Goal: Transaction & Acquisition: Purchase product/service

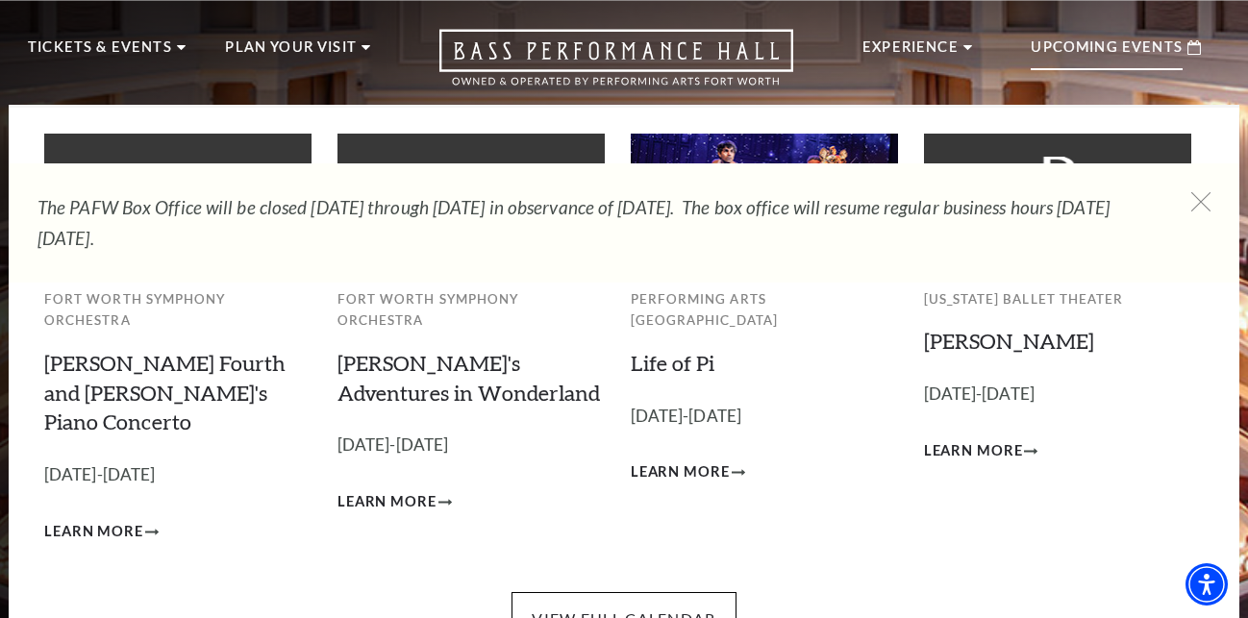
scroll to position [98, 0]
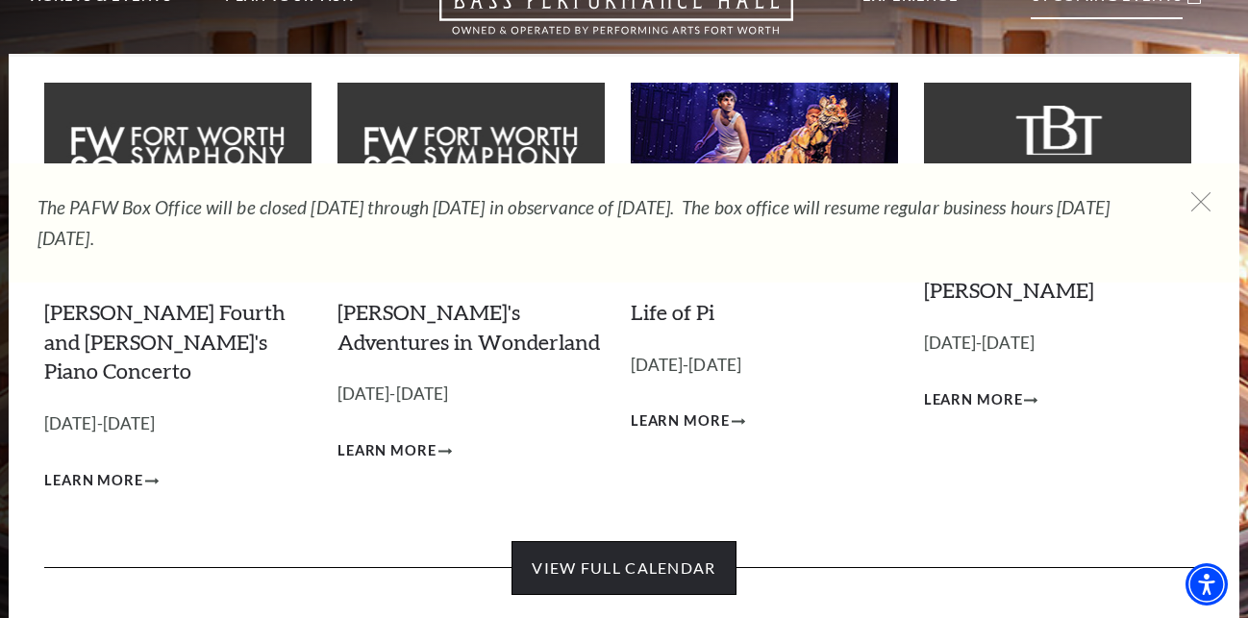
click at [590, 541] on link "View Full Calendar" at bounding box center [624, 568] width 224 height 54
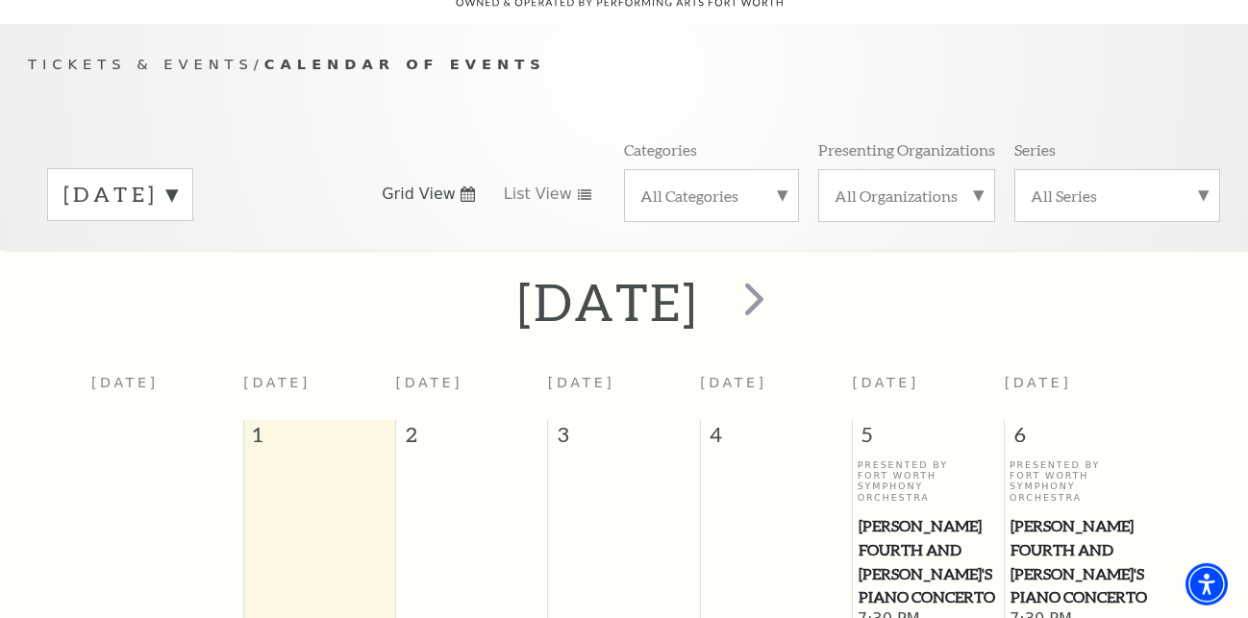
scroll to position [170, 0]
click at [782, 291] on span "next" at bounding box center [754, 298] width 55 height 55
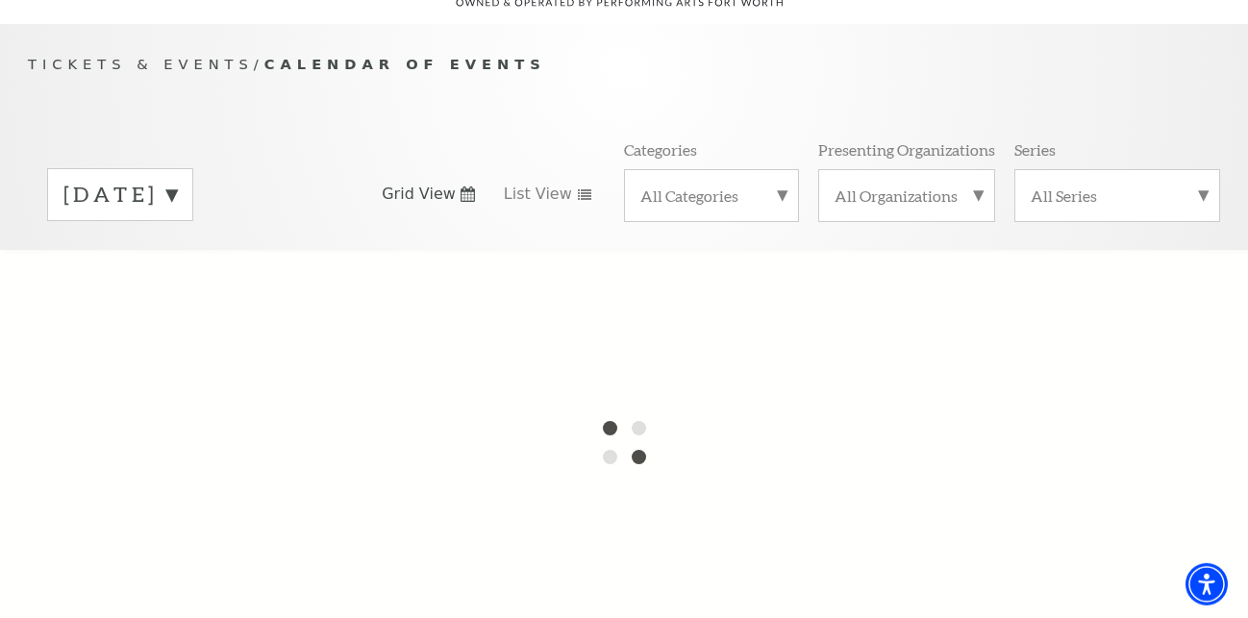
click at [854, 293] on div at bounding box center [624, 442] width 1248 height 385
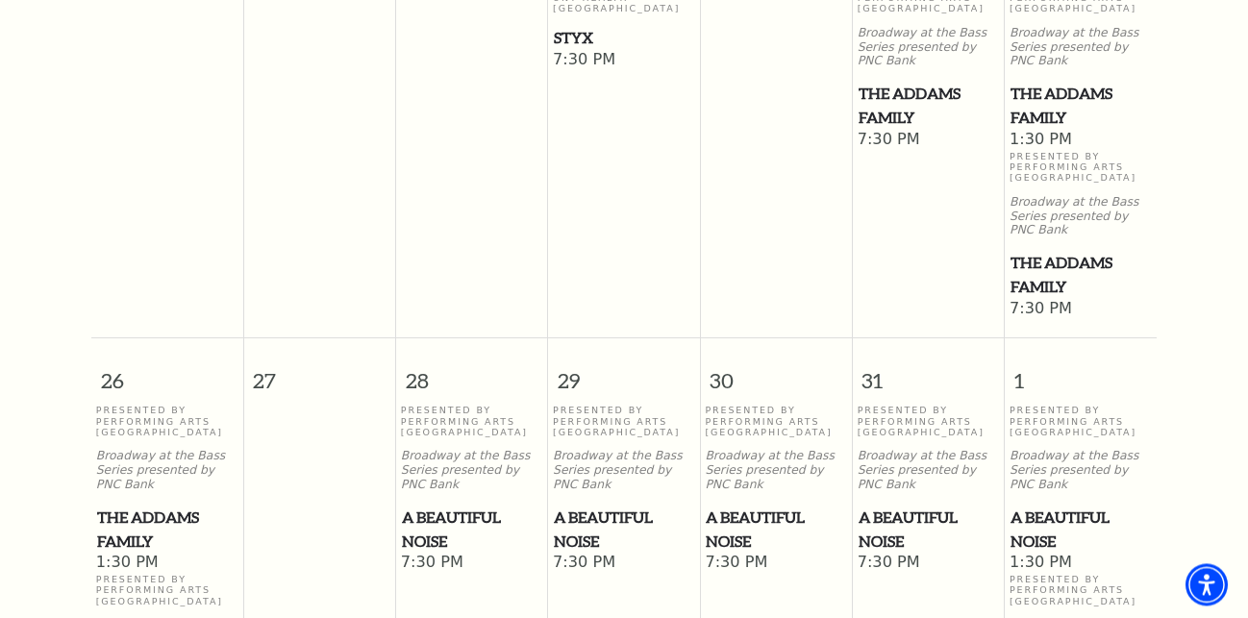
scroll to position [1642, 0]
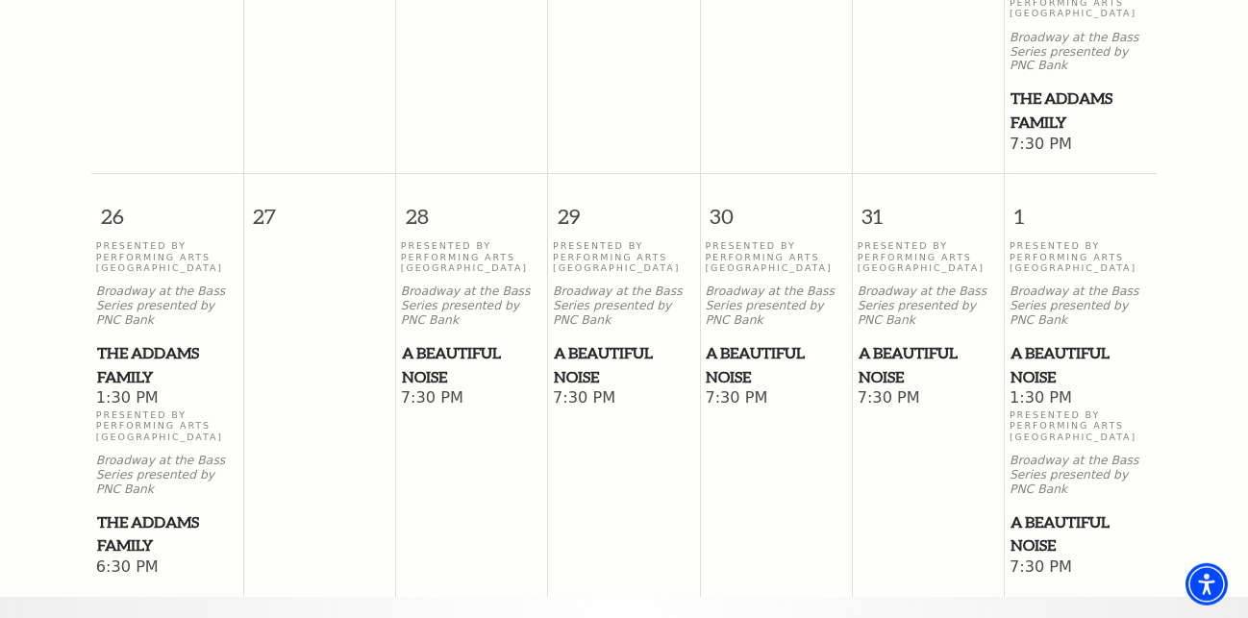
click at [740, 355] on span "A Beautiful Noise" at bounding box center [776, 364] width 140 height 47
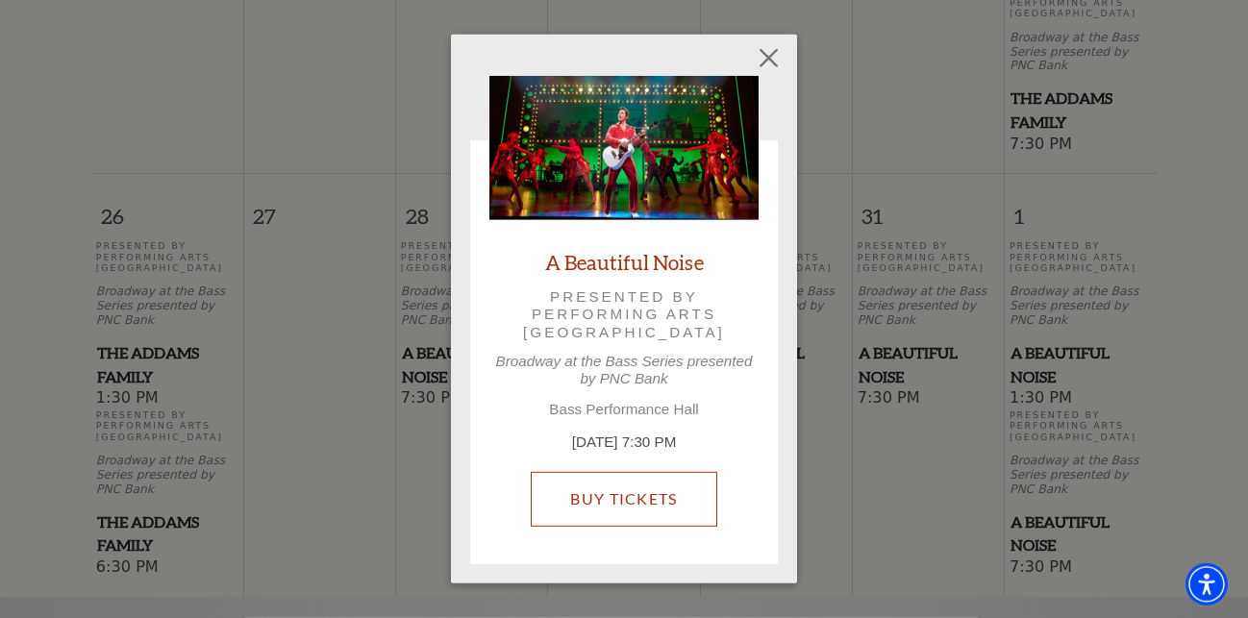
click at [662, 497] on link "Buy Tickets" at bounding box center [624, 499] width 186 height 54
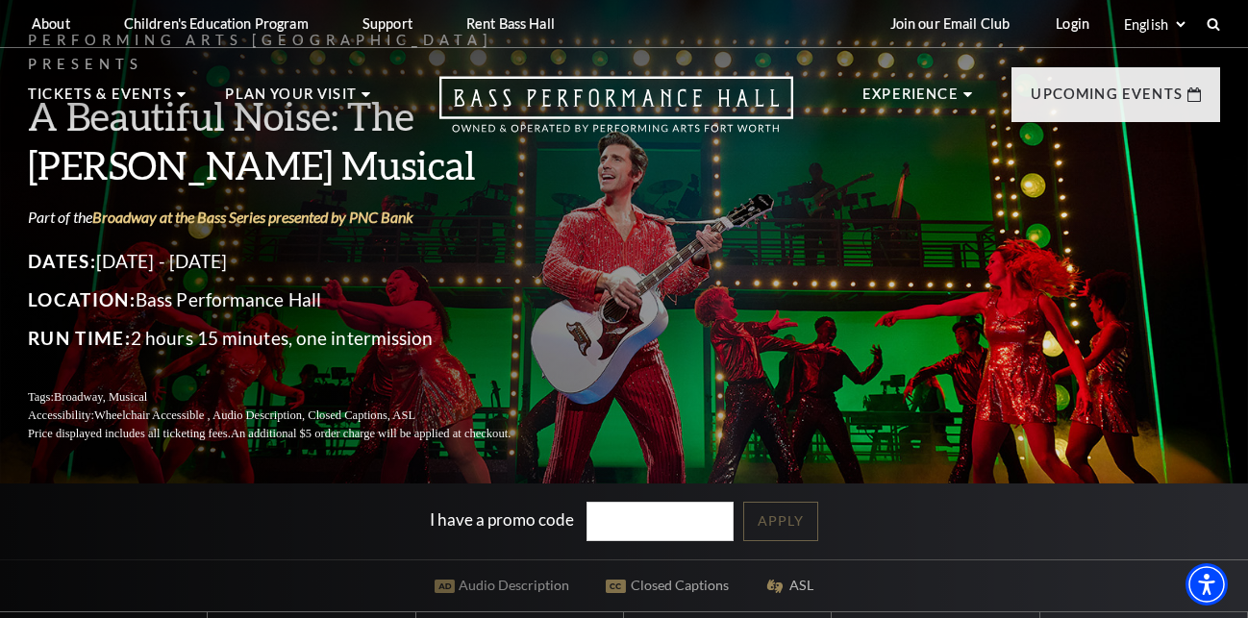
scroll to position [392, 0]
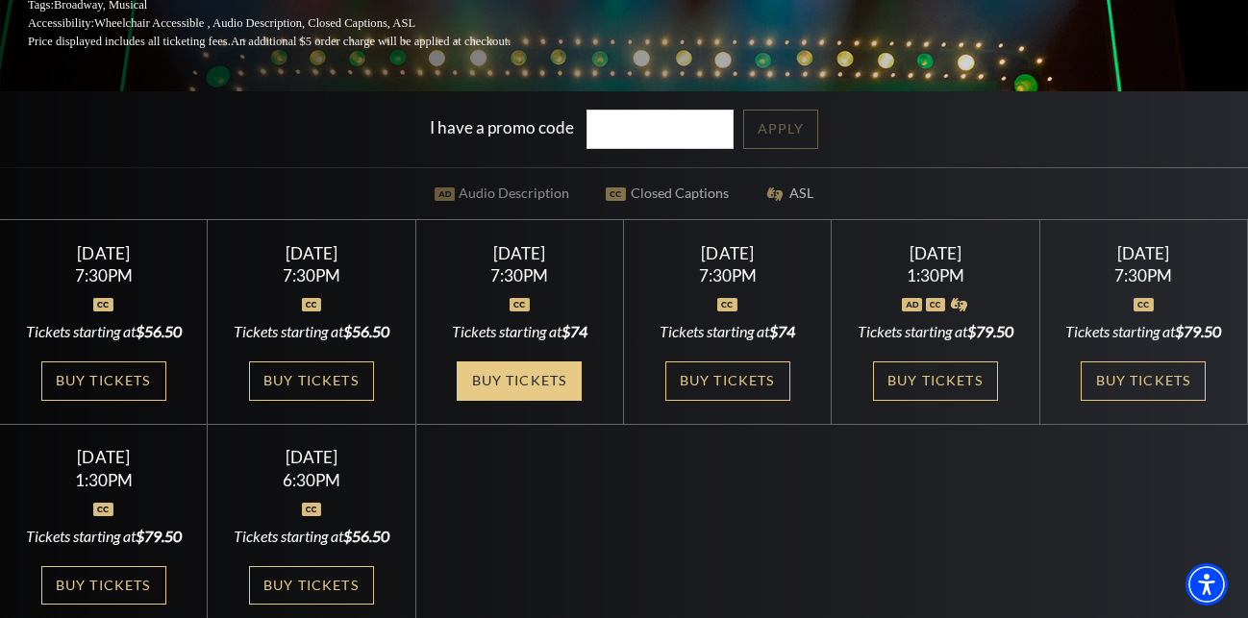
click at [514, 385] on link "Buy Tickets" at bounding box center [519, 381] width 125 height 39
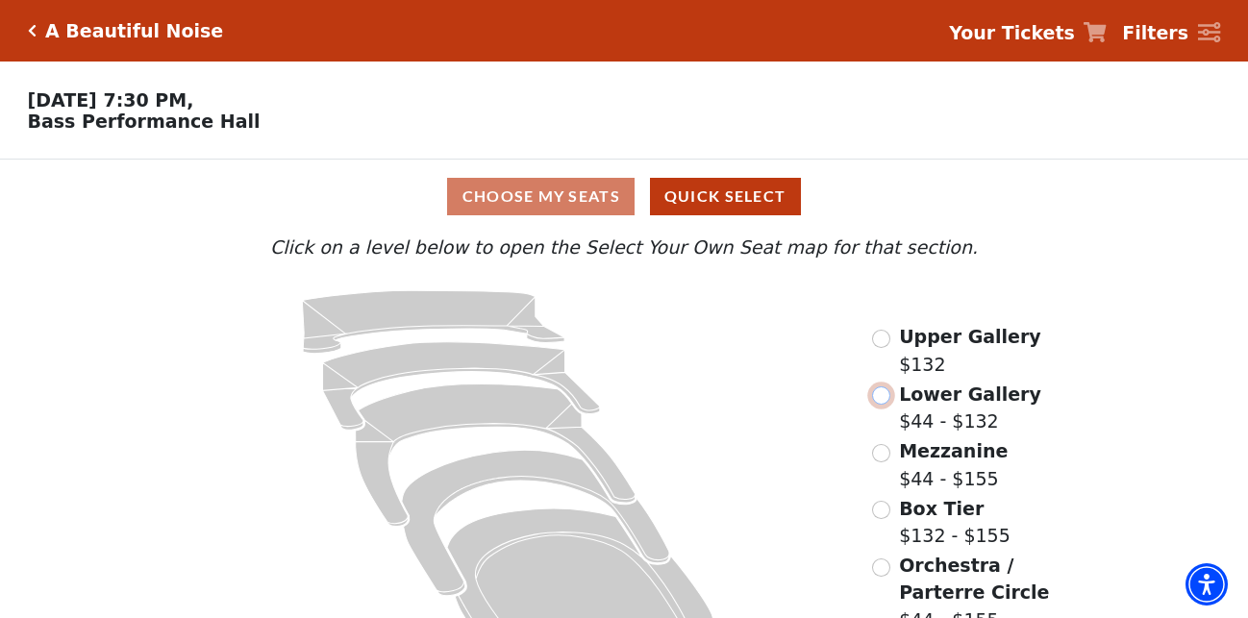
click at [879, 402] on input "Lower Gallery$44 - $132\a" at bounding box center [881, 396] width 18 height 18
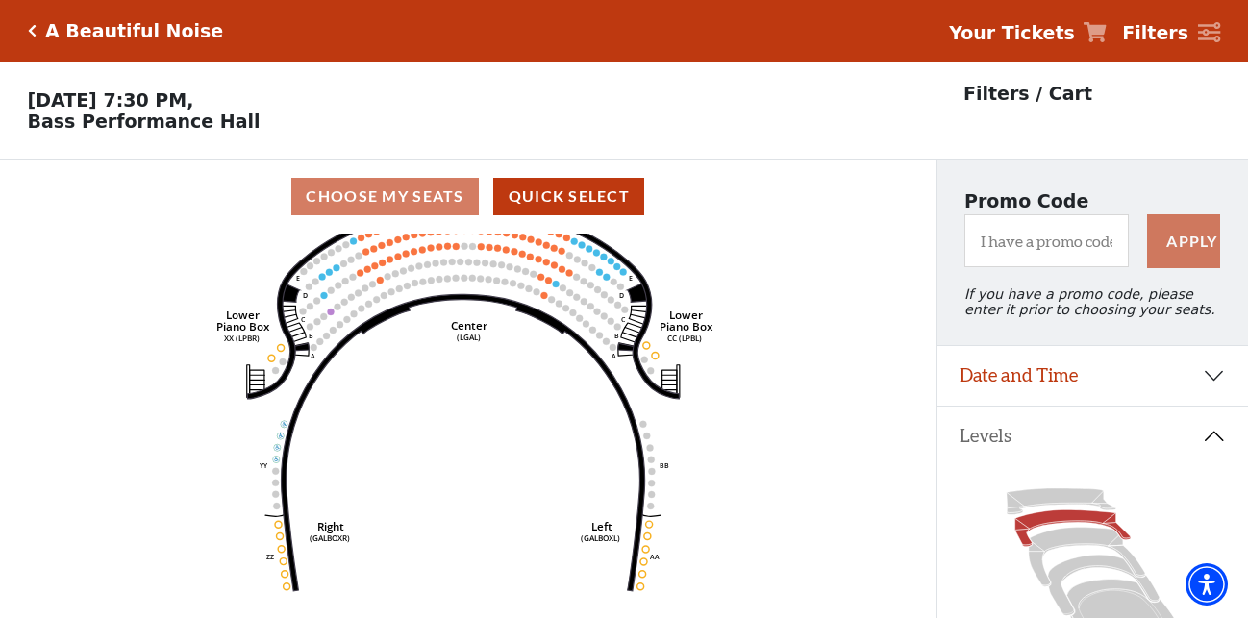
drag, startPoint x: 511, startPoint y: 395, endPoint x: 505, endPoint y: 356, distance: 39.8
click at [505, 356] on icon "Right (GALBOXR) E D C B A E D C B A YY ZZ Left (GALBOXL) BB AA Center Lower Pia…" at bounding box center [468, 432] width 842 height 397
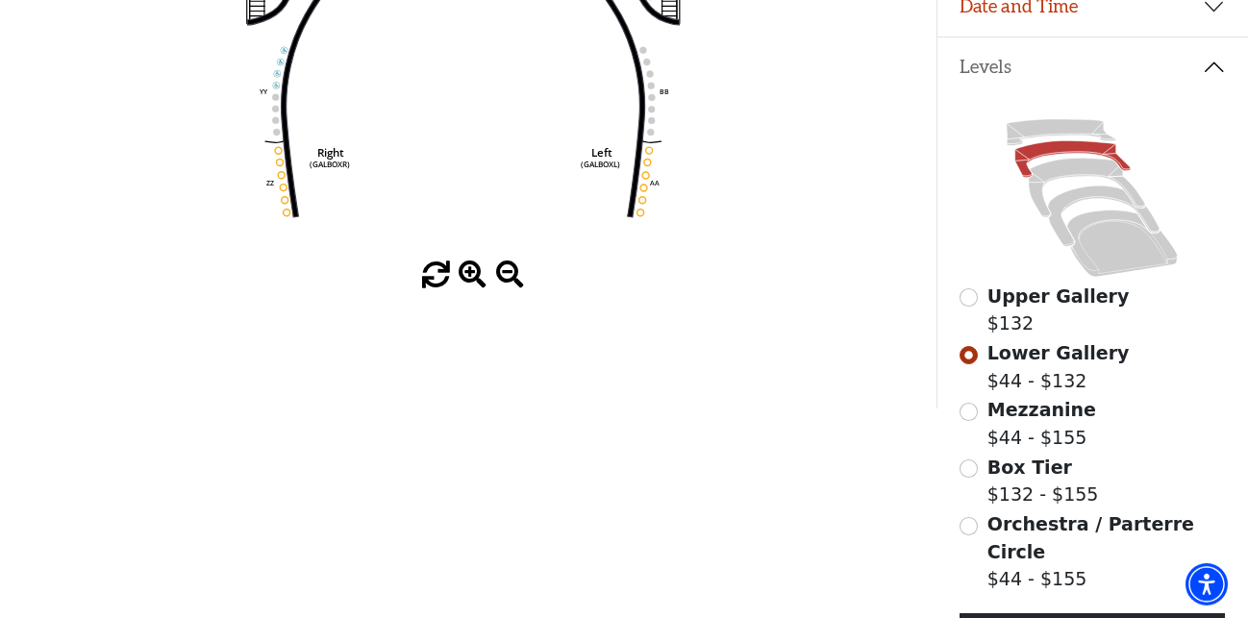
scroll to position [490, 0]
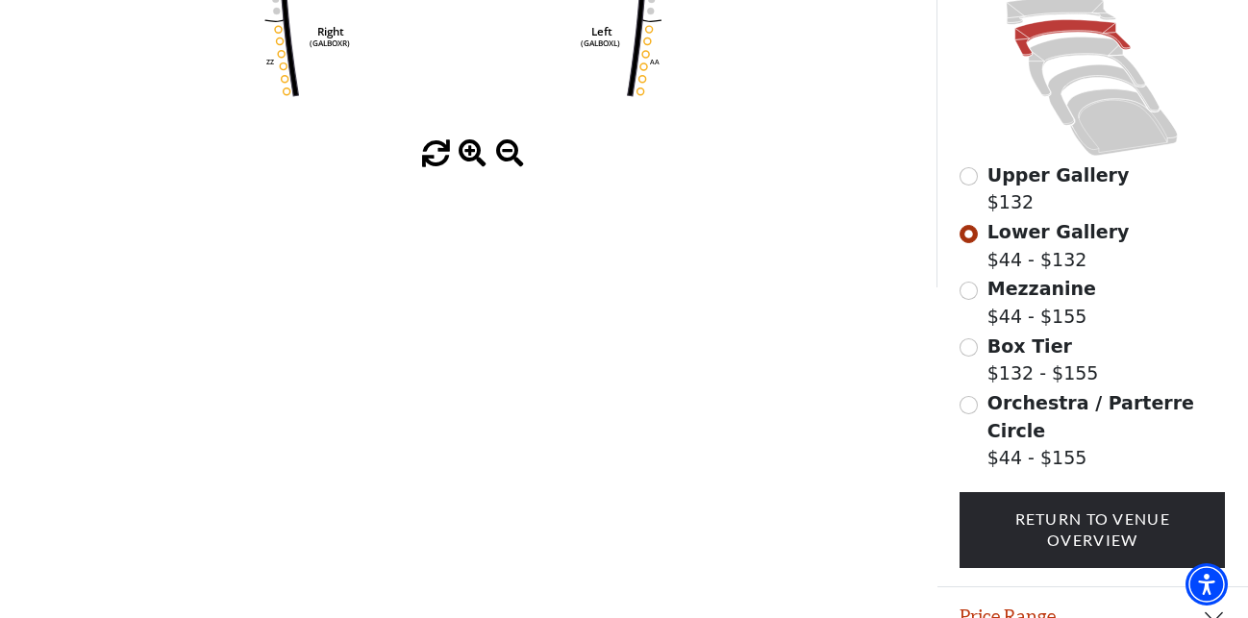
click at [466, 149] on span at bounding box center [473, 154] width 28 height 28
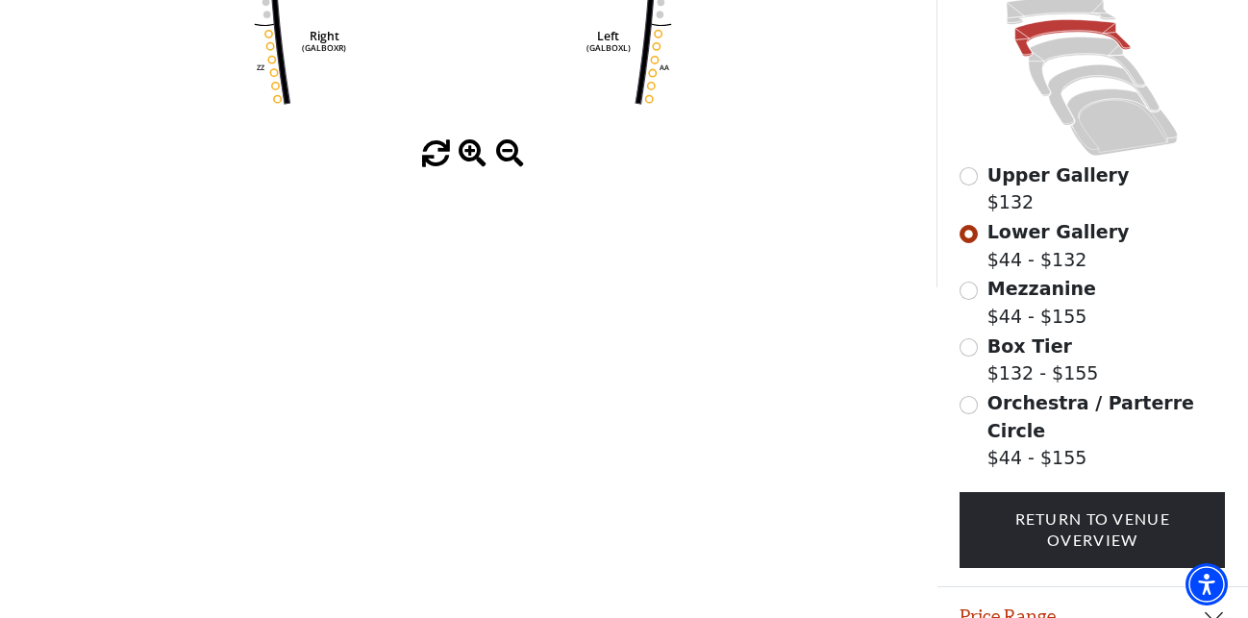
click at [465, 149] on span at bounding box center [473, 154] width 28 height 28
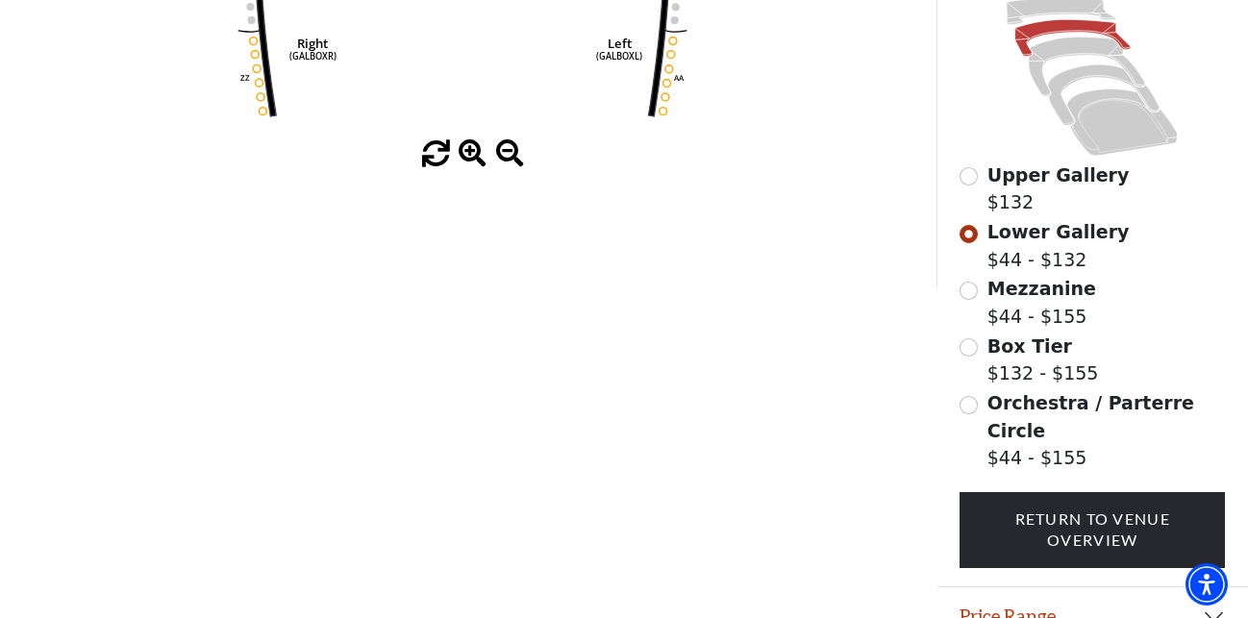
click at [465, 149] on span at bounding box center [473, 154] width 28 height 28
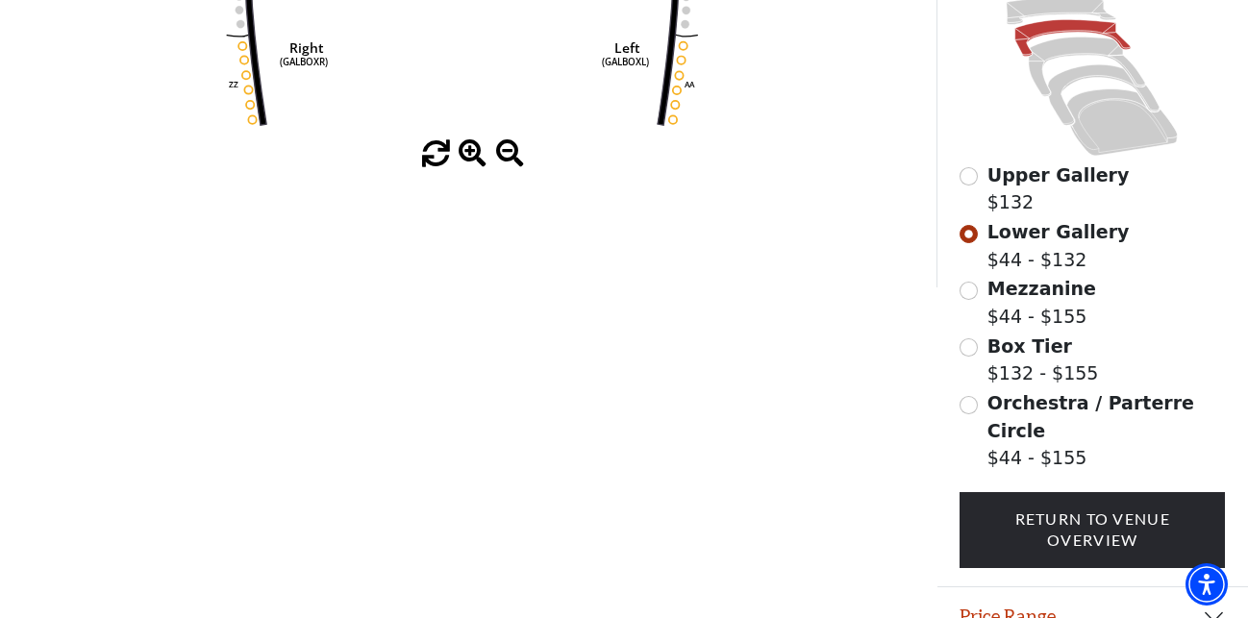
click at [465, 150] on span at bounding box center [473, 154] width 28 height 28
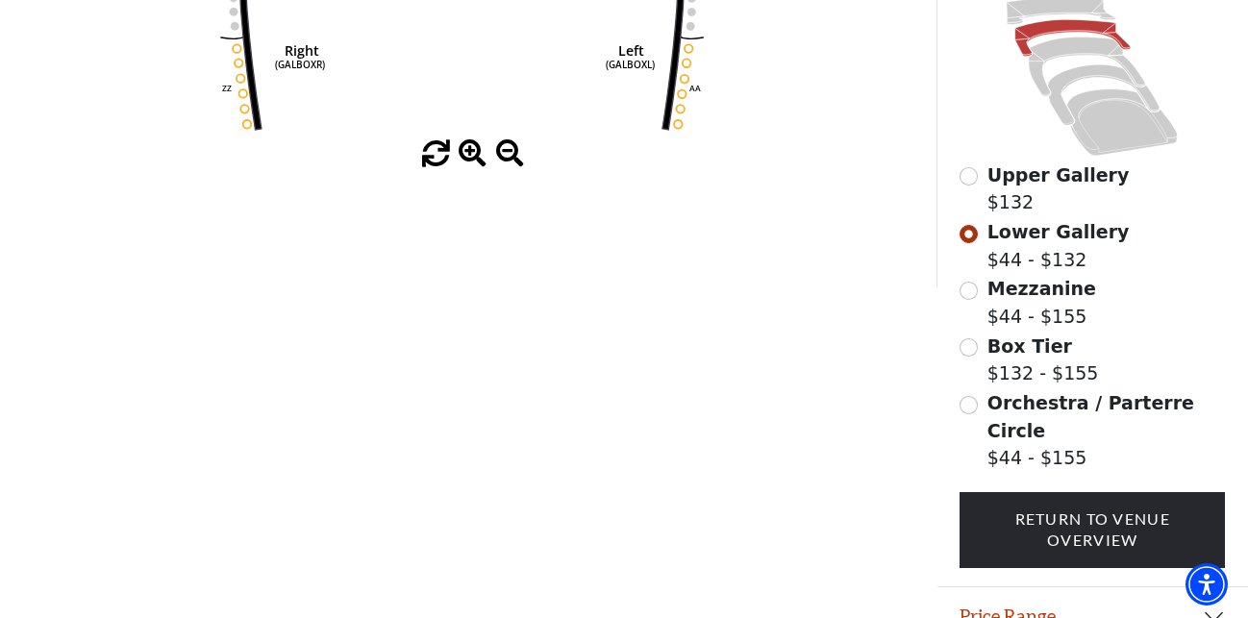
click at [465, 150] on span at bounding box center [473, 154] width 28 height 28
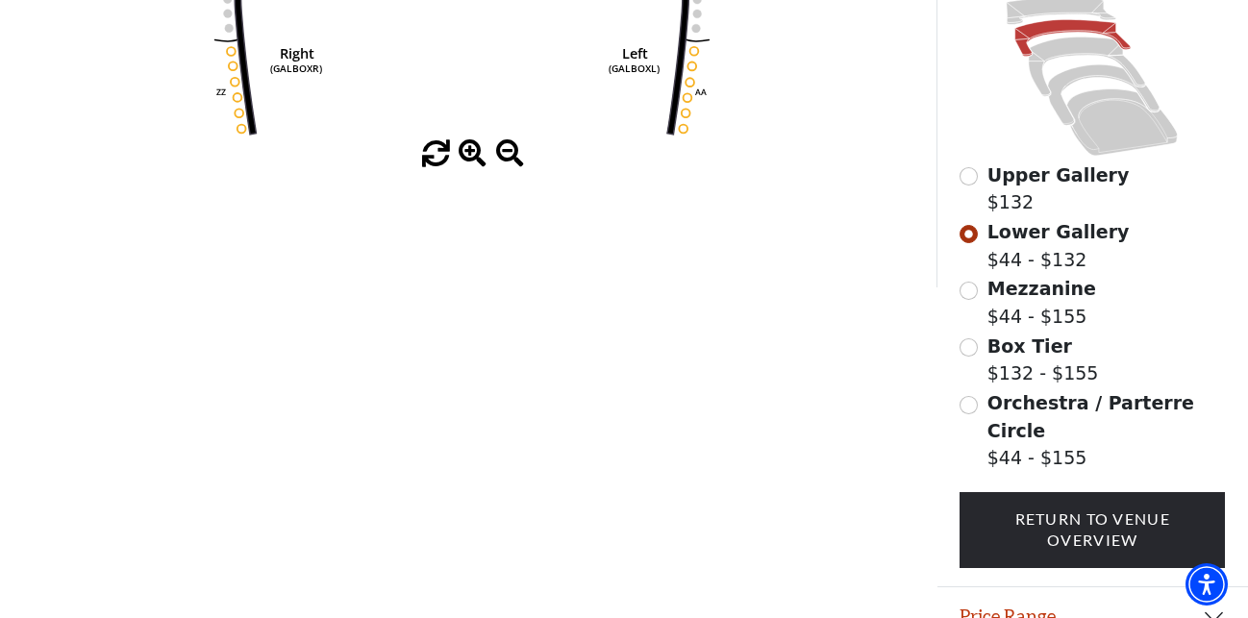
click at [465, 150] on span at bounding box center [473, 154] width 28 height 28
click at [465, 152] on span at bounding box center [473, 154] width 28 height 28
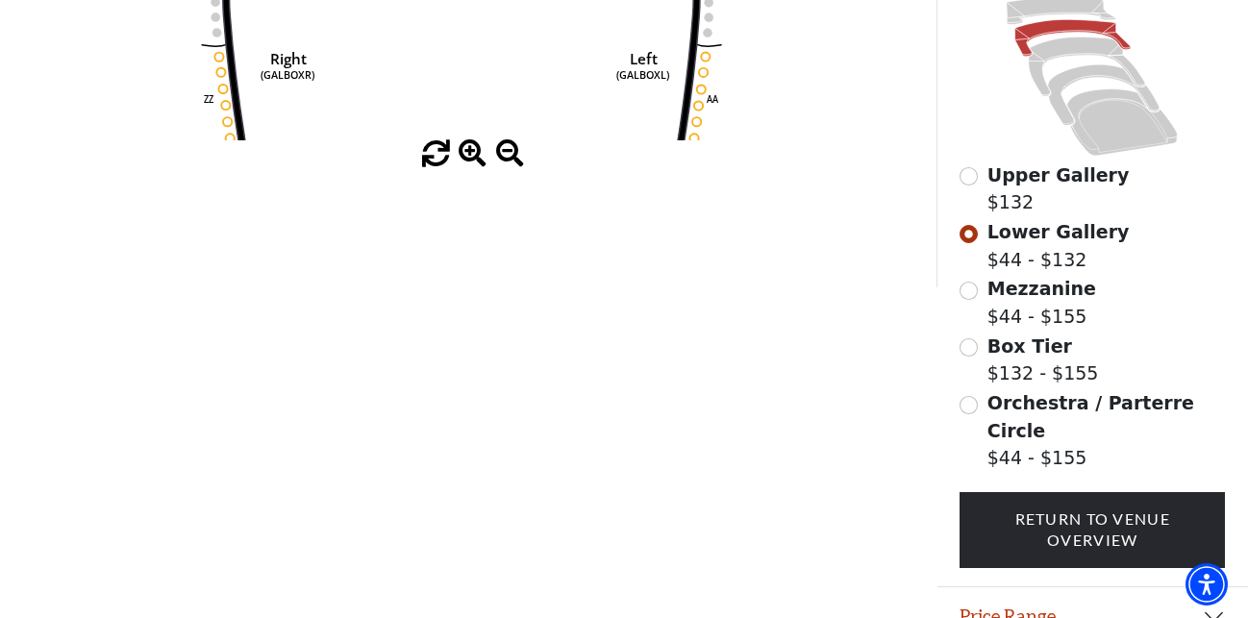
click at [465, 153] on span at bounding box center [473, 154] width 28 height 28
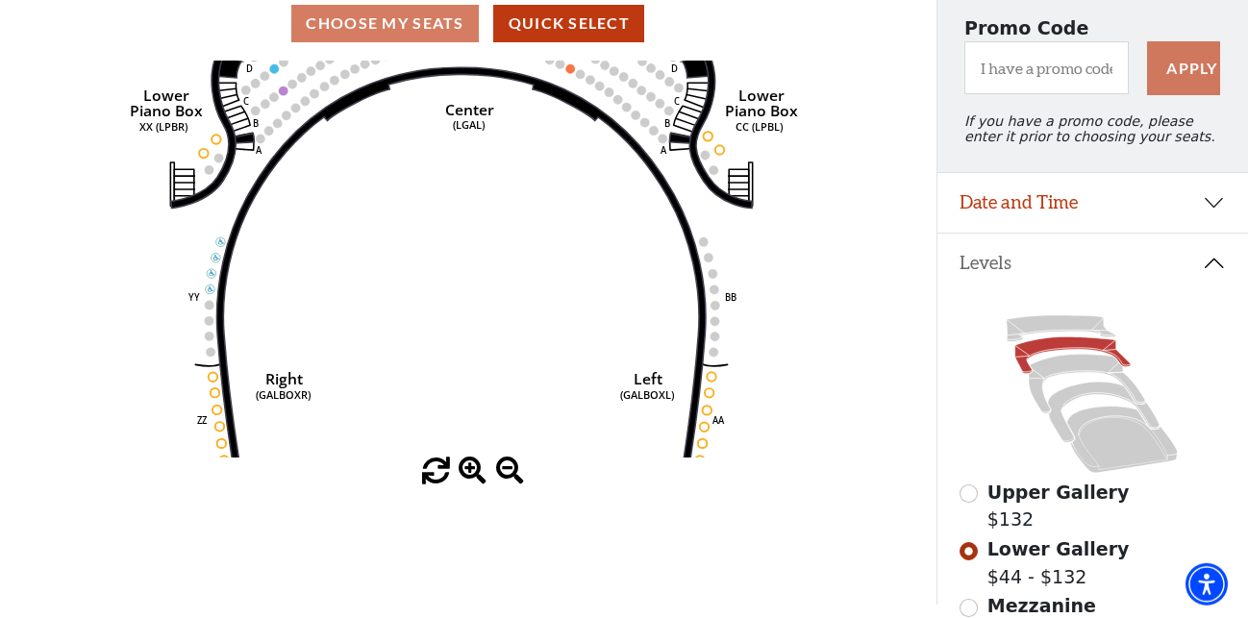
scroll to position [0, 0]
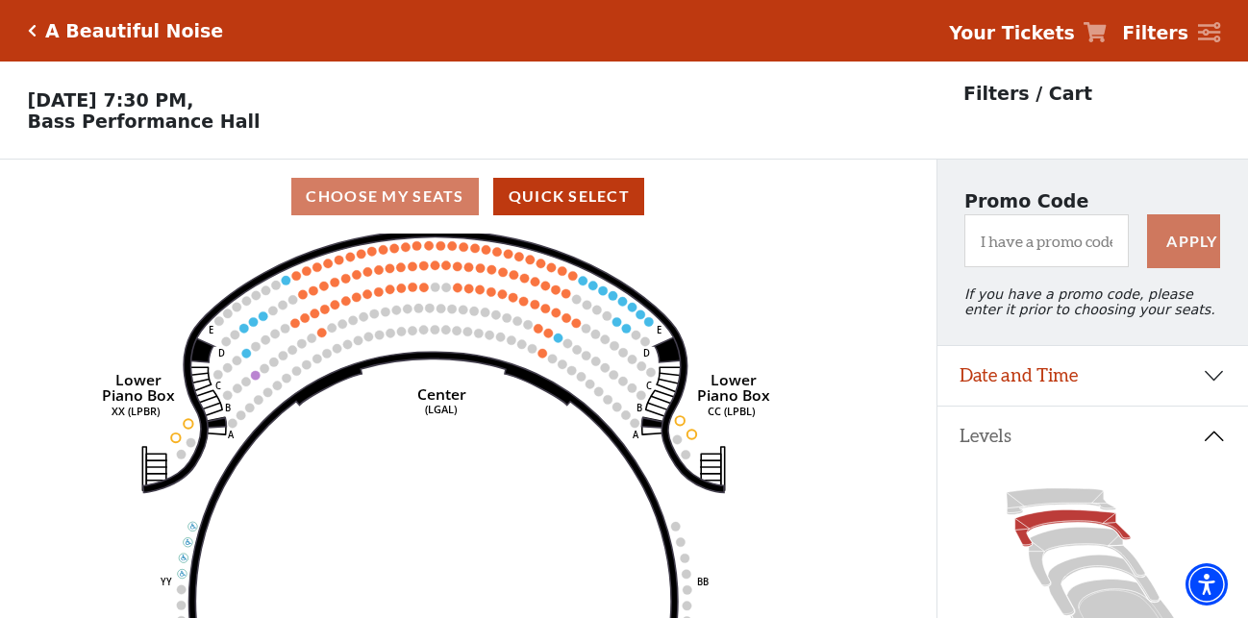
drag, startPoint x: 561, startPoint y: 355, endPoint x: 532, endPoint y: 467, distance: 116.2
click at [532, 467] on icon "Right (GALBOXR) E D C B A E D C B A YY ZZ Left (GALBOXL) BB AA Center Lower Pia…" at bounding box center [468, 432] width 842 height 397
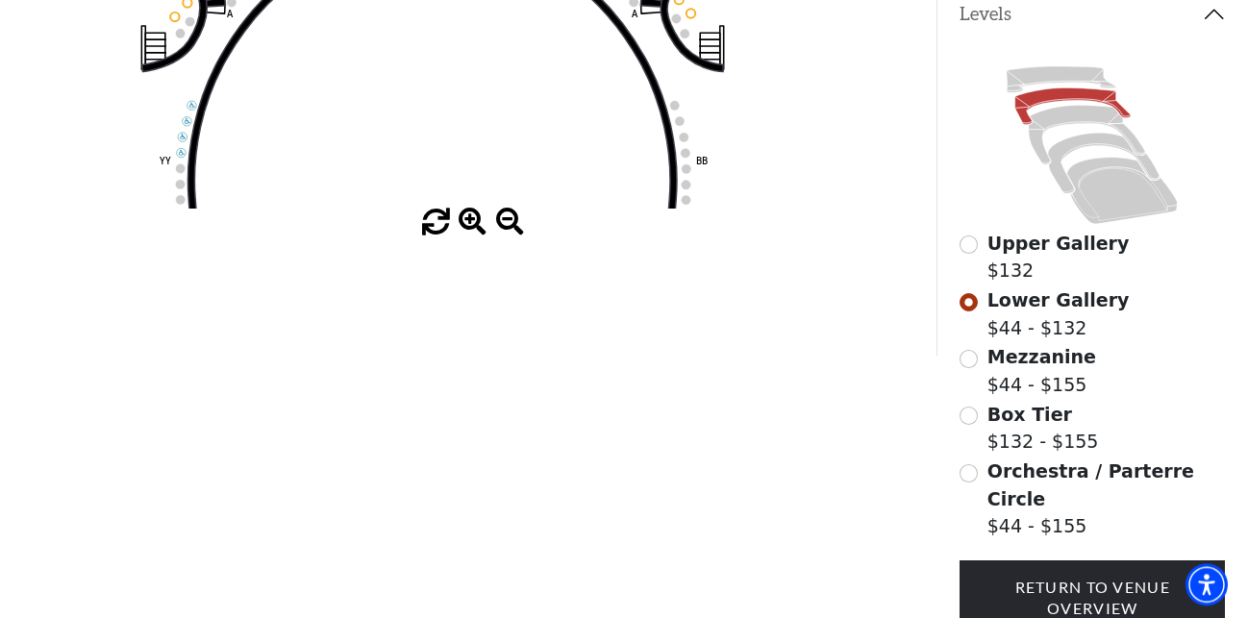
scroll to position [490, 0]
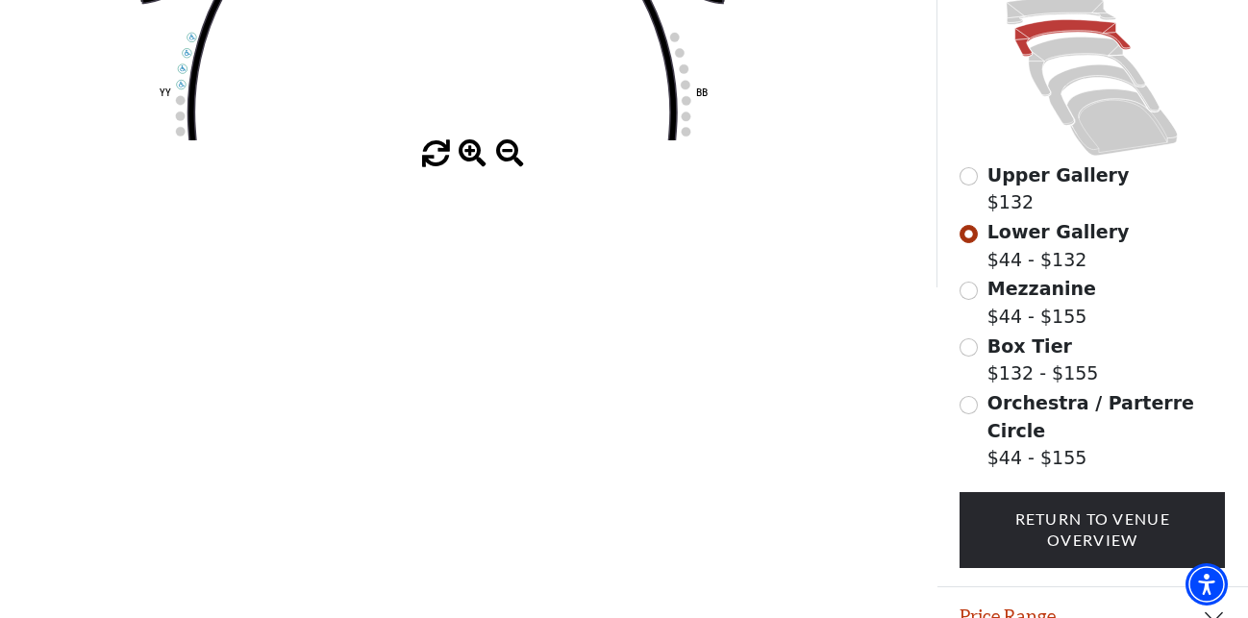
click at [470, 162] on span at bounding box center [473, 154] width 28 height 28
click at [470, 161] on span at bounding box center [473, 154] width 28 height 28
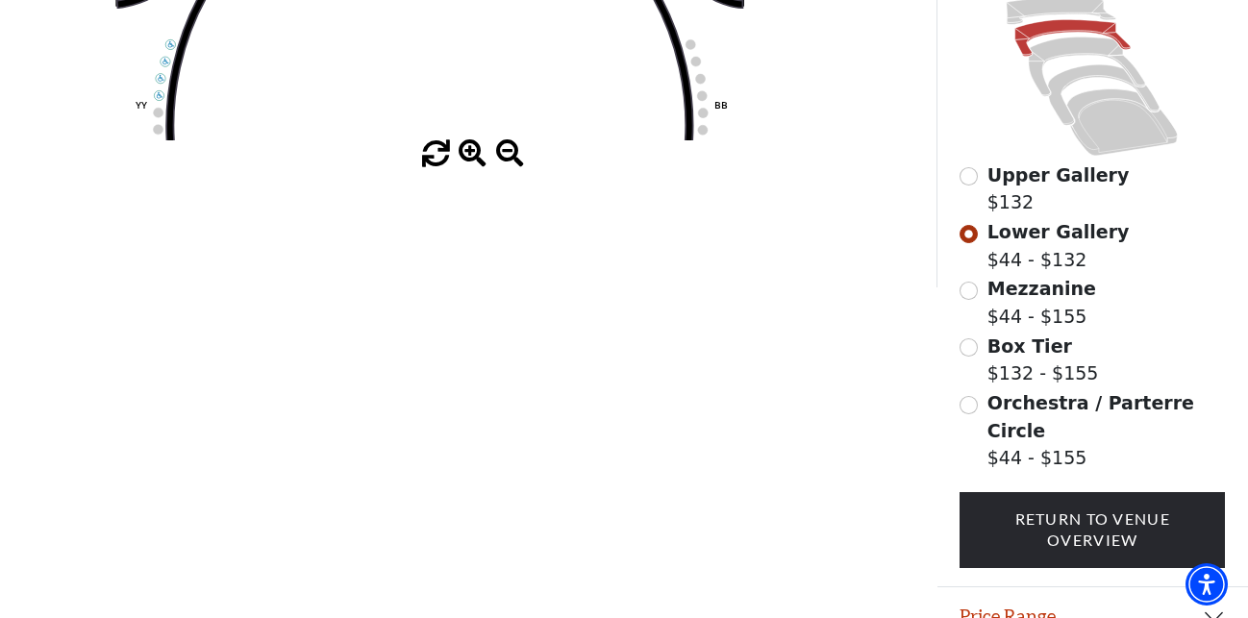
click at [470, 161] on span at bounding box center [473, 154] width 28 height 28
click at [472, 161] on span at bounding box center [473, 154] width 28 height 28
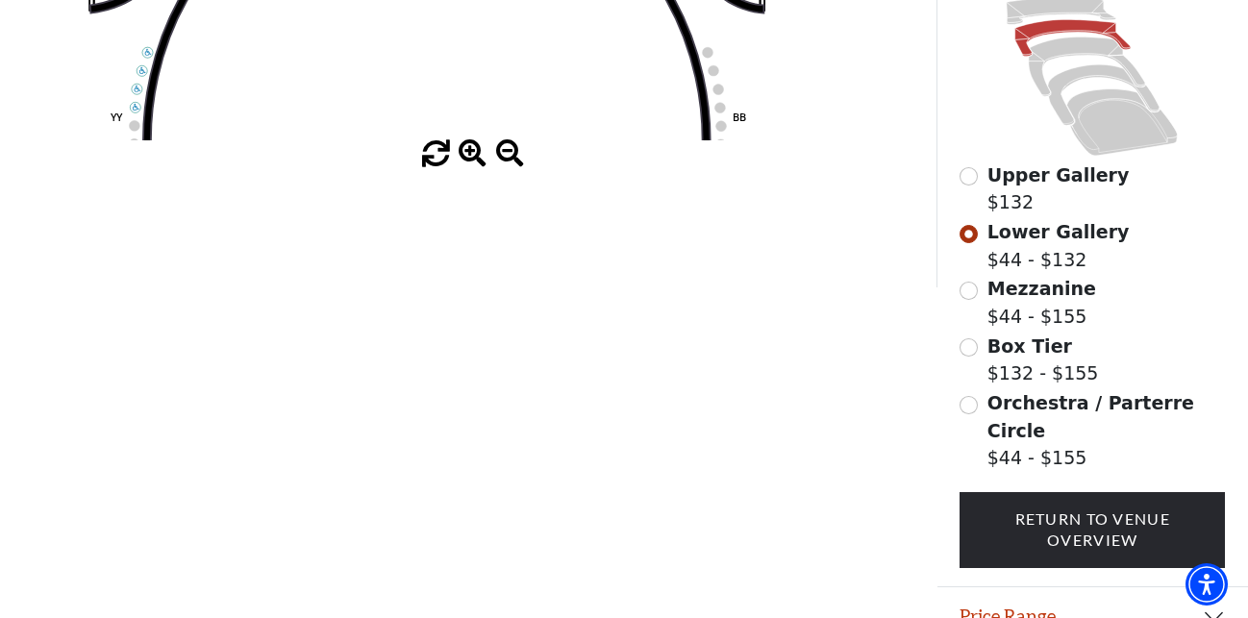
click at [475, 161] on span at bounding box center [473, 154] width 28 height 28
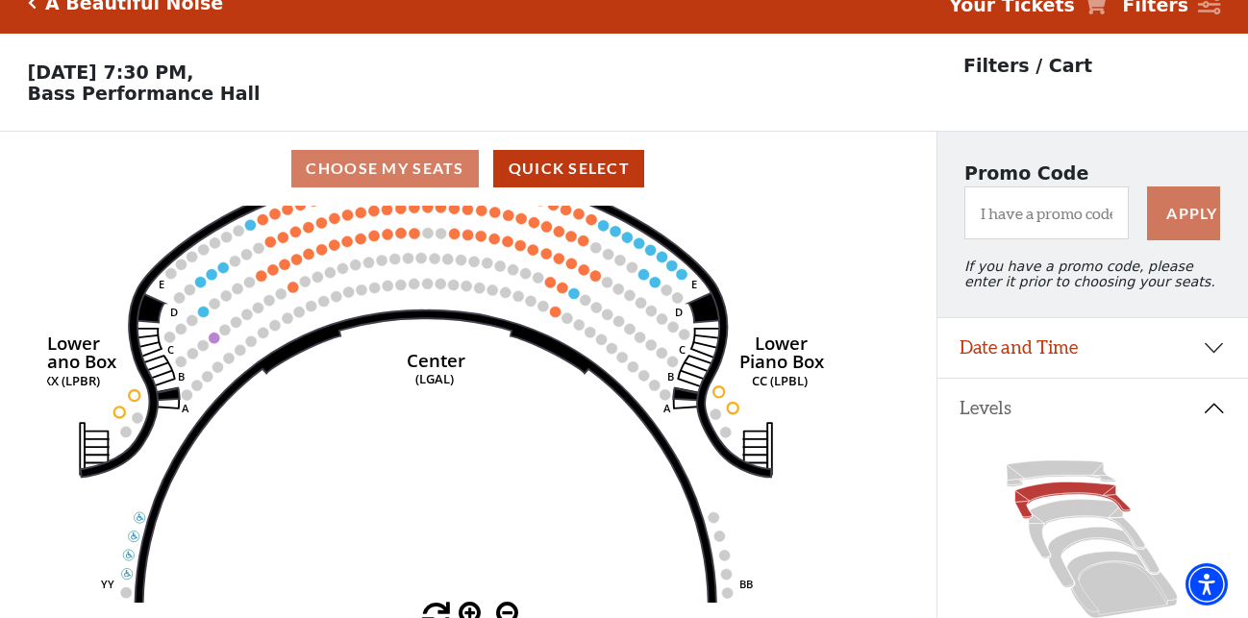
scroll to position [0, 0]
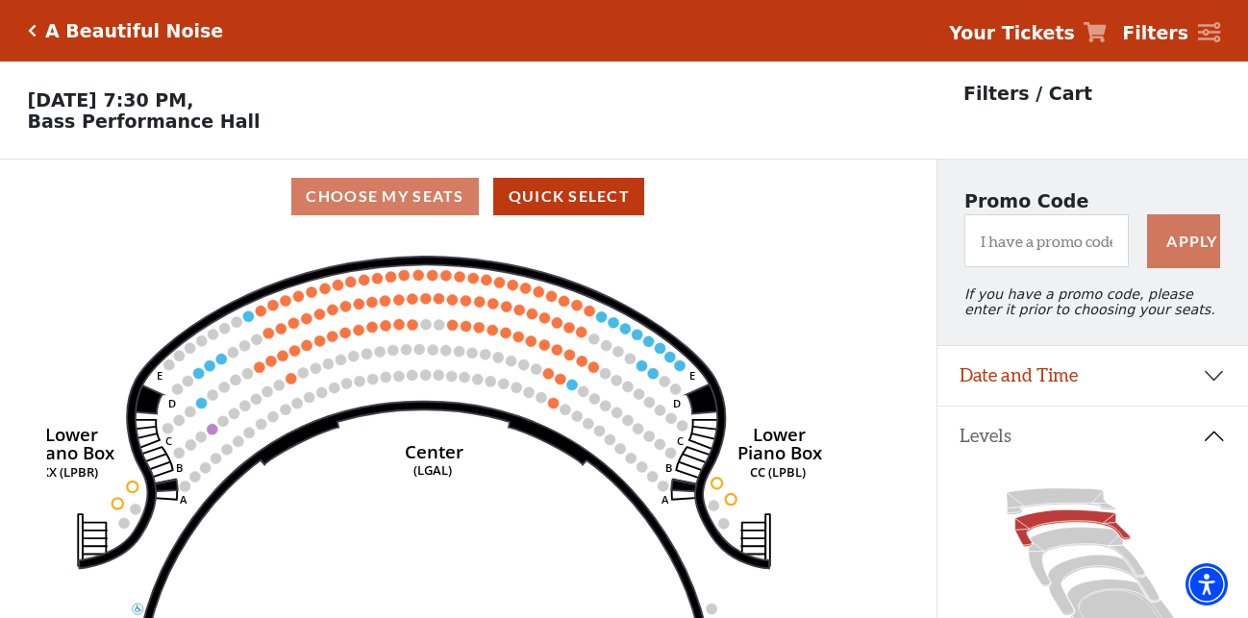
drag, startPoint x: 514, startPoint y: 424, endPoint x: 513, endPoint y: 452, distance: 28.0
click at [513, 452] on icon "Right (GALBOXR) E D C B A E D C B A YY ZZ Left (GALBOXL) BB AA Center Lower Pia…" at bounding box center [468, 432] width 842 height 397
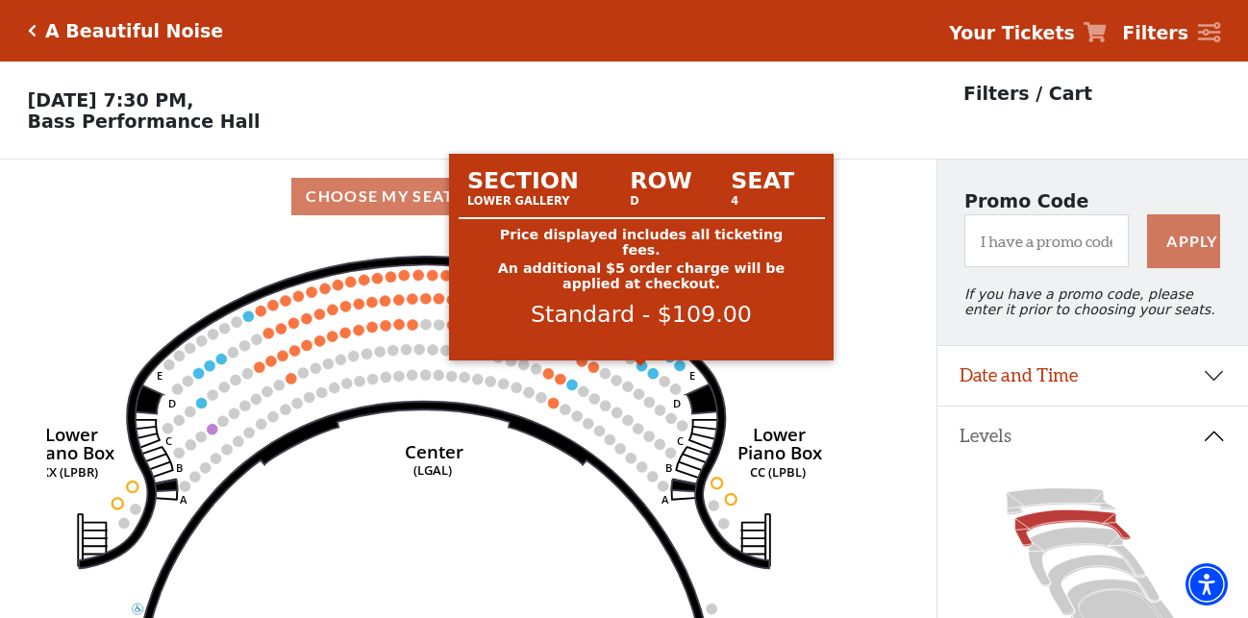
click at [638, 371] on circle at bounding box center [642, 366] width 11 height 11
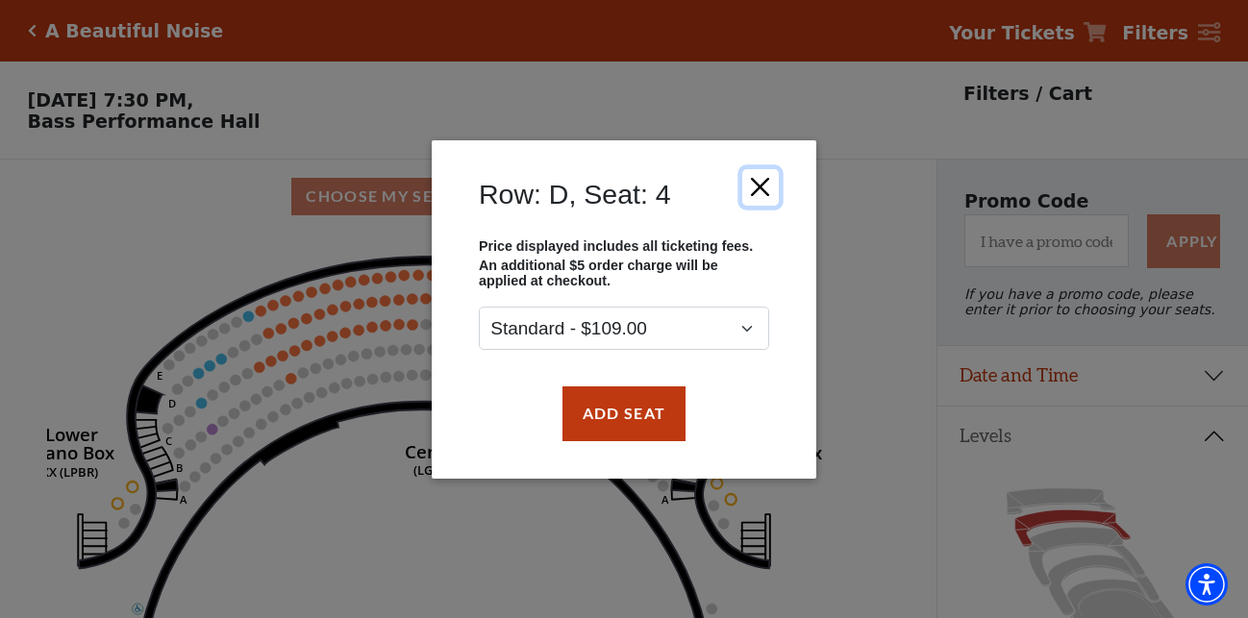
click at [765, 177] on button "Close" at bounding box center [760, 186] width 37 height 37
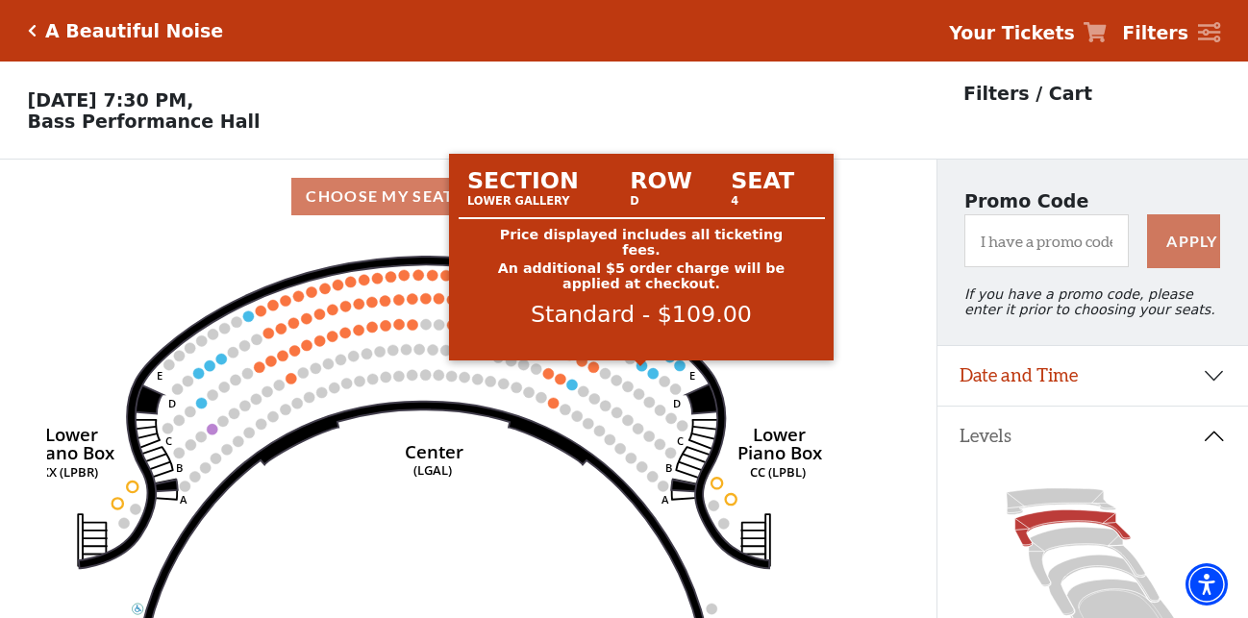
click at [640, 371] on circle at bounding box center [642, 366] width 11 height 11
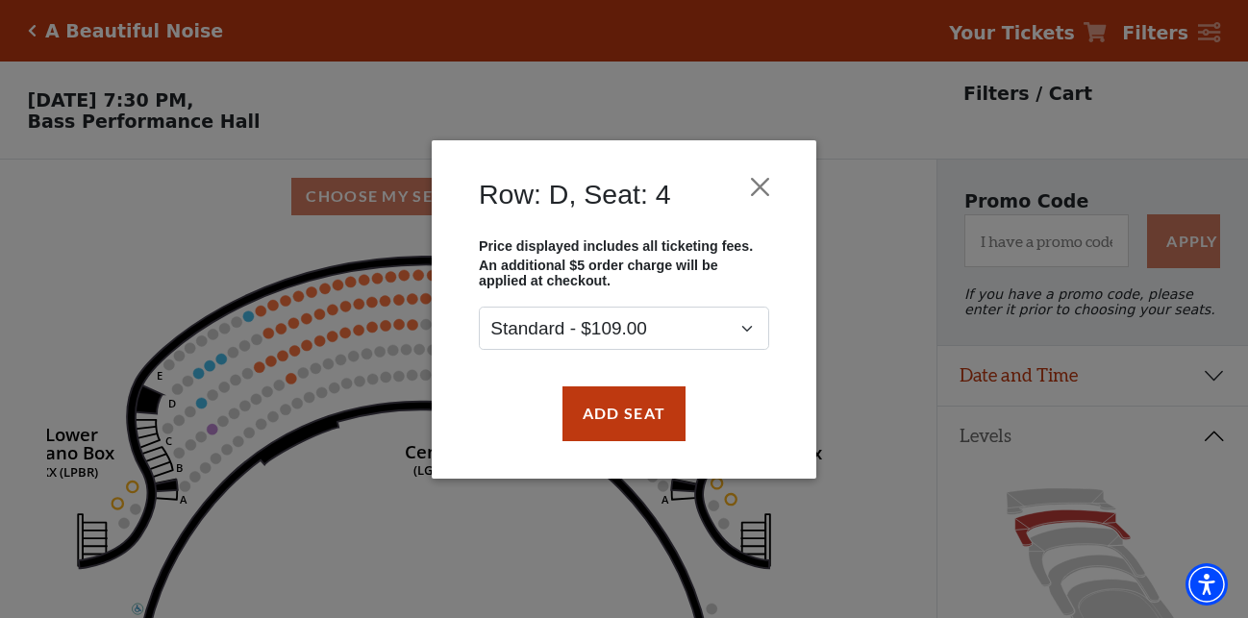
click at [779, 173] on div "Row: D, Seat: 4" at bounding box center [624, 199] width 327 height 79
click at [769, 180] on button "Close" at bounding box center [760, 186] width 37 height 37
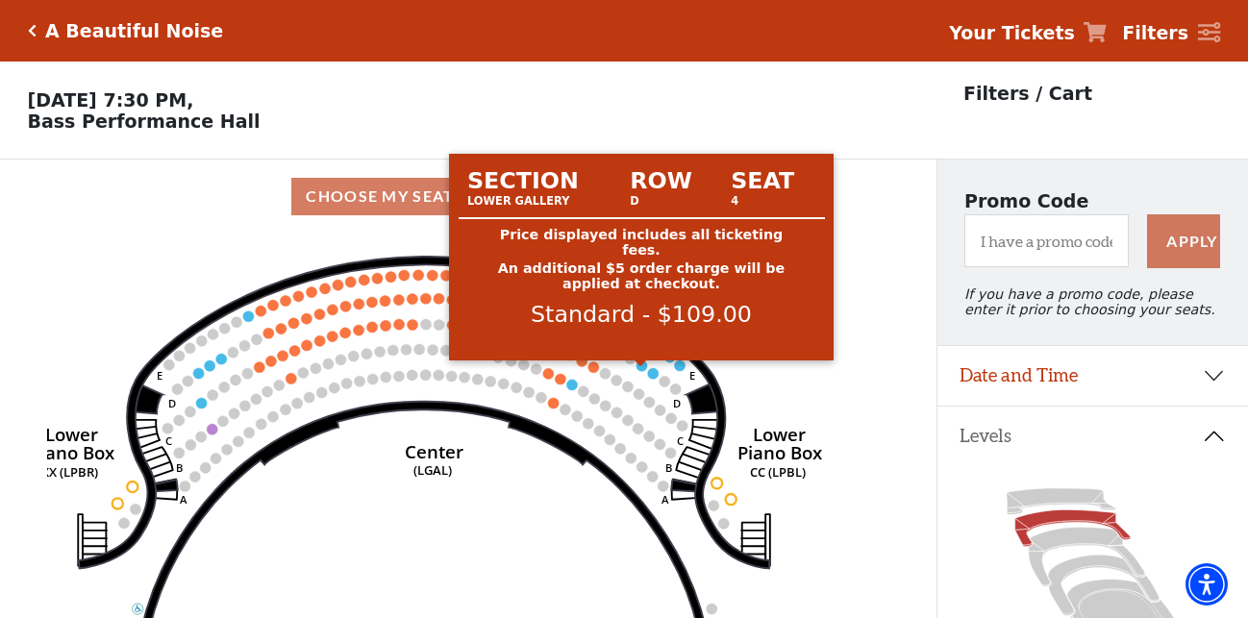
click at [640, 371] on circle at bounding box center [642, 366] width 11 height 11
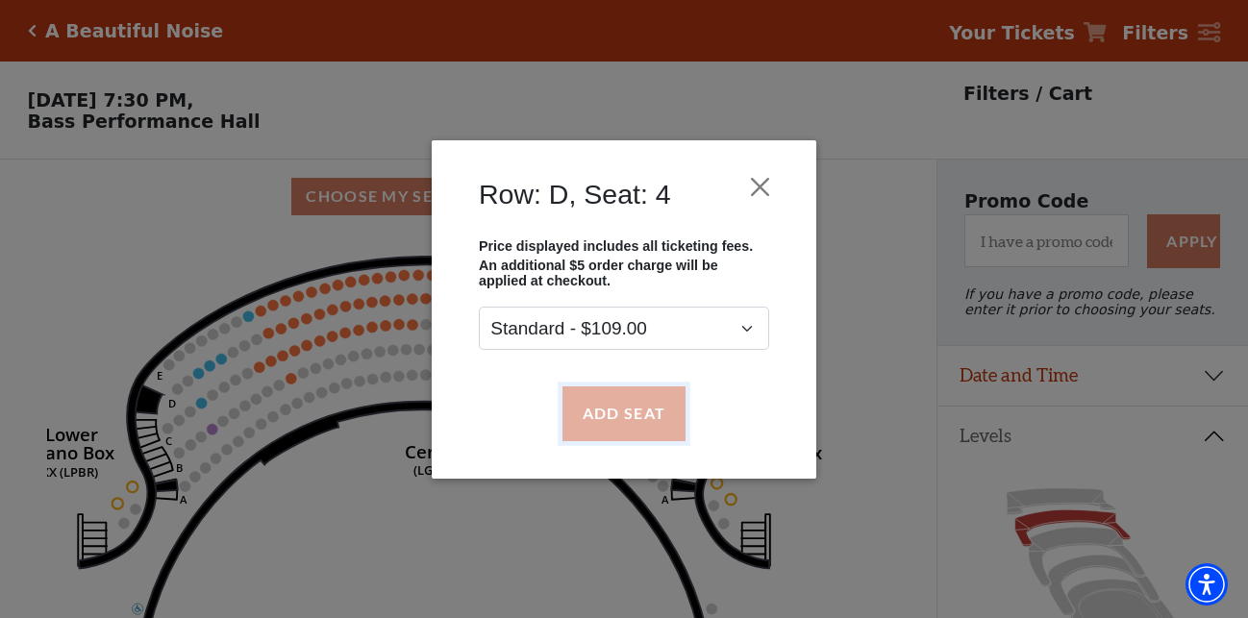
click at [625, 412] on button "Add Seat" at bounding box center [624, 414] width 123 height 54
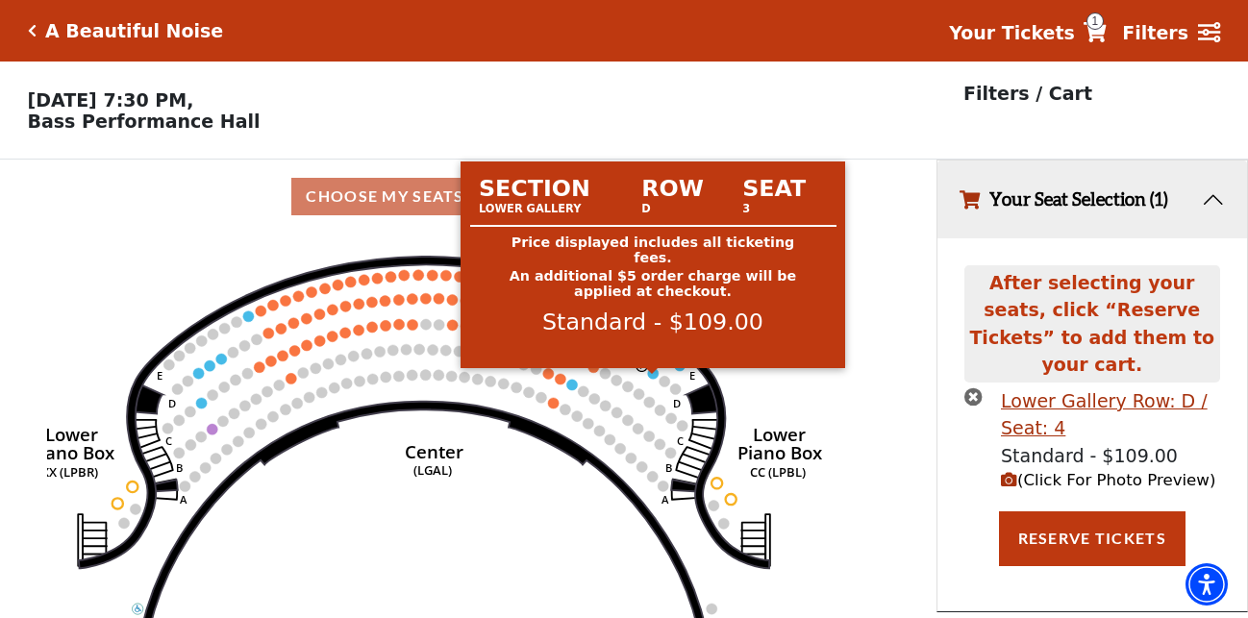
click at [651, 379] on circle at bounding box center [652, 373] width 11 height 11
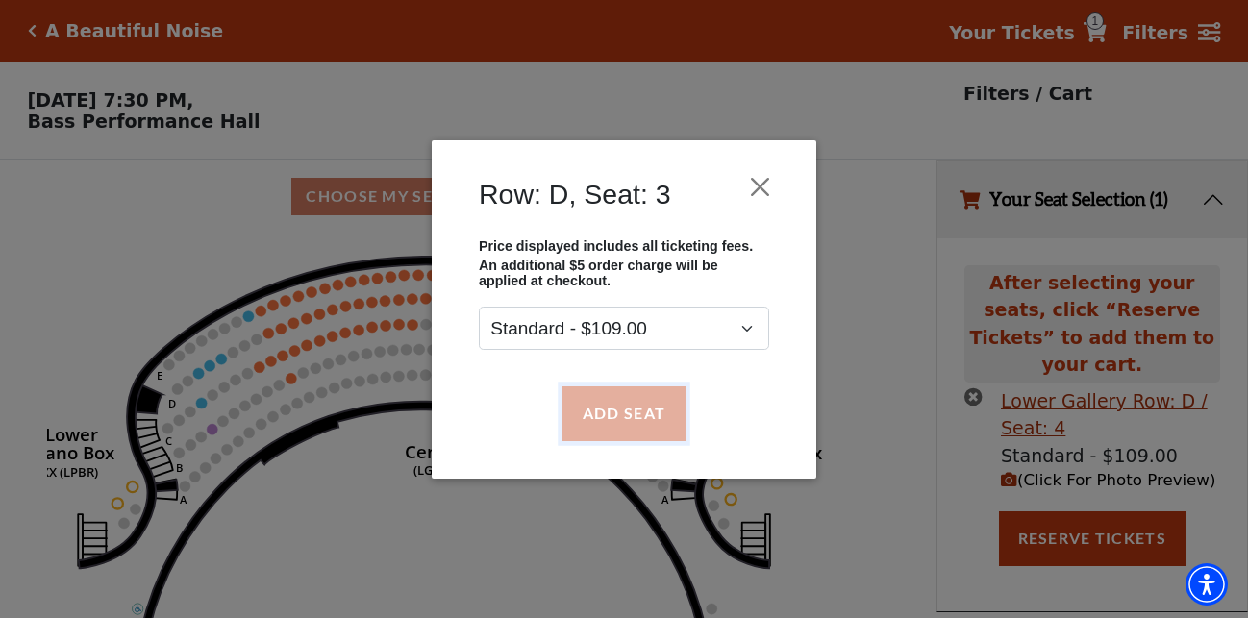
click at [635, 405] on button "Add Seat" at bounding box center [624, 414] width 123 height 54
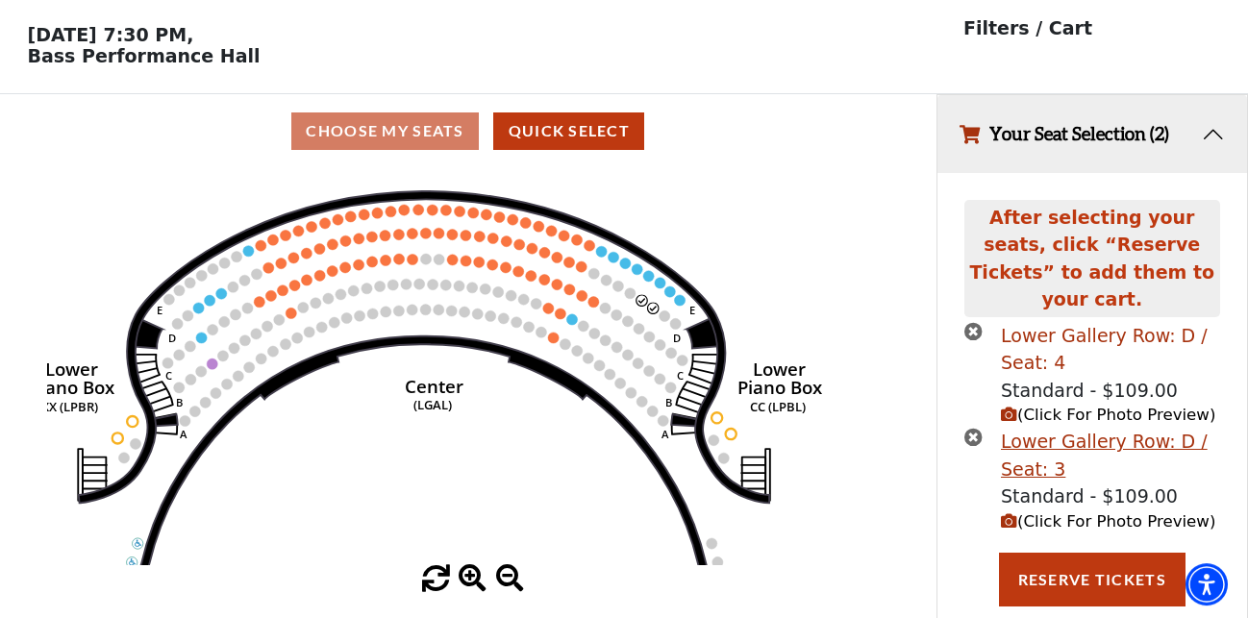
scroll to position [81, 0]
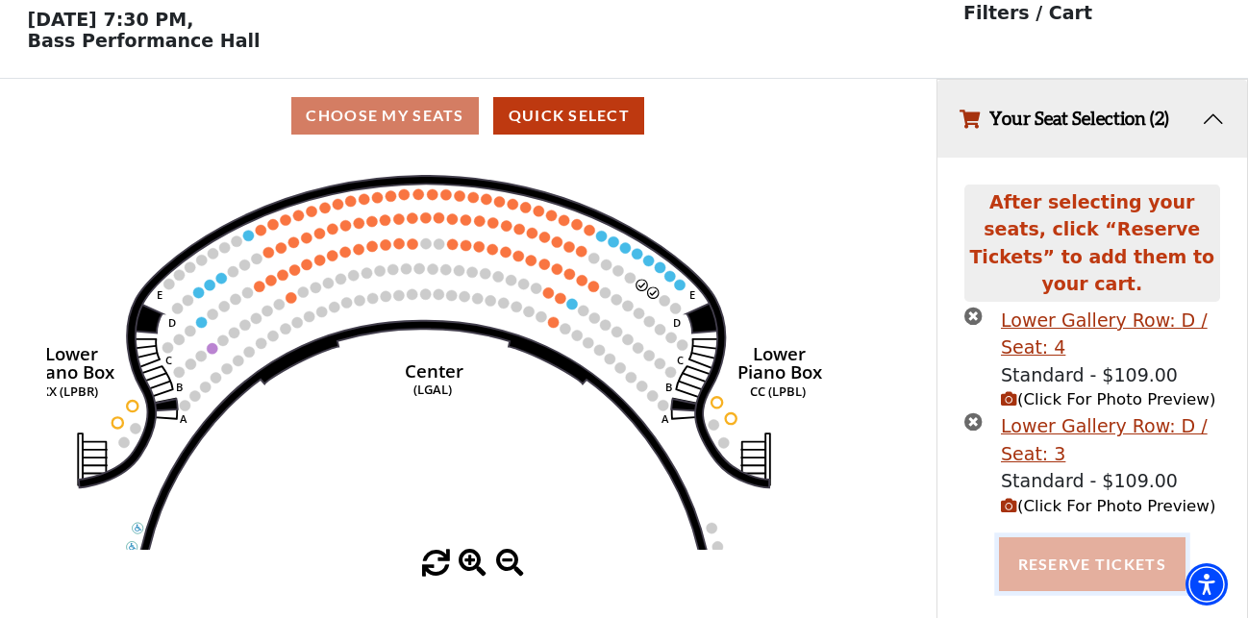
click at [1040, 548] on button "Reserve Tickets" at bounding box center [1092, 565] width 187 height 54
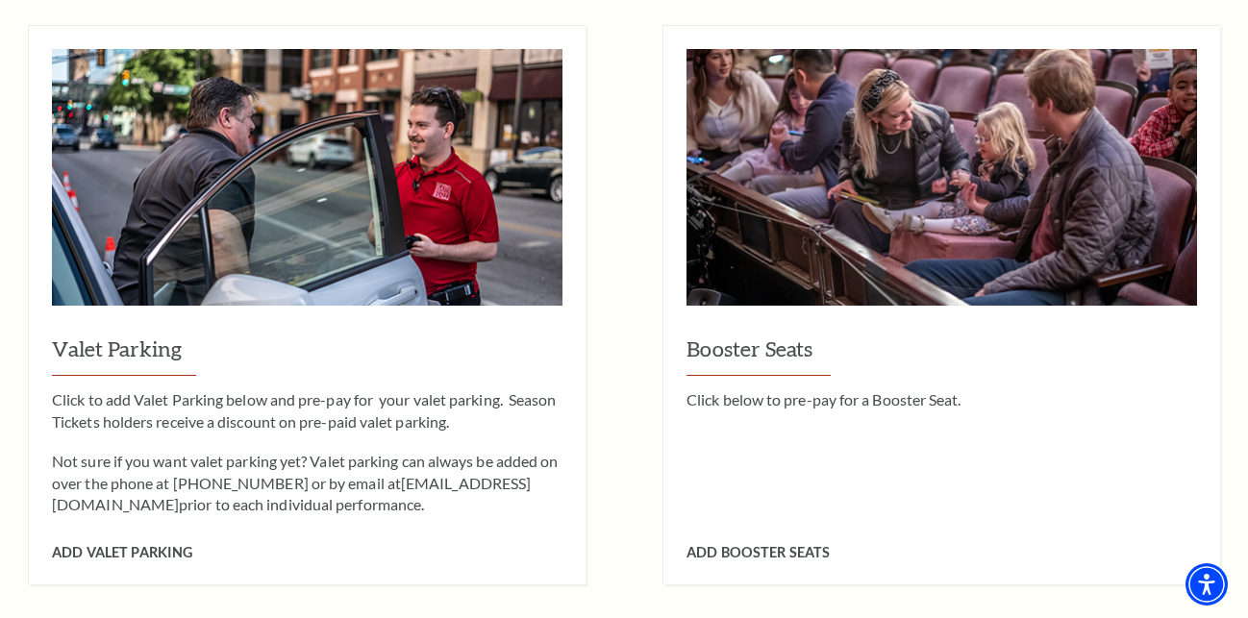
scroll to position [1864, 0]
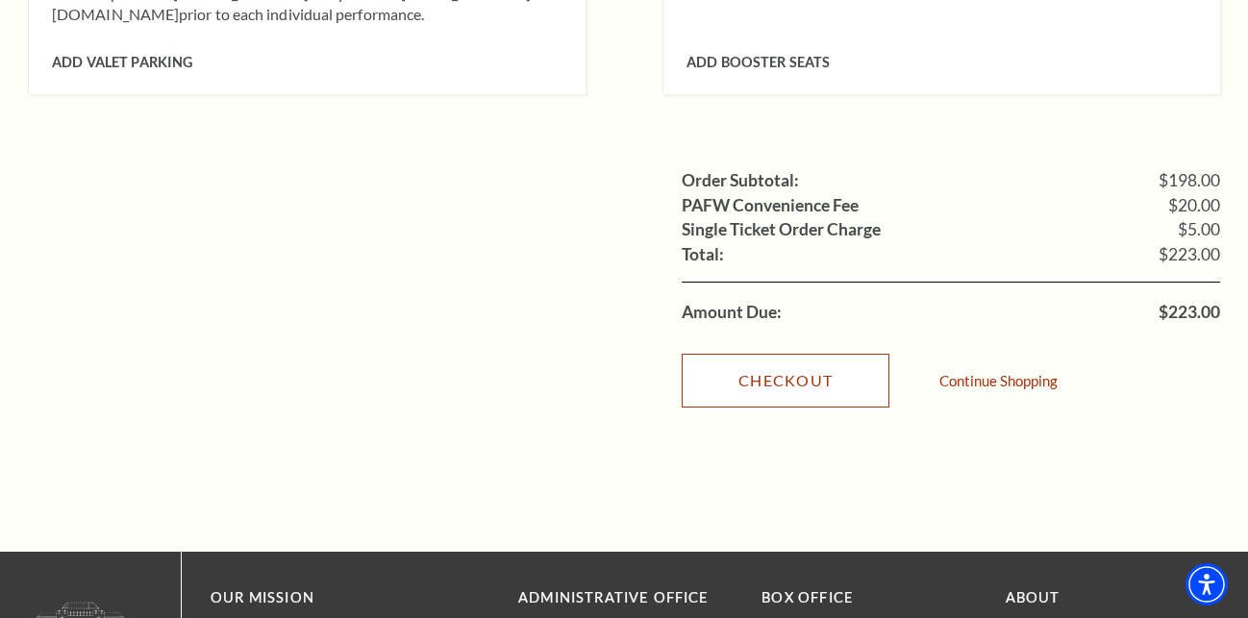
click at [862, 354] on link "Checkout" at bounding box center [786, 381] width 208 height 54
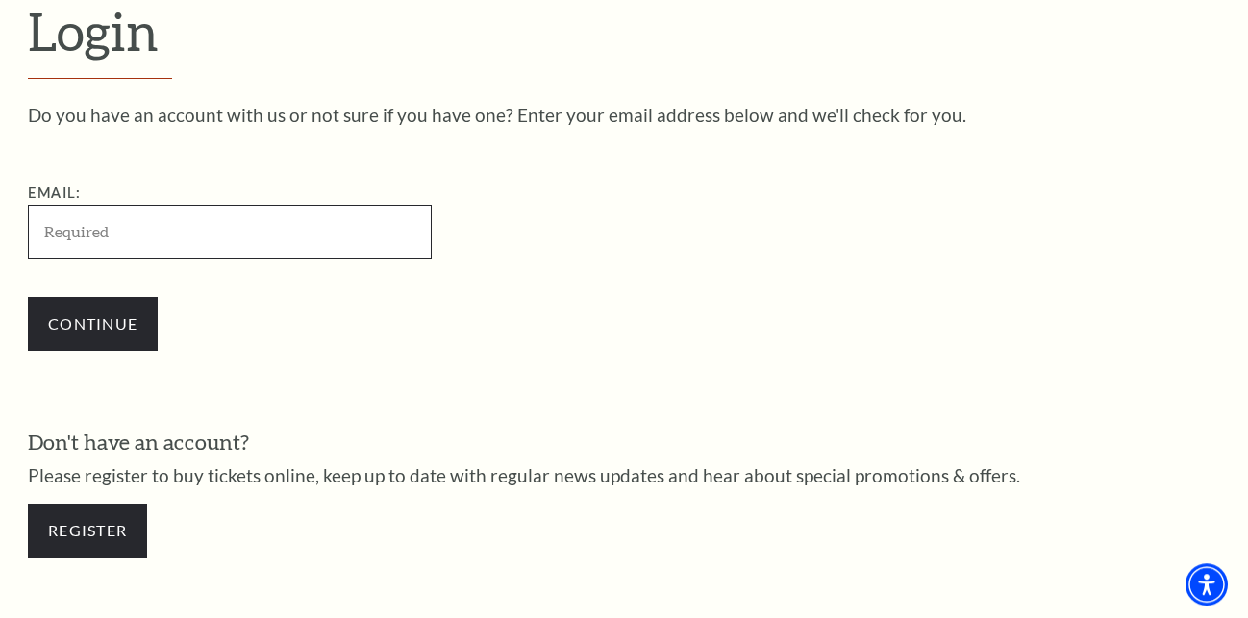
scroll to position [821, 0]
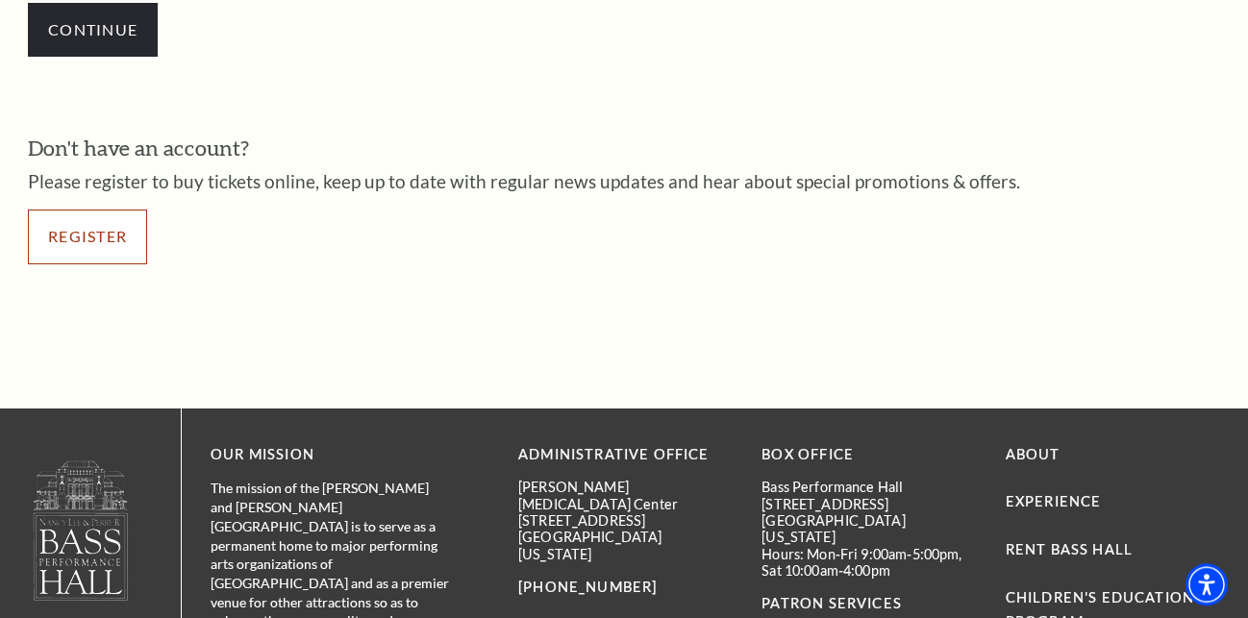
click at [99, 237] on link "Register" at bounding box center [87, 237] width 119 height 54
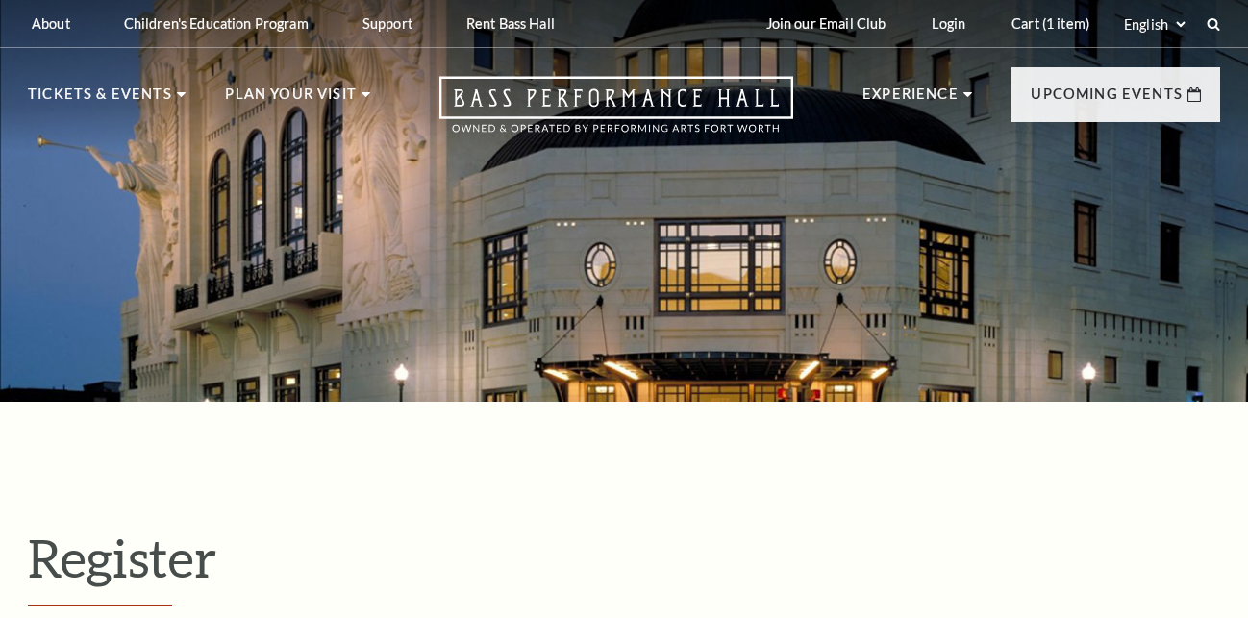
select select "1"
select select "[GEOGRAPHIC_DATA]"
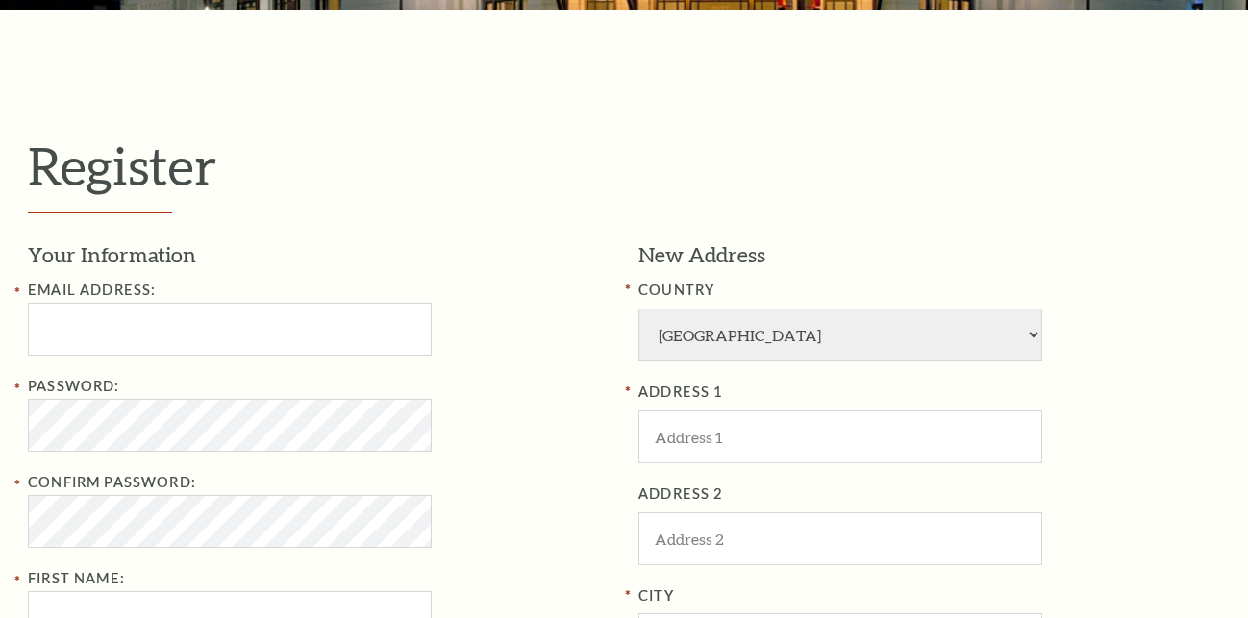
scroll to position [392, 0]
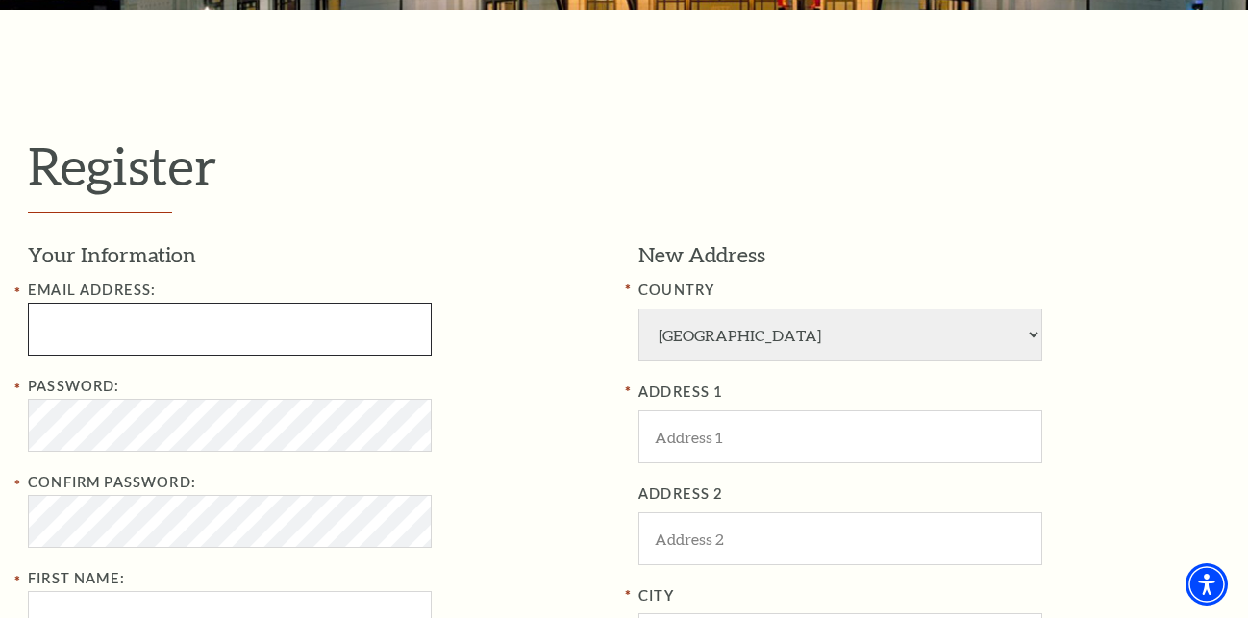
click at [137, 316] on input "Email Address:" at bounding box center [230, 329] width 404 height 53
paste input "heartgrant388@gmail.com"
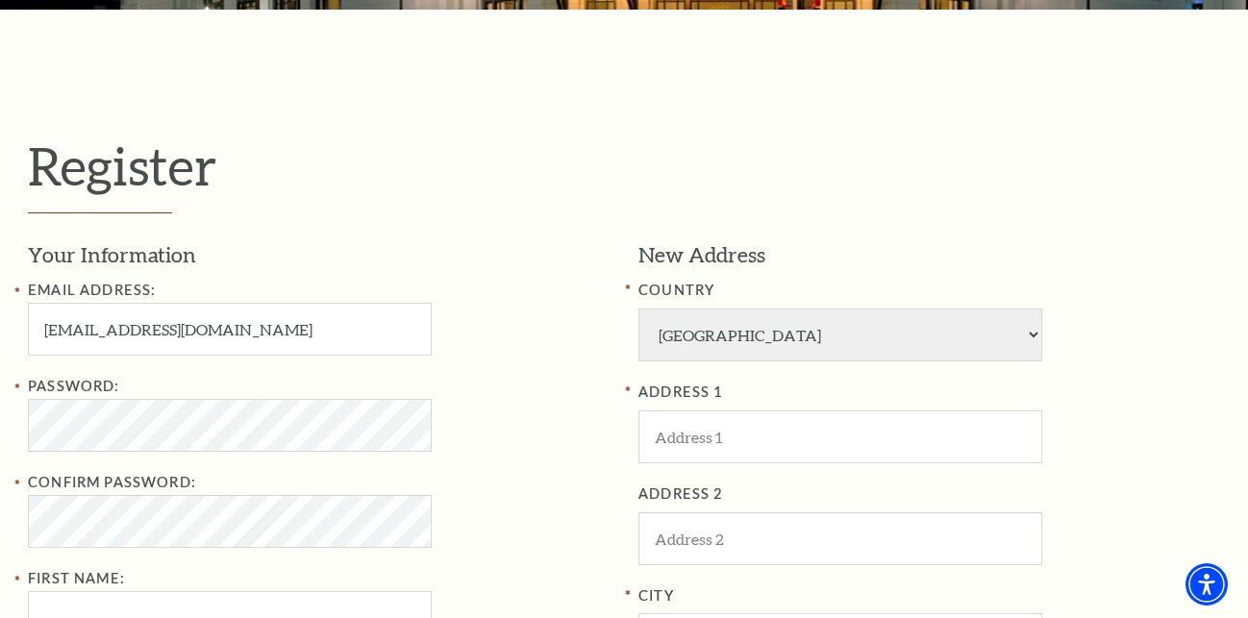
click at [322, 217] on div "Register Your Information Email Address: heartgrant388@gmail.com Password: Conf…" at bounding box center [624, 597] width 1192 height 924
click at [301, 331] on input "heartgrant388@gmail.com" at bounding box center [230, 329] width 404 height 53
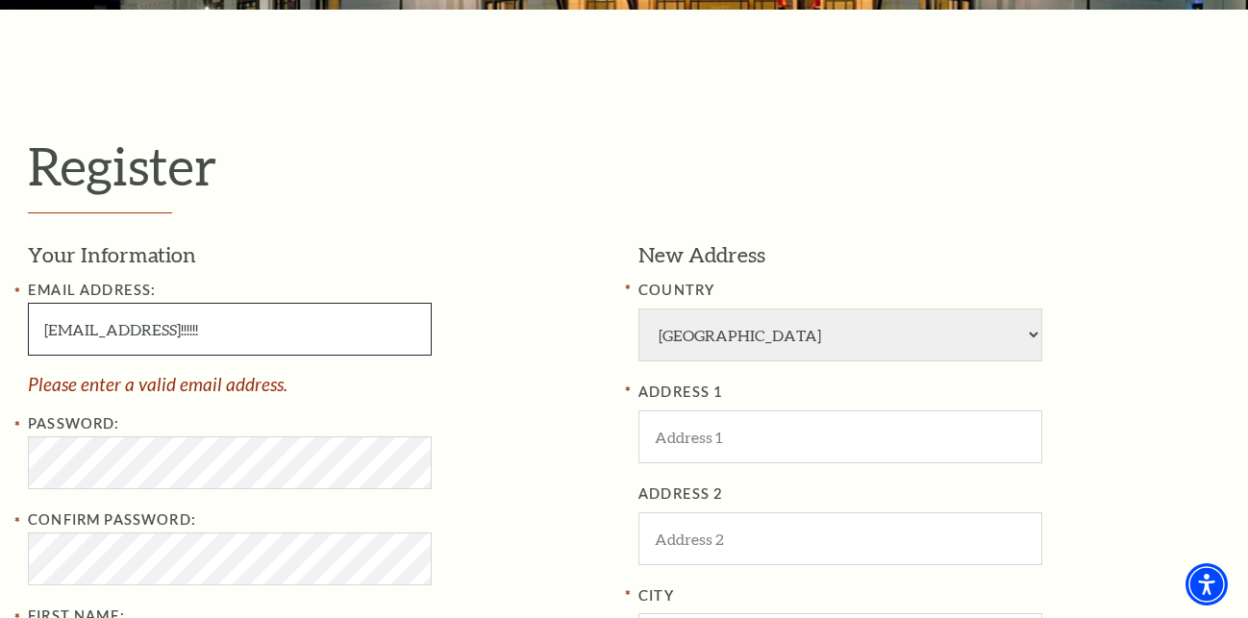
drag, startPoint x: 231, startPoint y: 322, endPoint x: 374, endPoint y: 319, distance: 143.3
click at [374, 319] on input "heartgrant388@gmail.comEbayr501!!!!!!" at bounding box center [230, 329] width 404 height 53
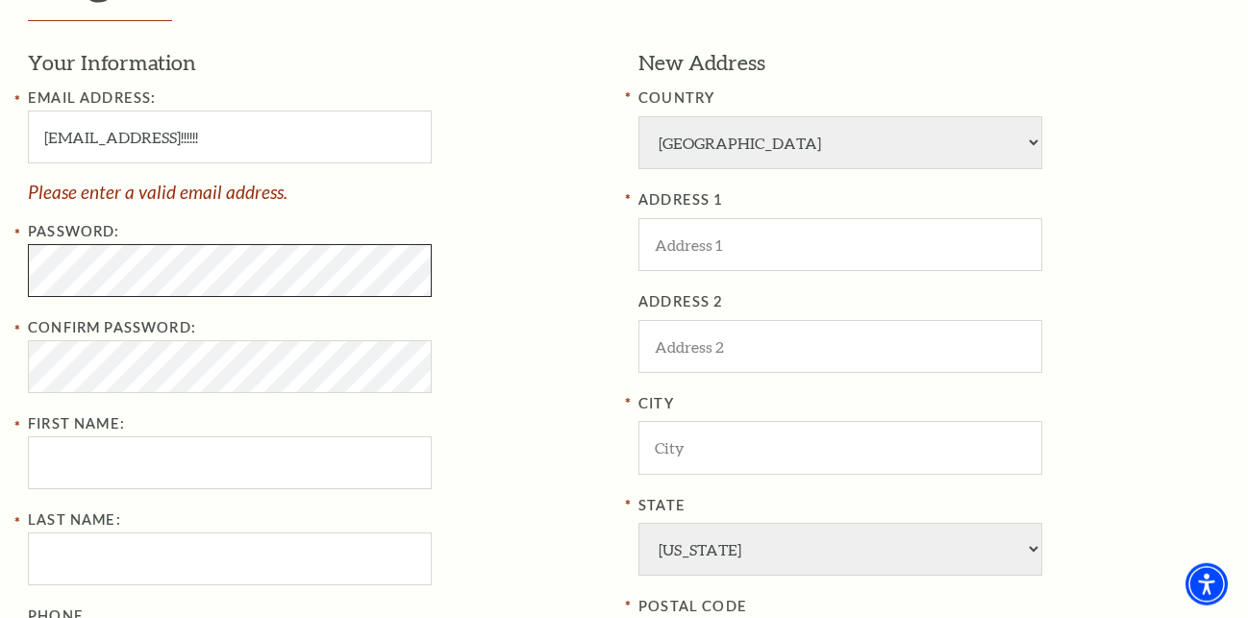
scroll to position [589, 0]
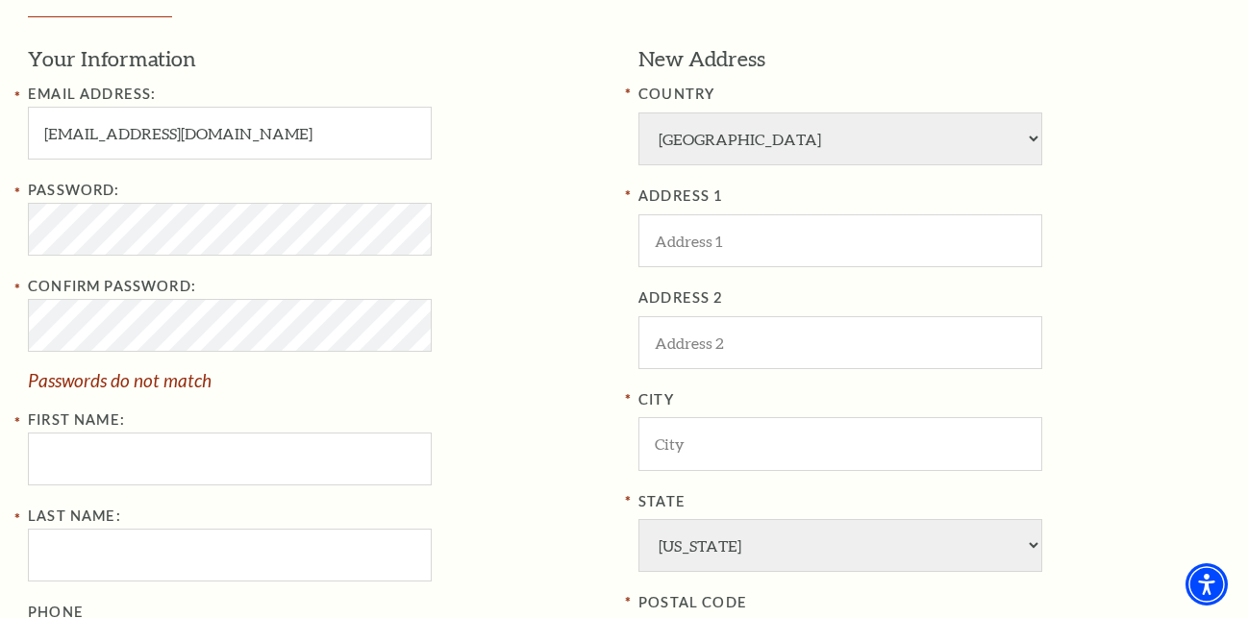
click at [539, 241] on div "Password:" at bounding box center [319, 217] width 582 height 77
click at [290, 141] on input "heartgrant388@gmail.com" at bounding box center [230, 133] width 404 height 53
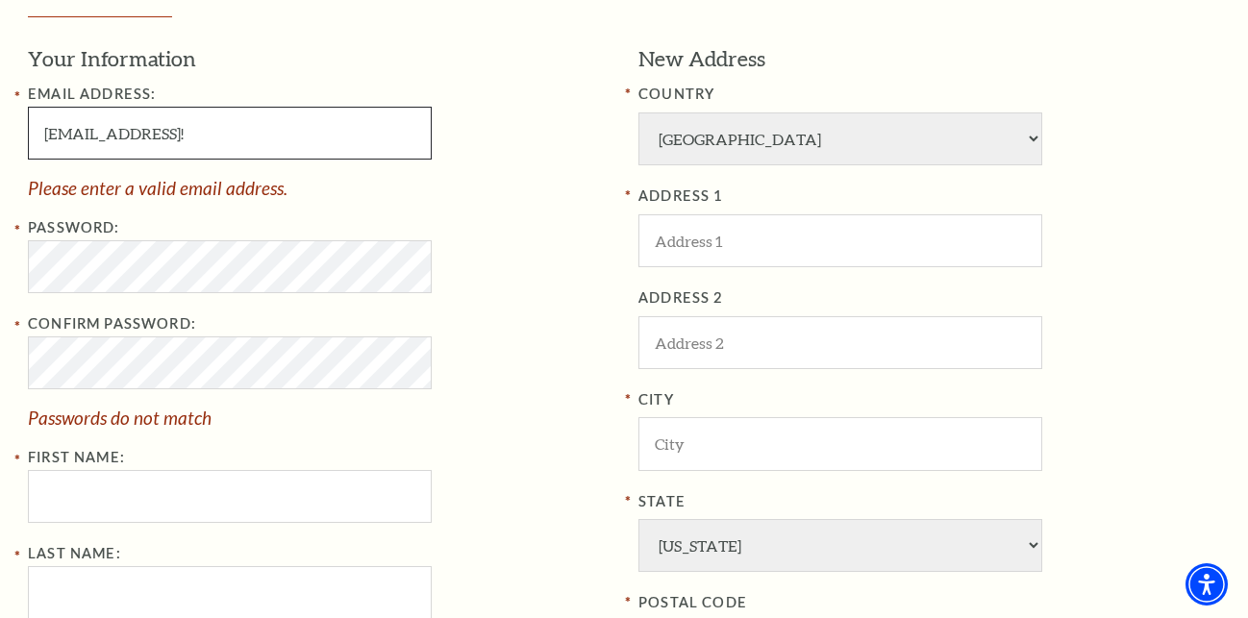
drag, startPoint x: 234, startPoint y: 127, endPoint x: 366, endPoint y: 138, distance: 133.1
click at [366, 138] on input "heartgrant388@gmail.comEbayr501!" at bounding box center [230, 133] width 404 height 53
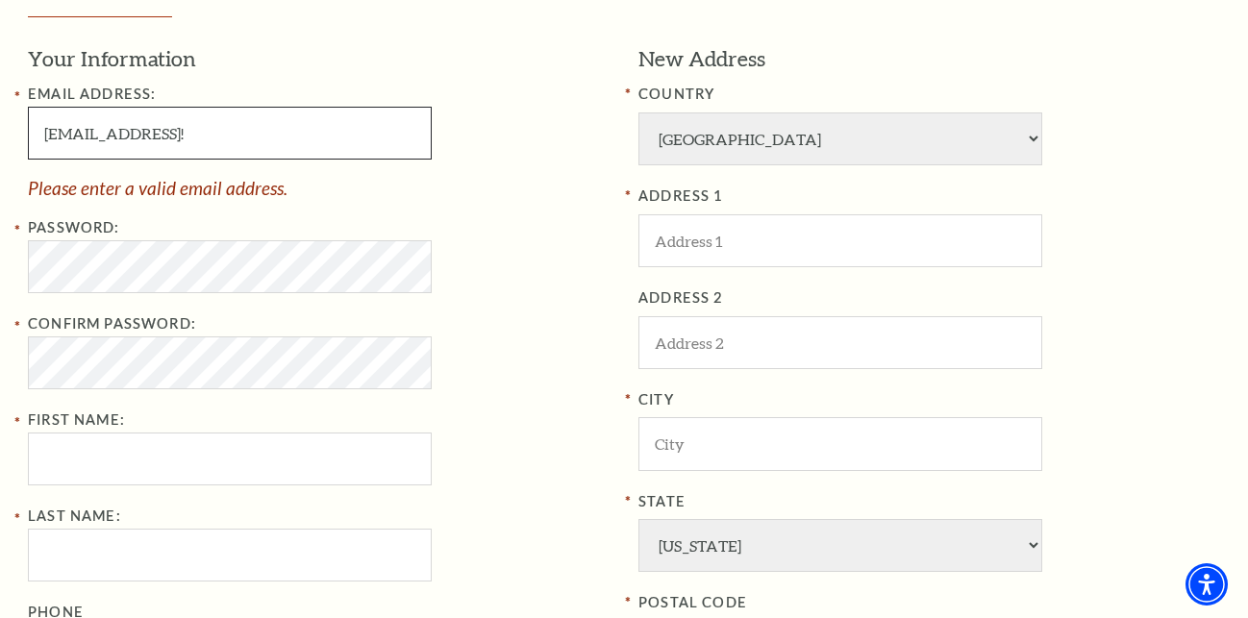
drag, startPoint x: 331, startPoint y: 147, endPoint x: 229, endPoint y: 130, distance: 103.4
click at [229, 130] on input "heartgrant388@gmail.comEbayr501!" at bounding box center [230, 133] width 404 height 53
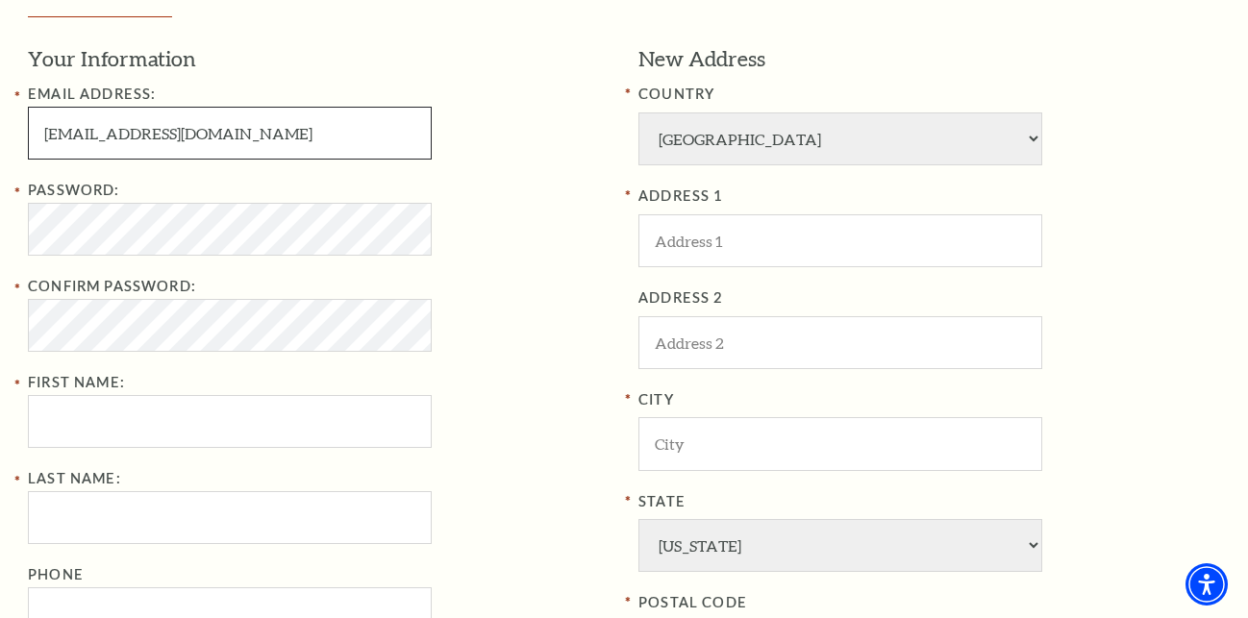
type input "heartgrant388@gmail.com"
click at [569, 262] on div "Password: Confirm Password: First Name:" at bounding box center [319, 313] width 582 height 269
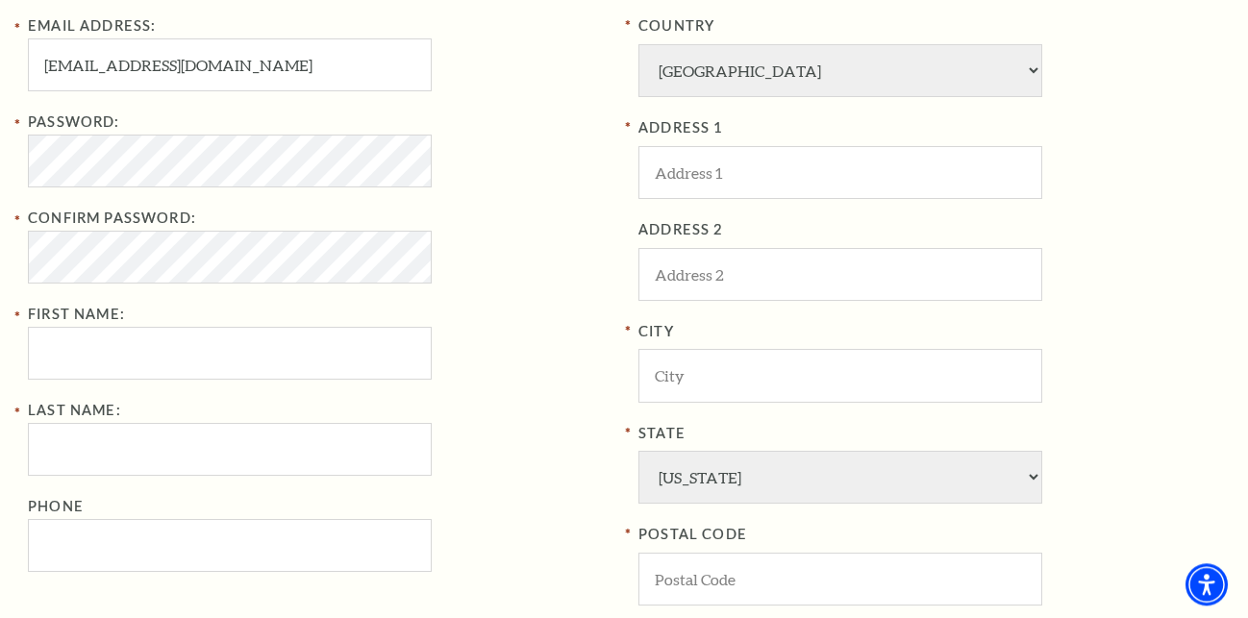
scroll to position [687, 0]
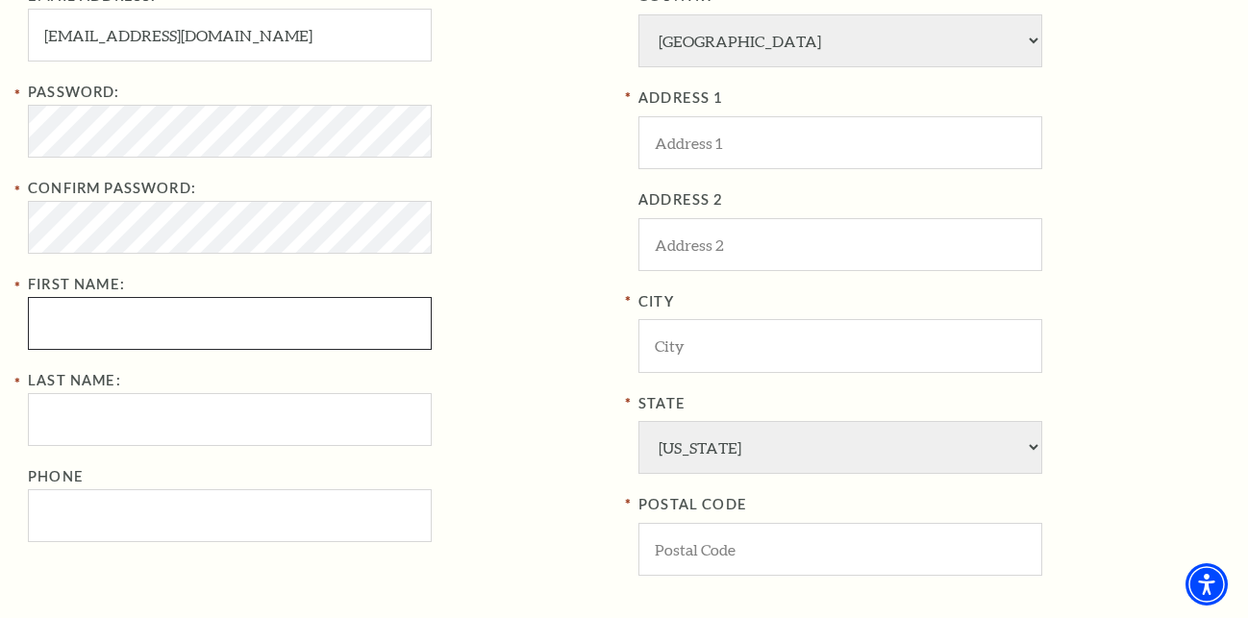
click at [131, 310] on input "First Name:" at bounding box center [230, 323] width 404 height 53
paste input "Heart"
type input "Heart"
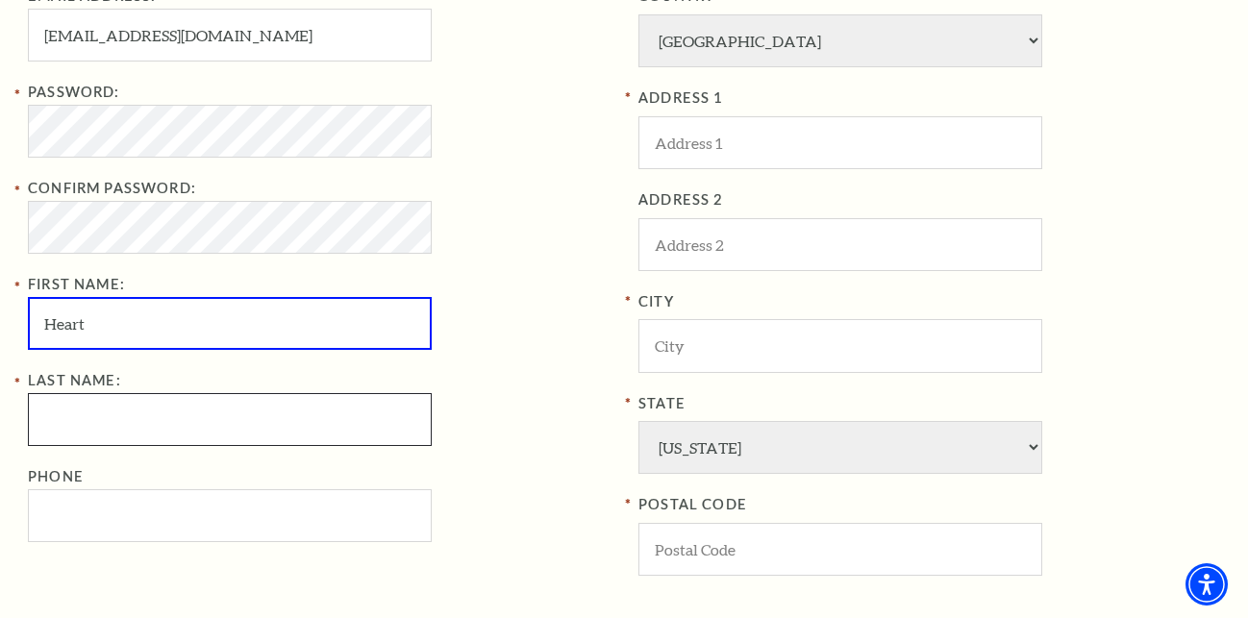
click at [131, 435] on input "Last Name:" at bounding box center [230, 419] width 404 height 53
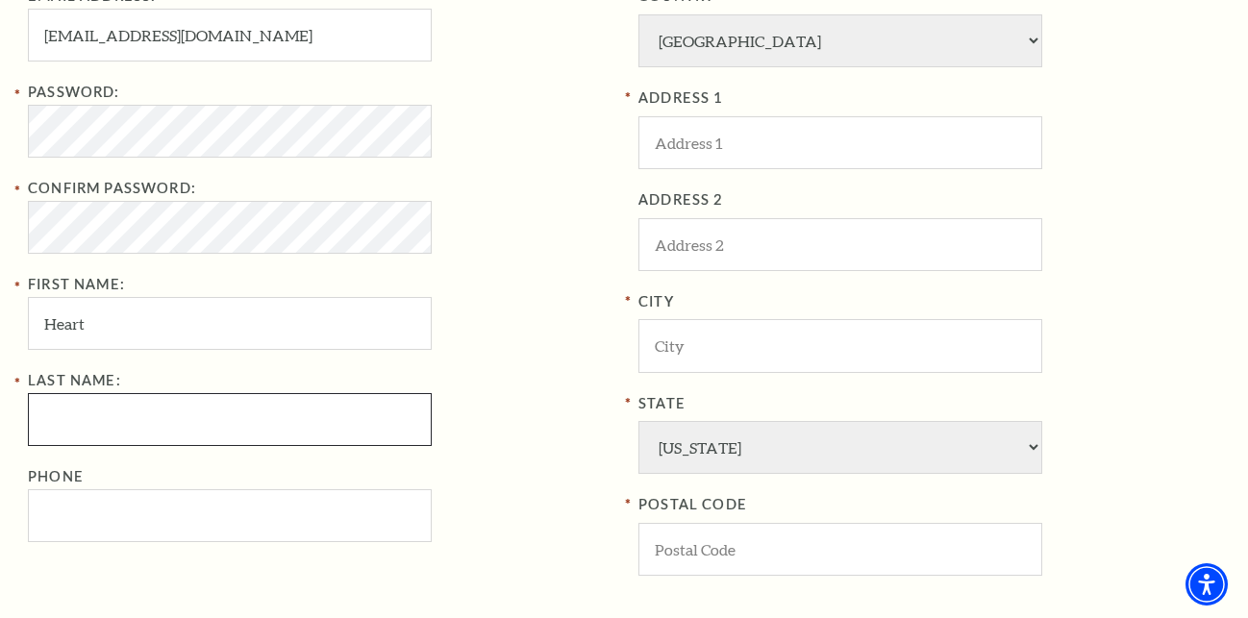
paste input "Grant"
type input "Grant"
click at [445, 391] on div "Last Name: Grant Phone" at bounding box center [319, 455] width 582 height 173
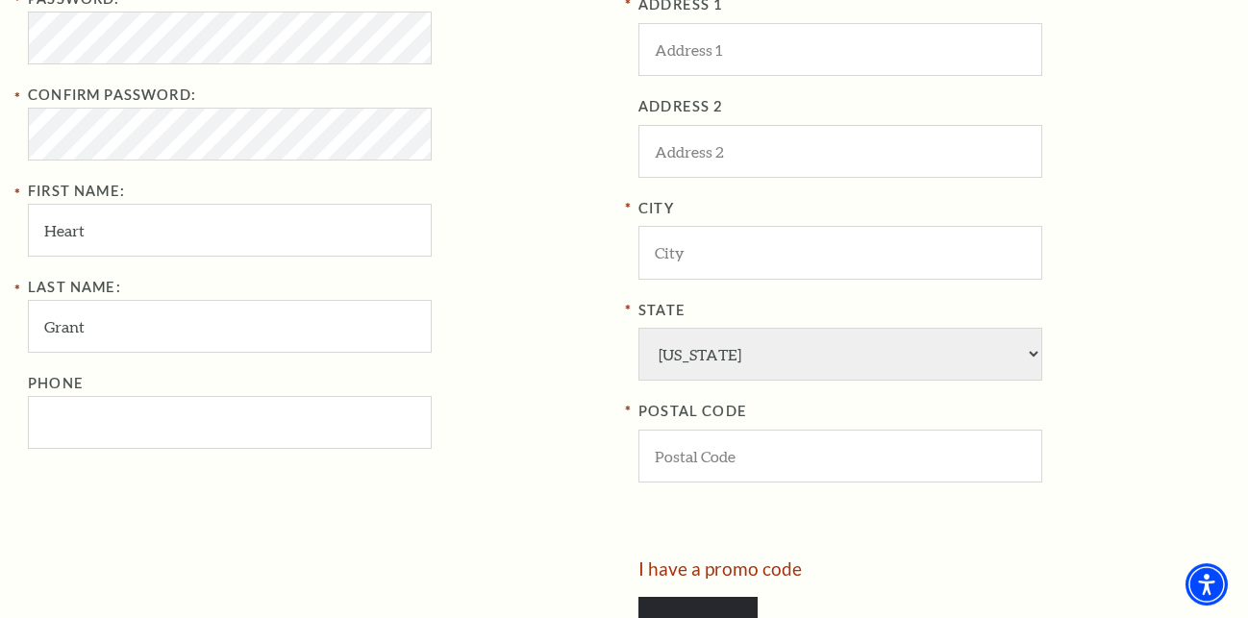
scroll to position [883, 0]
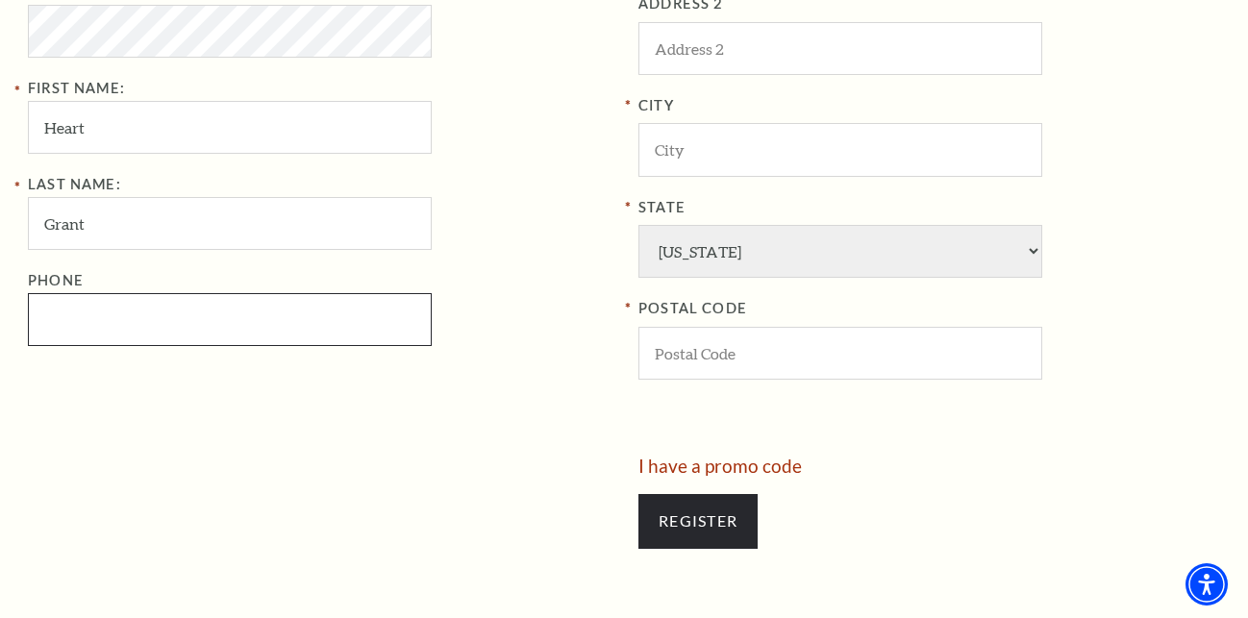
click at [158, 324] on input "Phone" at bounding box center [230, 319] width 404 height 53
drag, startPoint x: 163, startPoint y: 339, endPoint x: -49, endPoint y: 344, distance: 212.6
click at [28, 344] on input "817-653-8236" at bounding box center [230, 319] width 404 height 53
type input "817-653-8236"
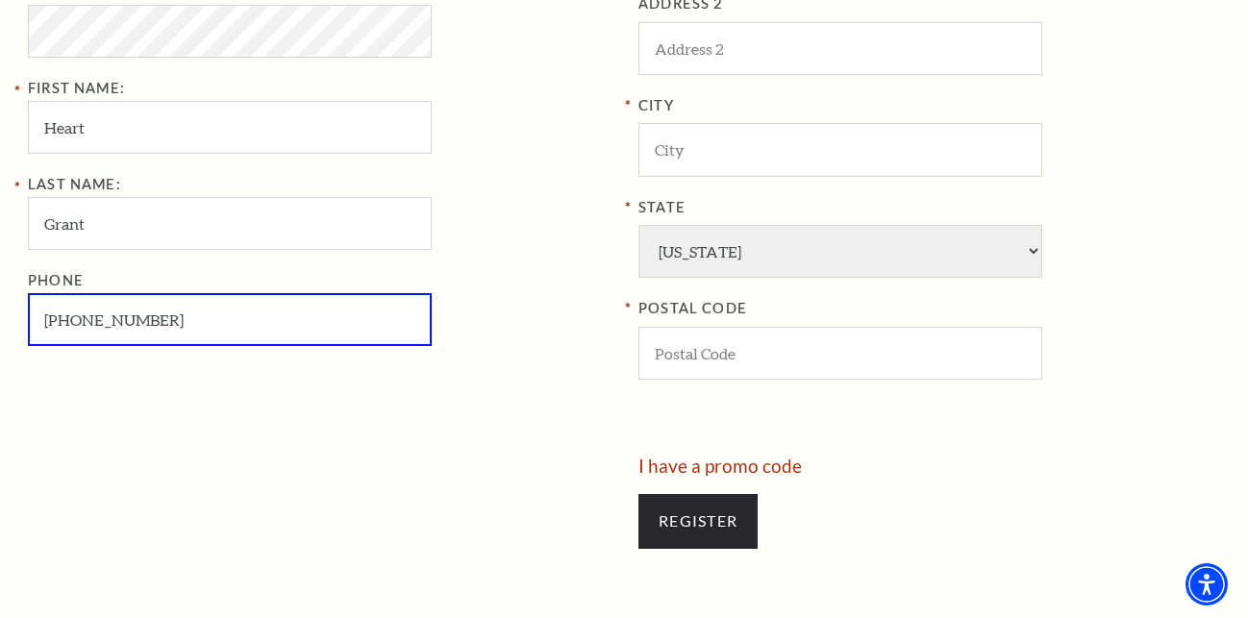
drag, startPoint x: 226, startPoint y: 393, endPoint x: 527, endPoint y: 379, distance: 301.3
click at [229, 394] on div "Your Information Email Address: heartgrant388@gmail.com Password: Confirm Passw…" at bounding box center [326, 104] width 596 height 708
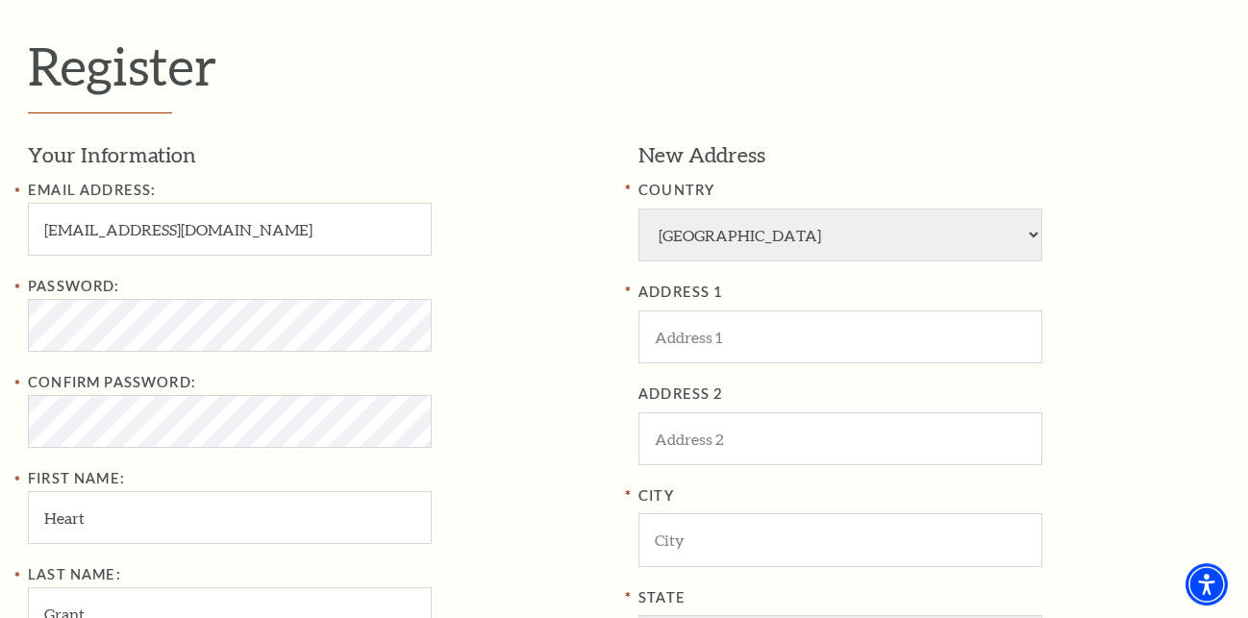
scroll to position [490, 0]
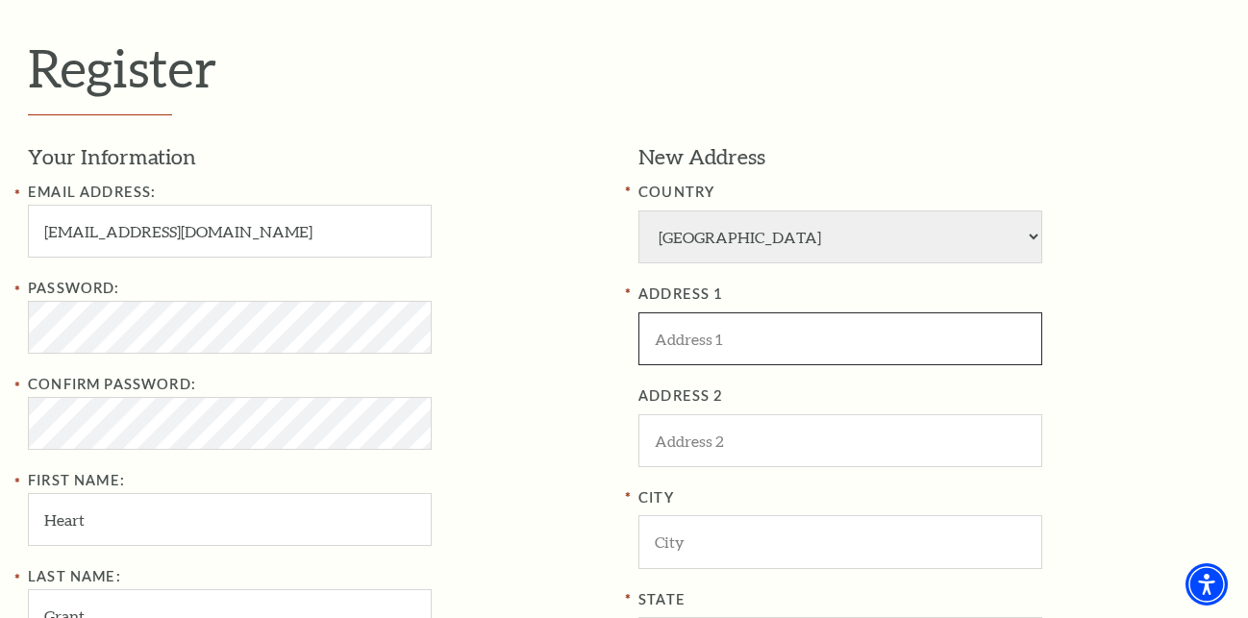
click at [714, 339] on input "ADDRESS 1" at bounding box center [841, 339] width 404 height 53
paste input "512 Ernest St,"
type input "512 Ernest St"
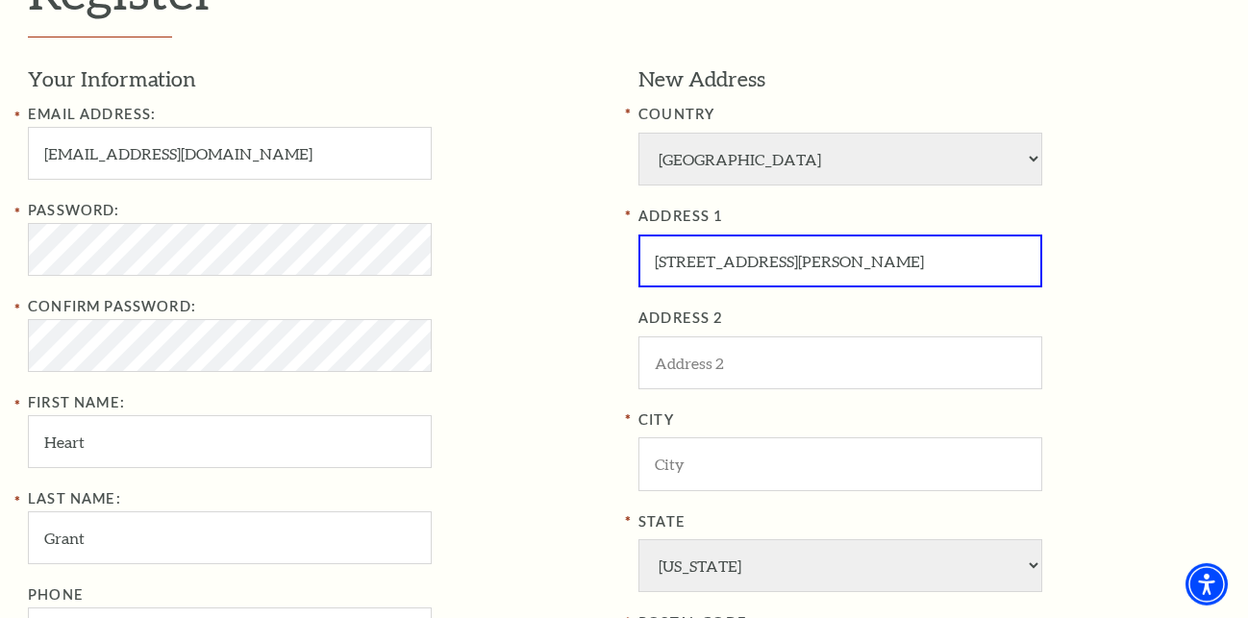
scroll to position [687, 0]
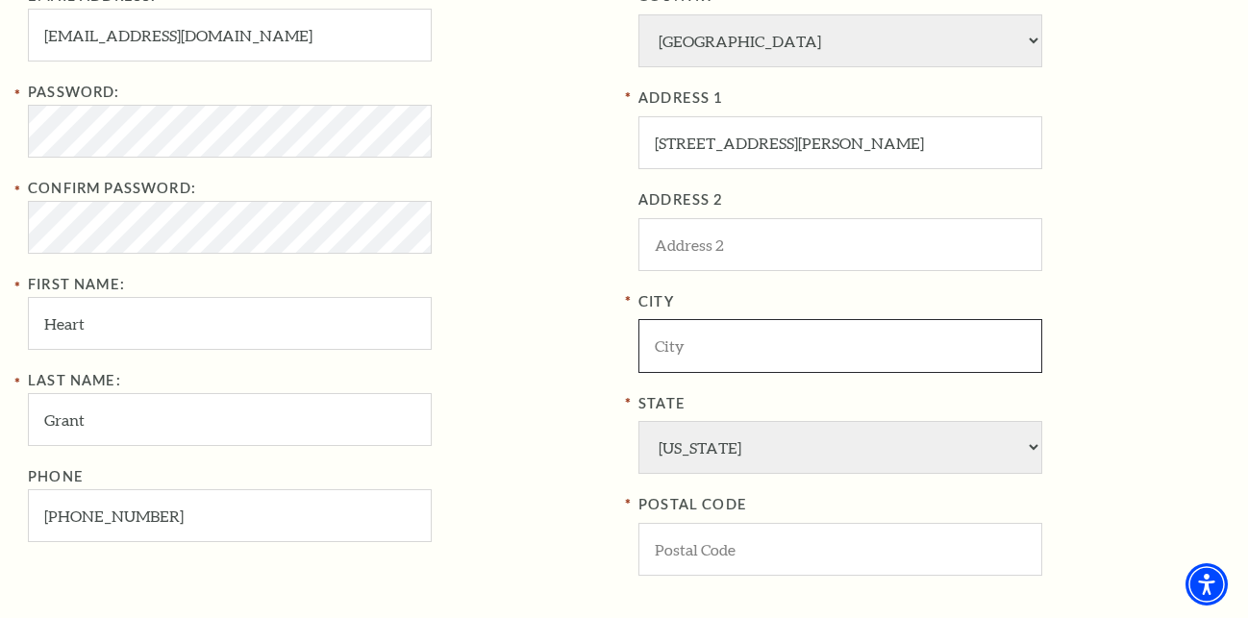
click at [710, 359] on input "City" at bounding box center [841, 345] width 404 height 53
paste input "Fort Worth"
type input "Fort Worth"
click at [593, 347] on div "Password: Confirm Password: First Name: Heart" at bounding box center [319, 215] width 582 height 269
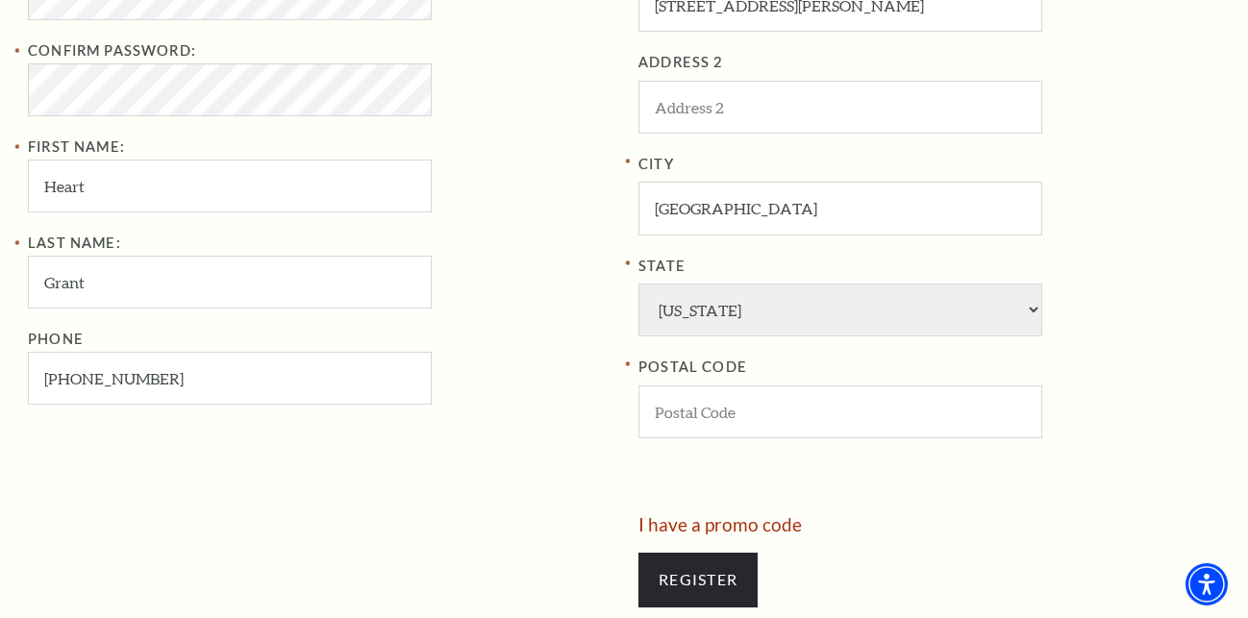
scroll to position [883, 0]
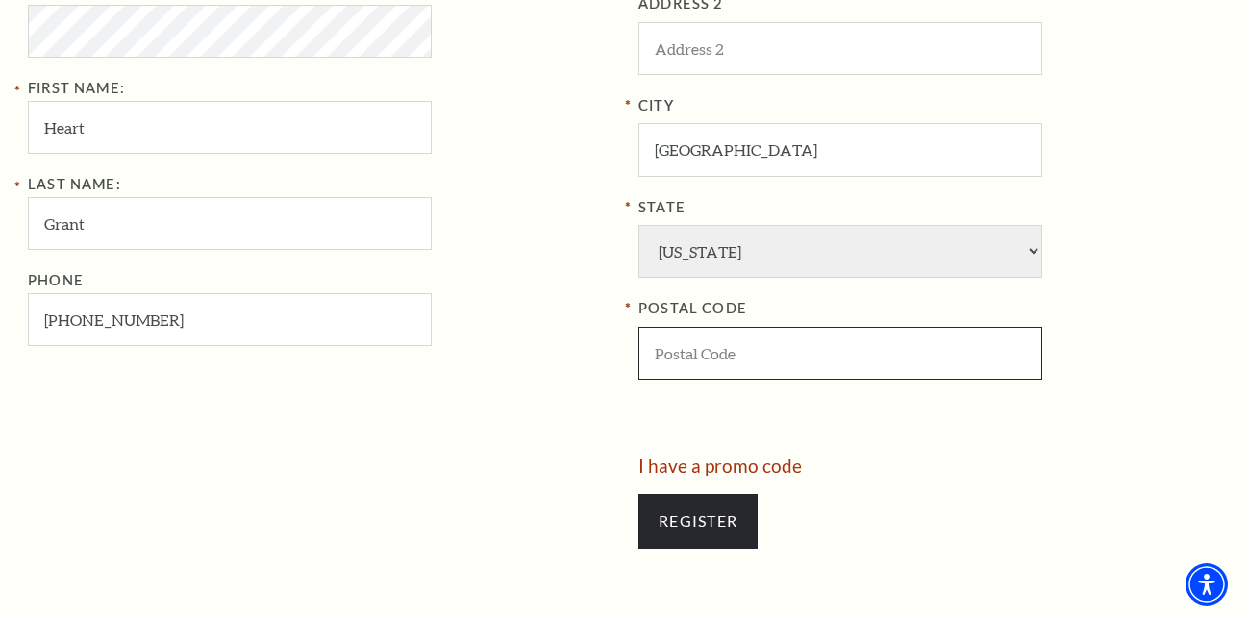
click at [716, 351] on input "POSTAL CODE" at bounding box center [841, 353] width 404 height 53
paste input "76105"
type input "76105"
click at [527, 353] on div "Your Information Email Address: heartgrant388@gmail.com Password: Confirm Passw…" at bounding box center [326, 104] width 596 height 708
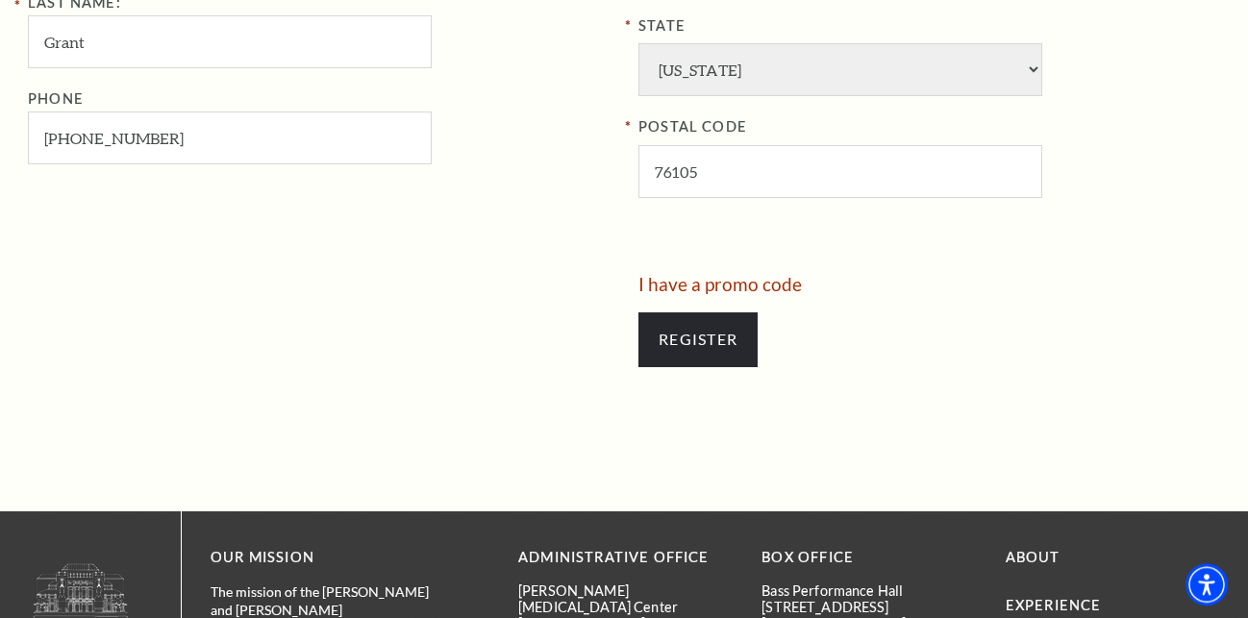
scroll to position [981, 0]
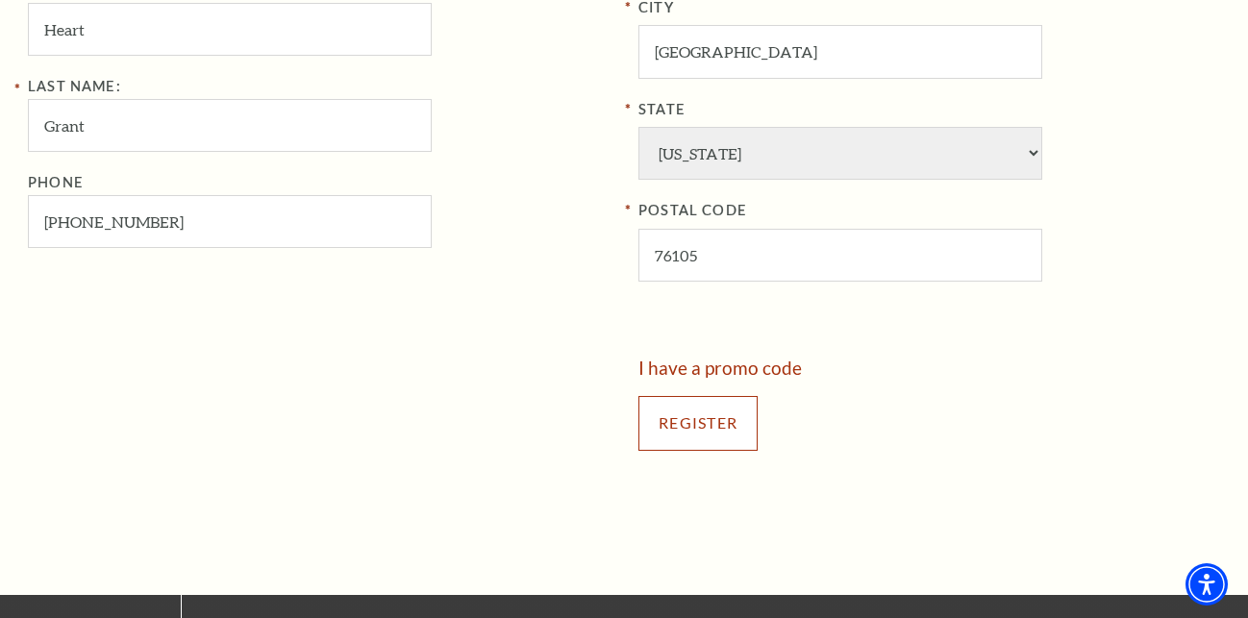
click at [701, 441] on input "Register" at bounding box center [698, 423] width 119 height 54
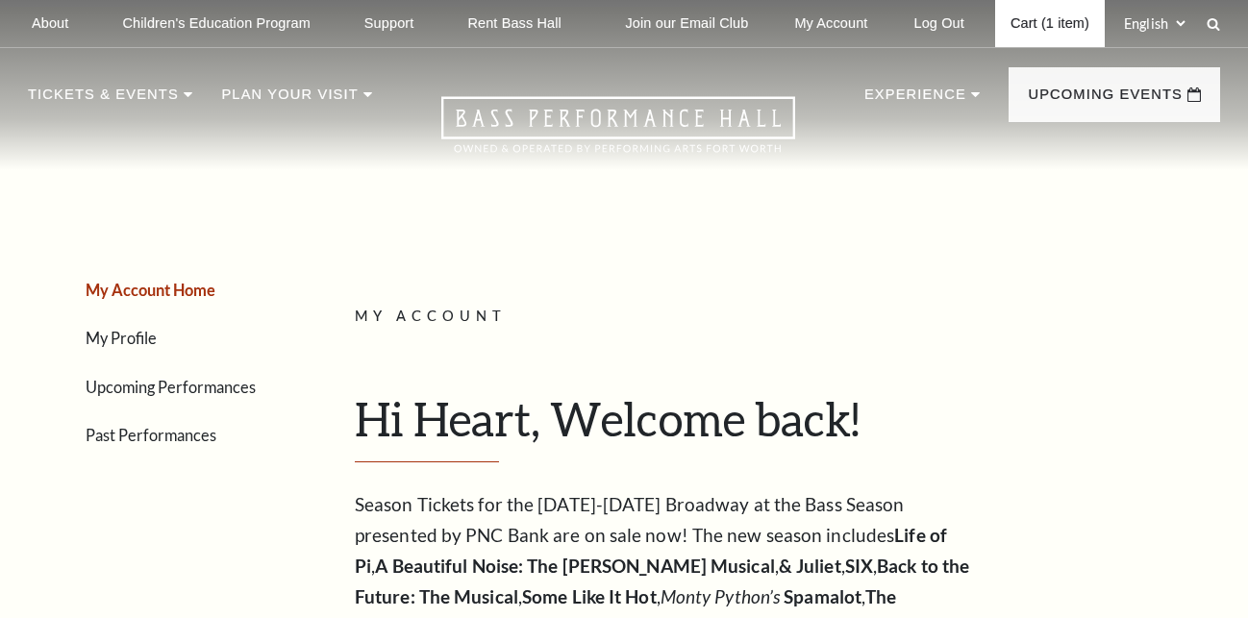
click at [1059, 35] on link "Cart (1 item)" at bounding box center [1050, 23] width 110 height 47
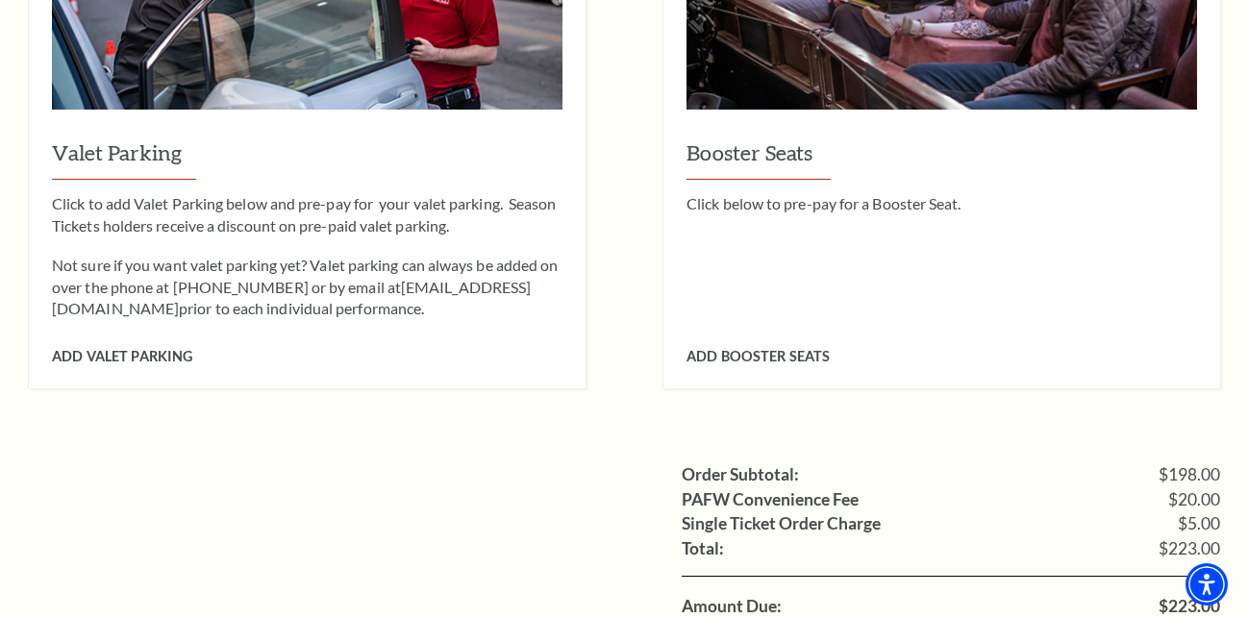
scroll to position [1864, 0]
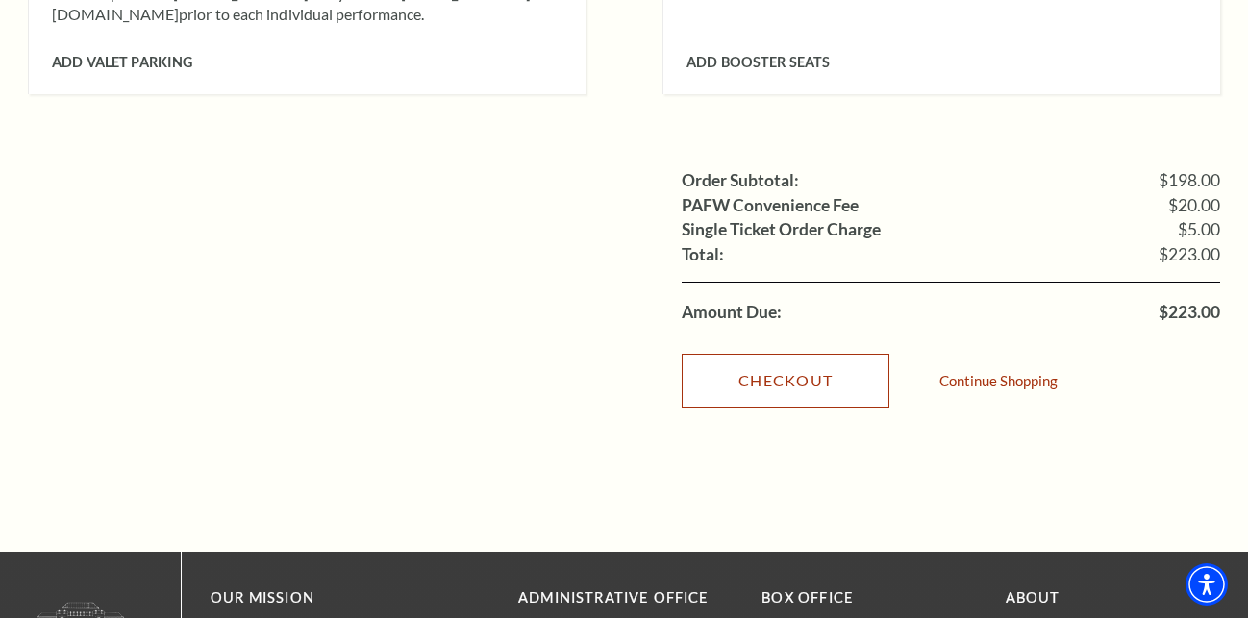
click at [783, 354] on link "Checkout" at bounding box center [786, 381] width 208 height 54
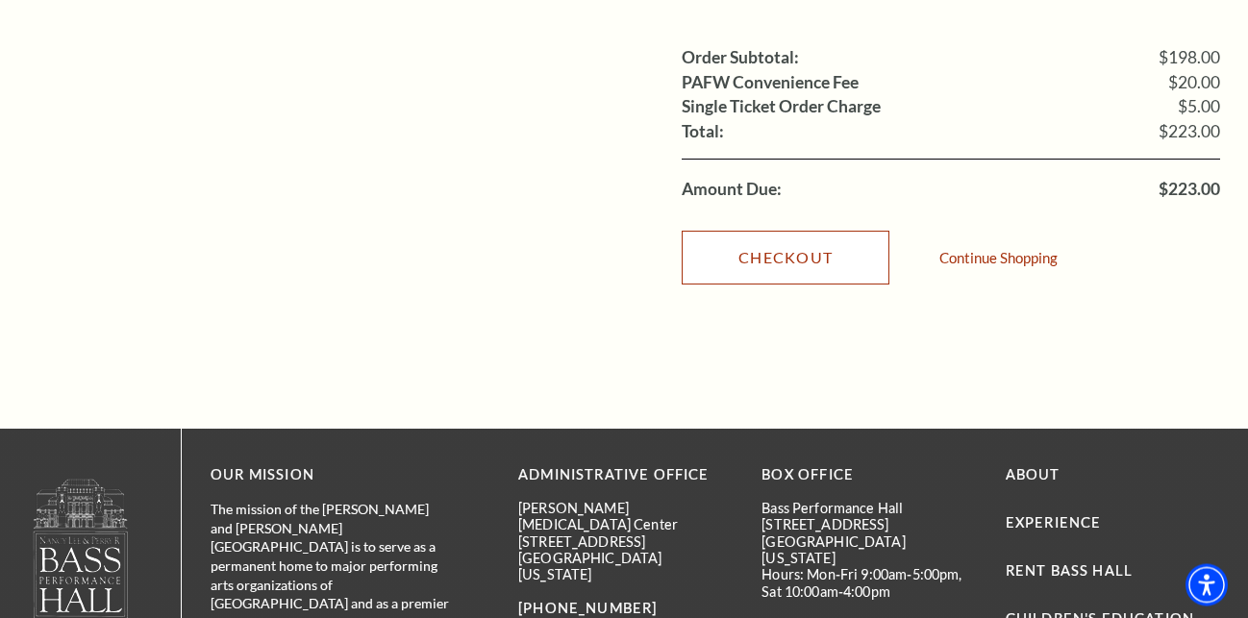
scroll to position [2060, 0]
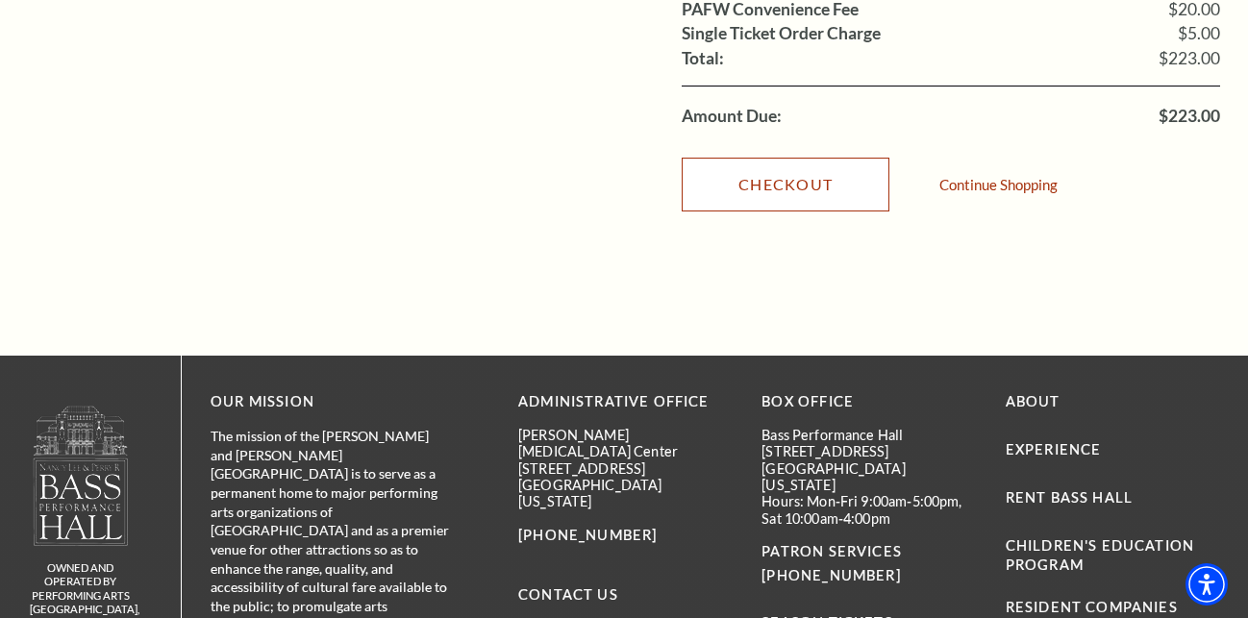
click at [767, 167] on link "Checkout" at bounding box center [786, 185] width 208 height 54
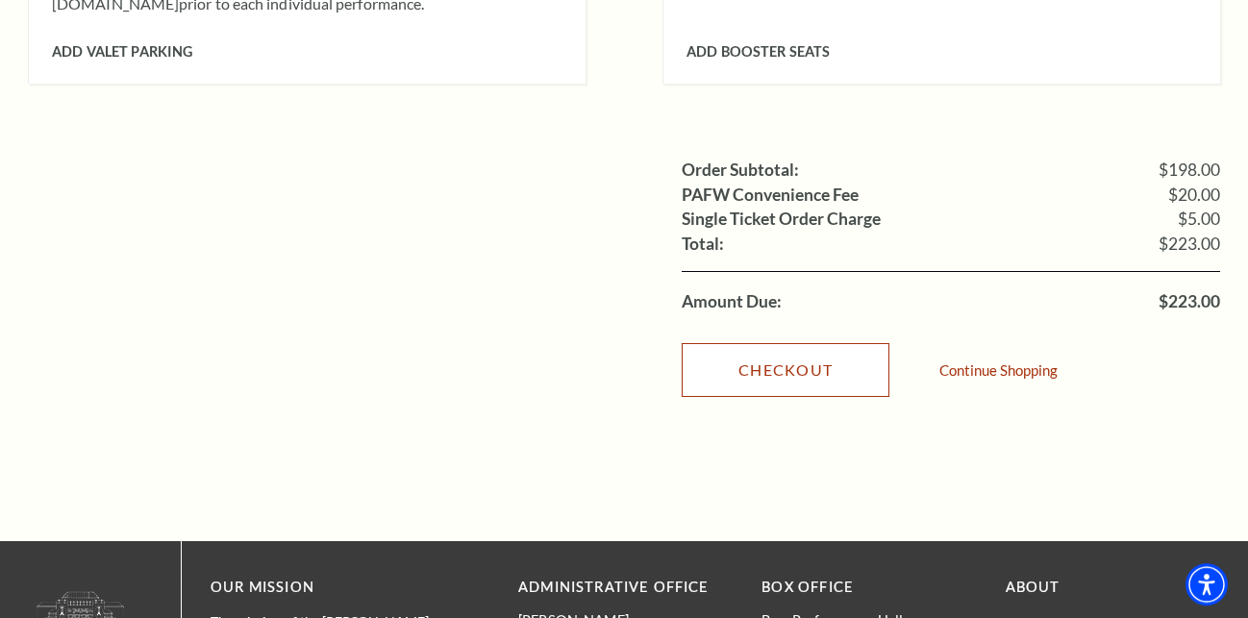
scroll to position [1864, 0]
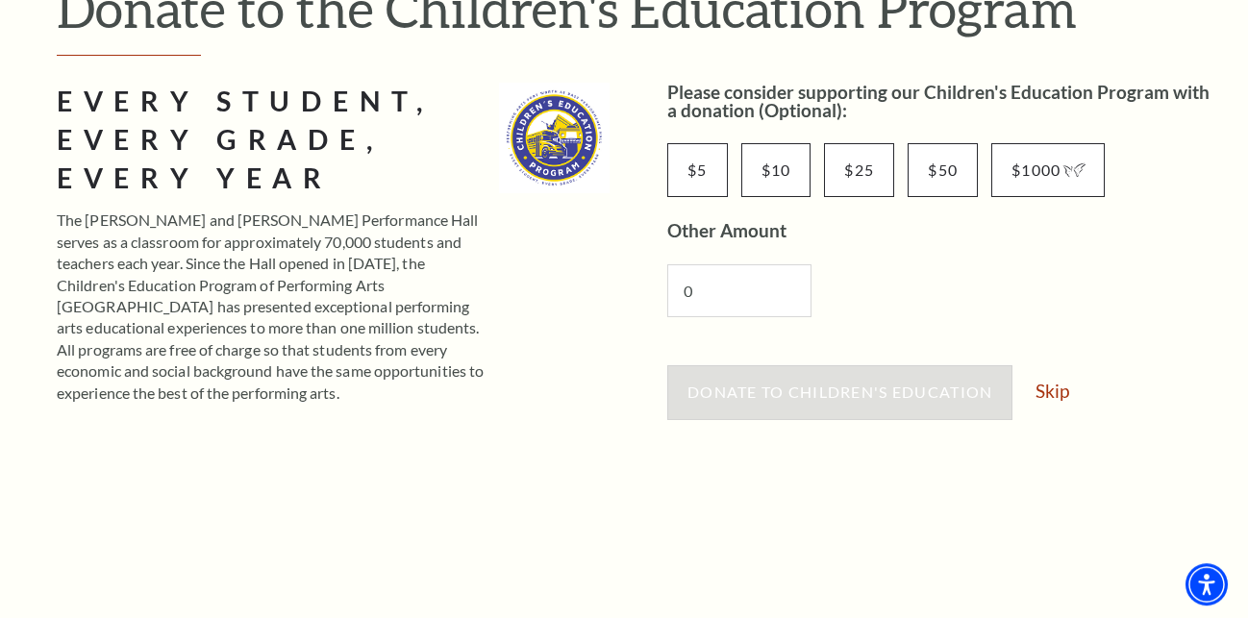
scroll to position [392, 0]
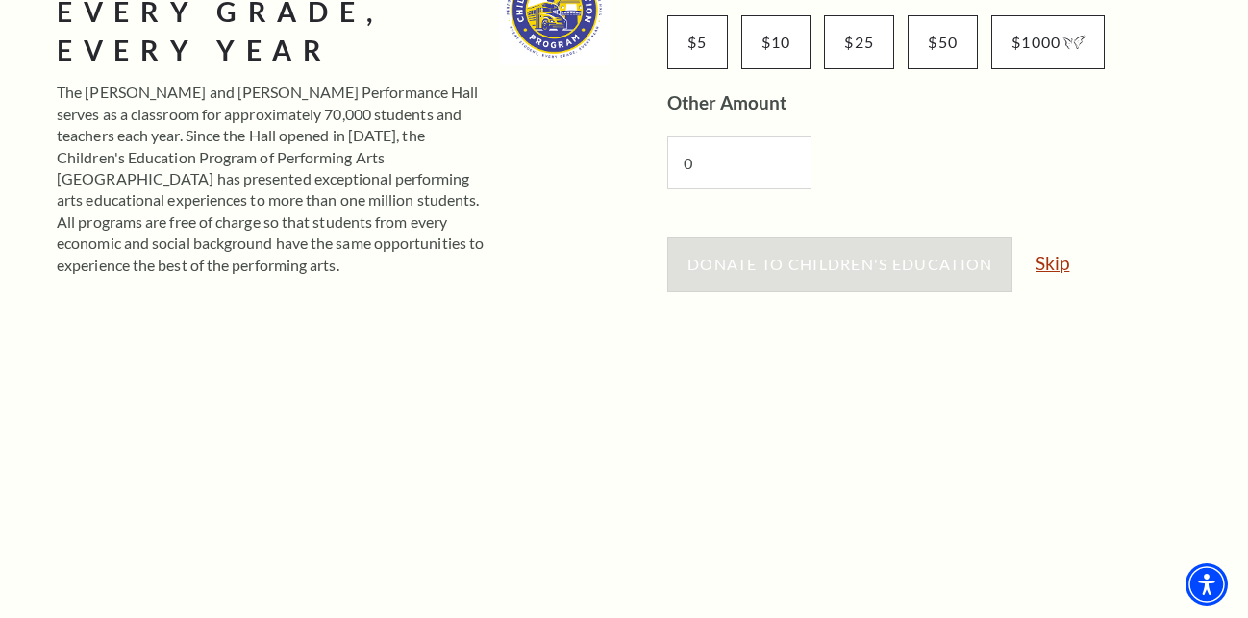
click at [1050, 266] on link "Skip" at bounding box center [1053, 263] width 34 height 18
click at [1047, 263] on link "Skip" at bounding box center [1053, 263] width 34 height 18
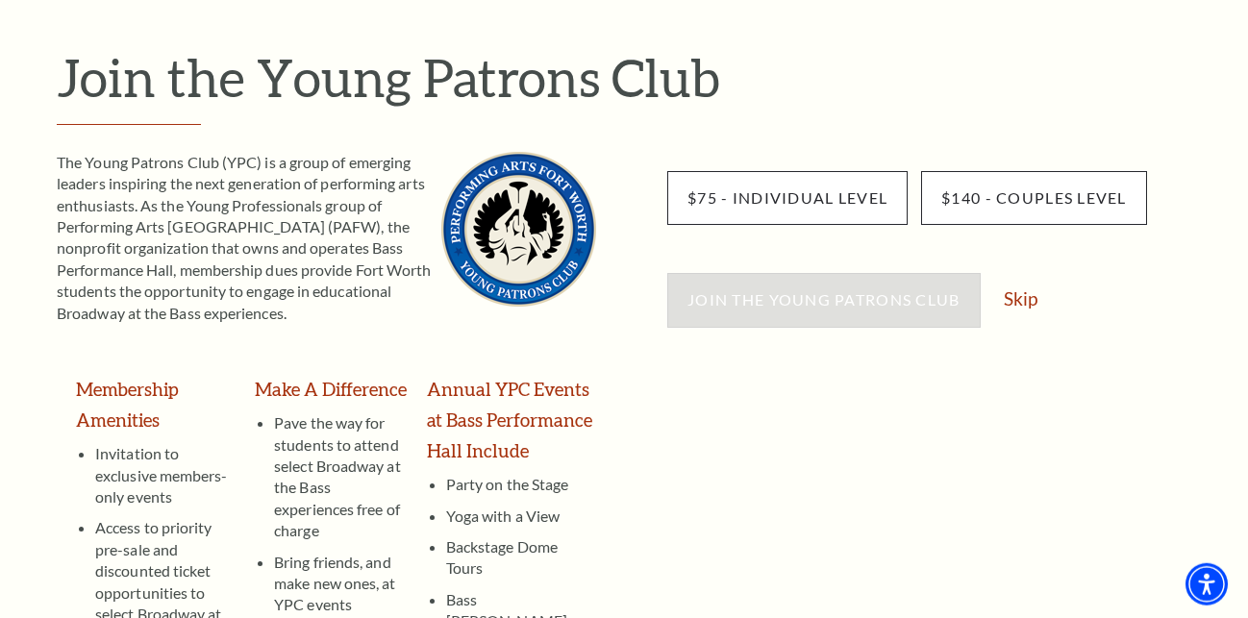
scroll to position [196, 0]
click at [1022, 305] on link "Skip" at bounding box center [1021, 297] width 34 height 18
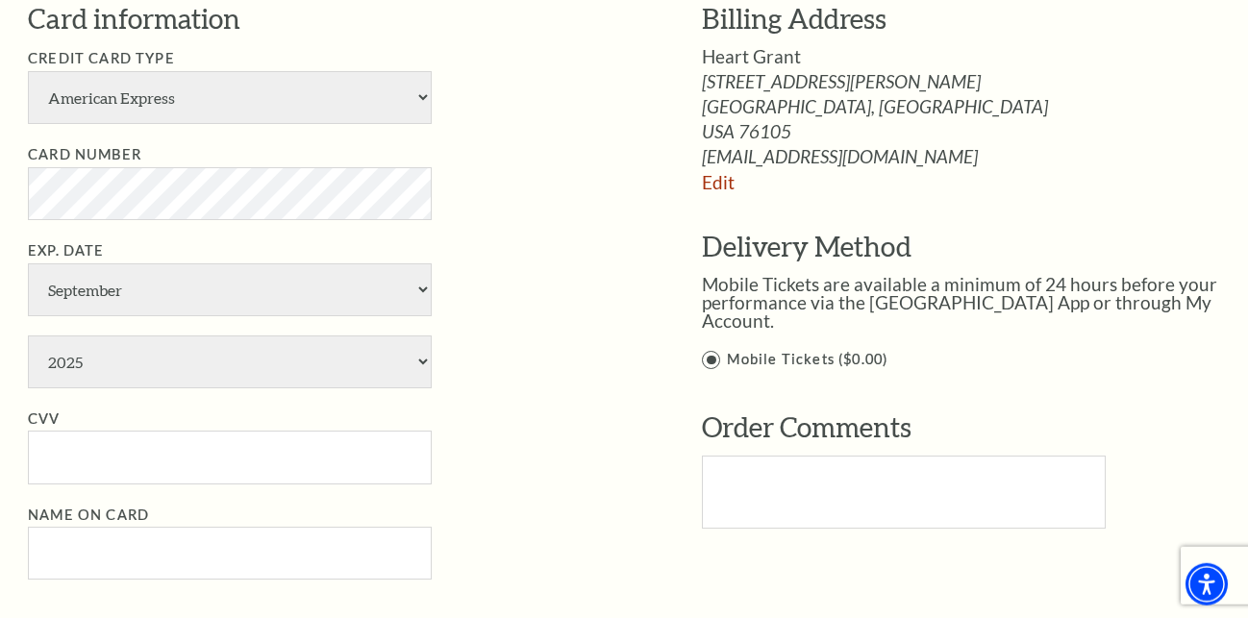
scroll to position [883, 0]
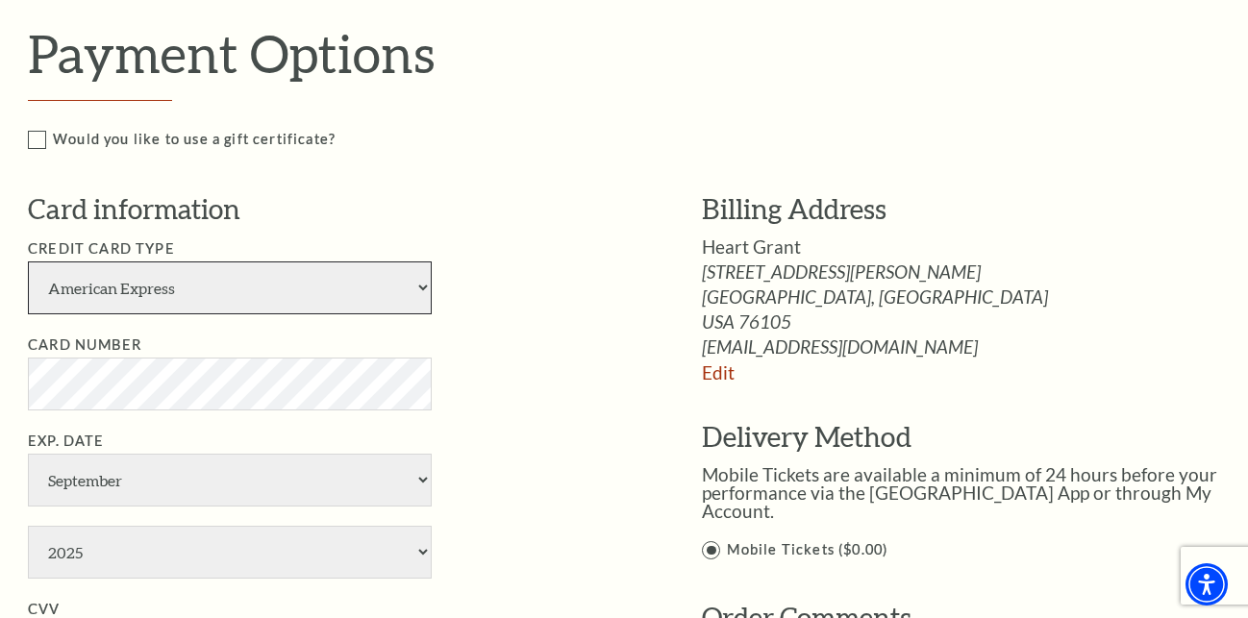
click at [28, 262] on select "American Express Visa Master Card Discover" at bounding box center [230, 288] width 404 height 53
select select "24"
click option "Visa" at bounding box center [0, 0] width 0 height 0
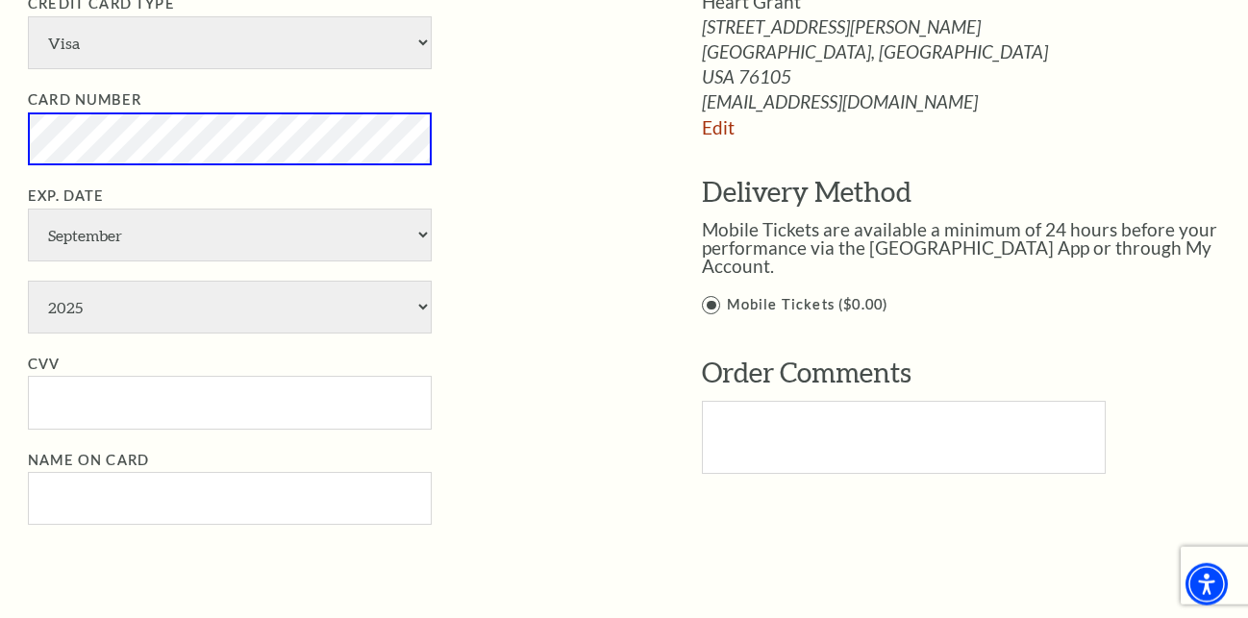
scroll to position [1177, 0]
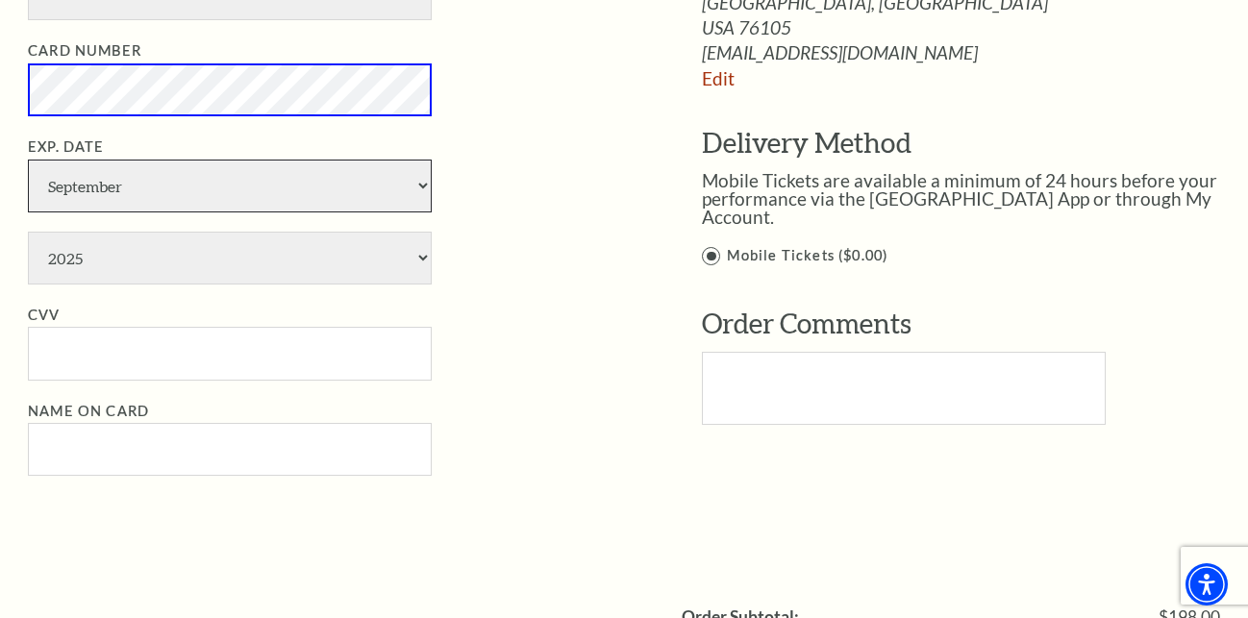
click at [28, 160] on select "January February March April May June July August September October November De…" at bounding box center [230, 186] width 404 height 53
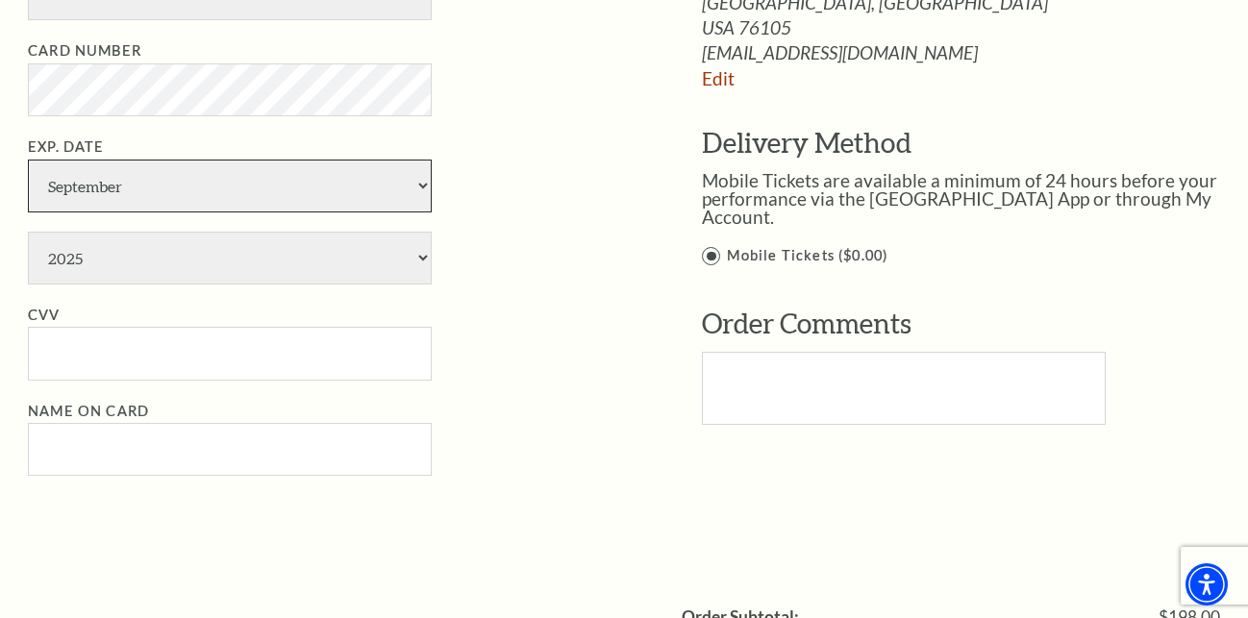
select select "4"
click option "April" at bounding box center [0, 0] width 0 height 0
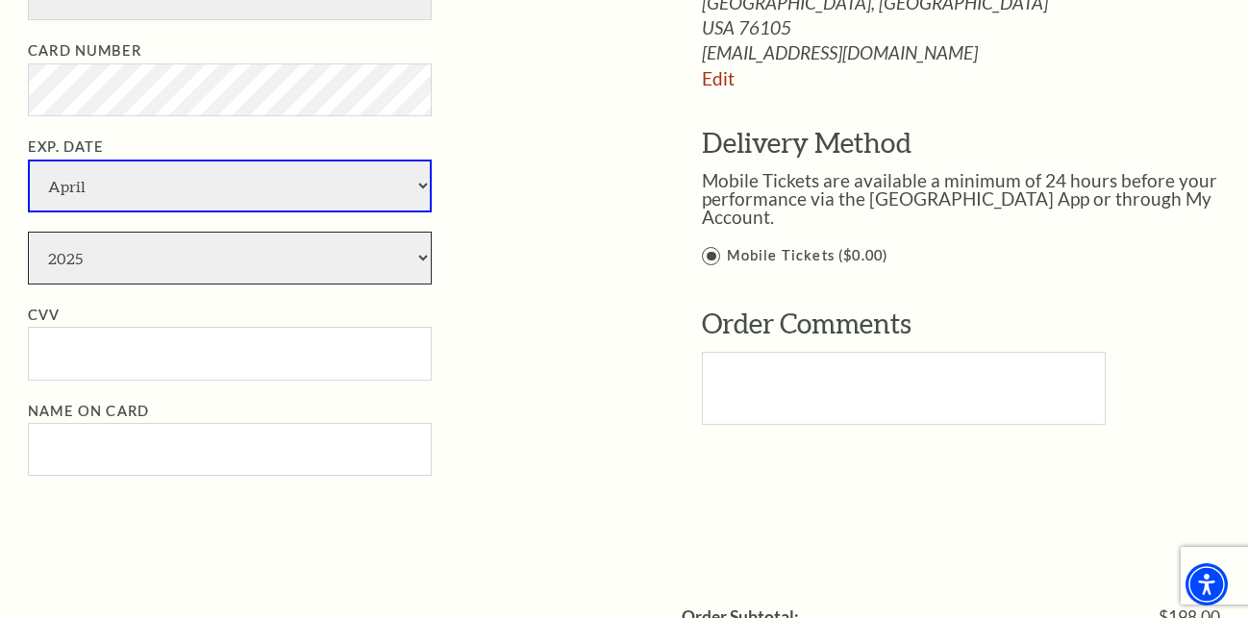
click at [28, 232] on select "2025 2026 2027 2028 2029 2030 2031 2032 2033 2034" at bounding box center [230, 258] width 404 height 53
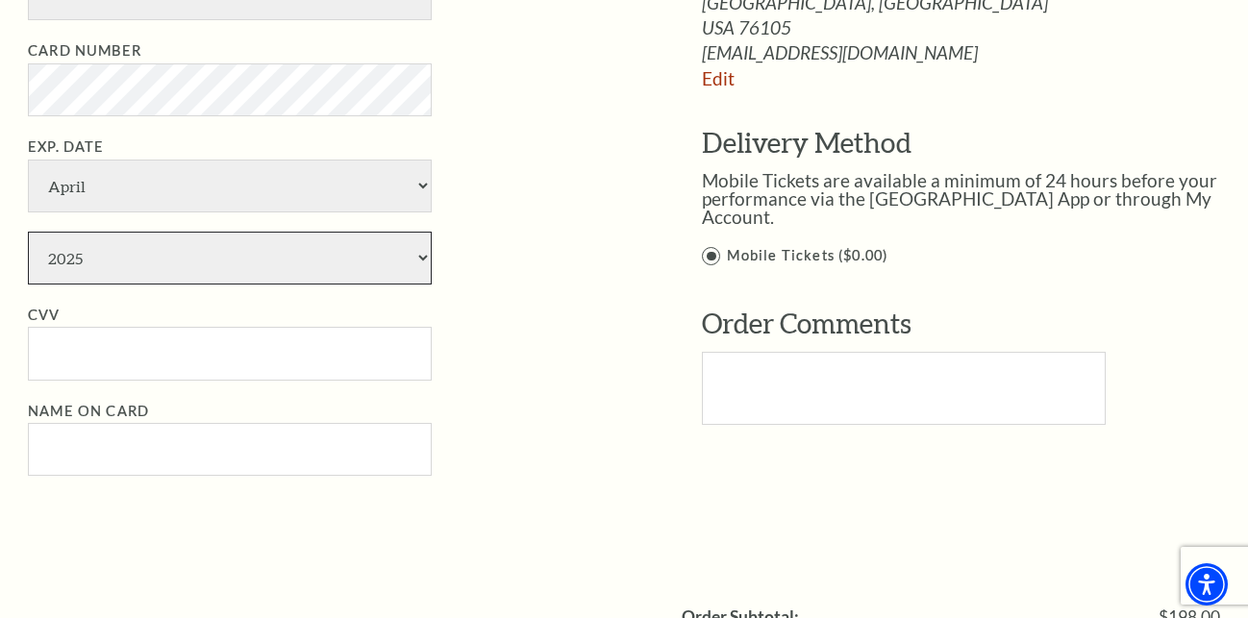
select select "2029"
click option "2029" at bounding box center [0, 0] width 0 height 0
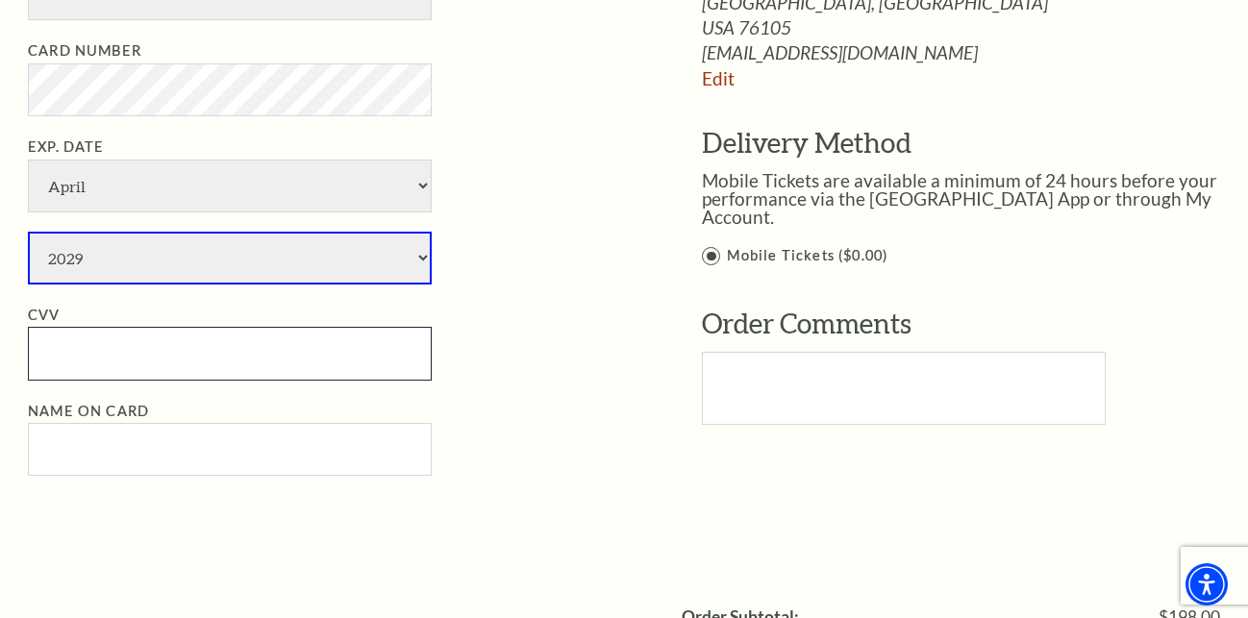
drag, startPoint x: 226, startPoint y: 338, endPoint x: 251, endPoint y: 339, distance: 25.1
click at [226, 339] on input "CVV" at bounding box center [230, 353] width 404 height 53
paste input "547"
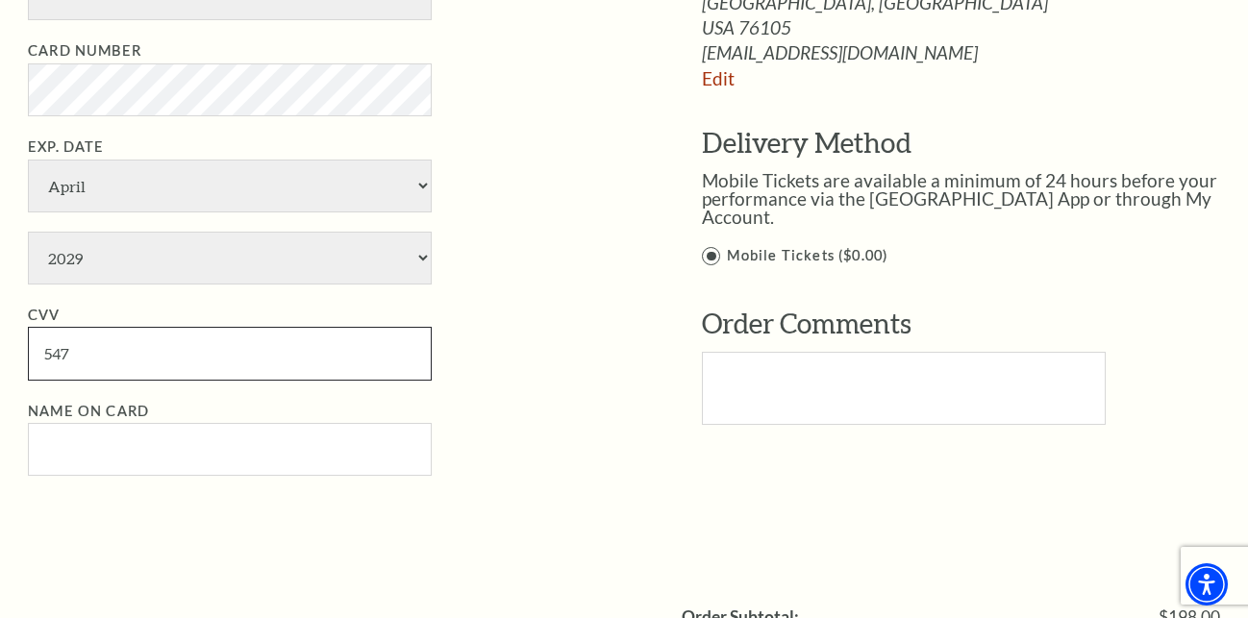
type input "547"
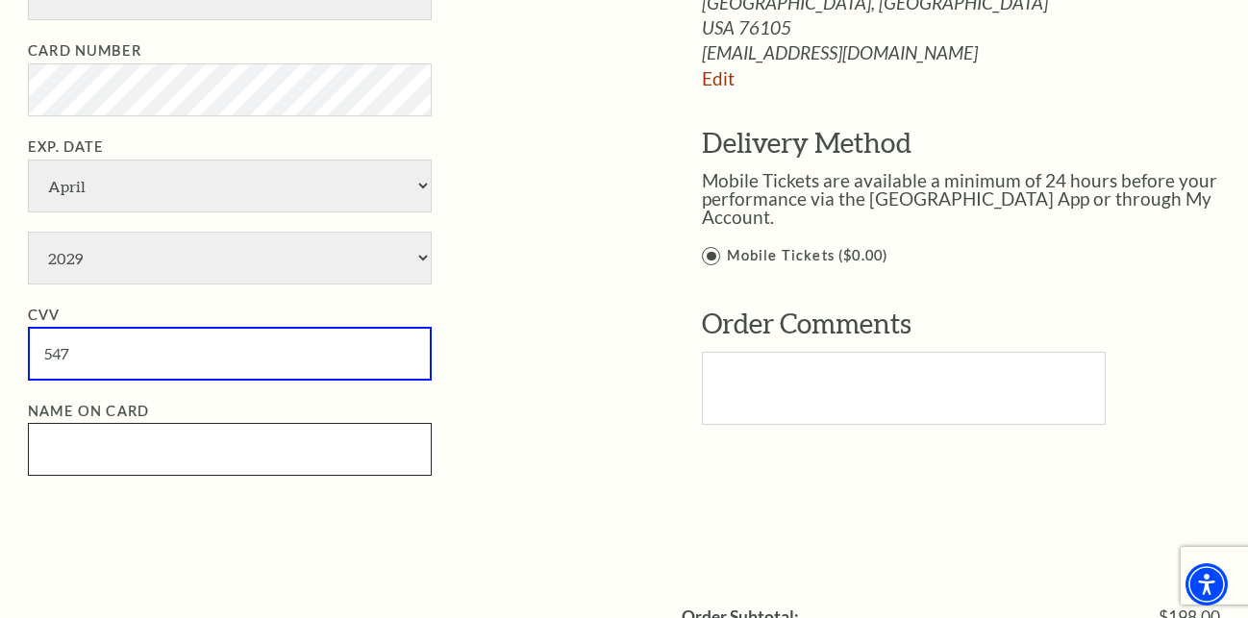
click at [99, 439] on input "Name on Card" at bounding box center [230, 449] width 404 height 53
paste input "heartgrant"
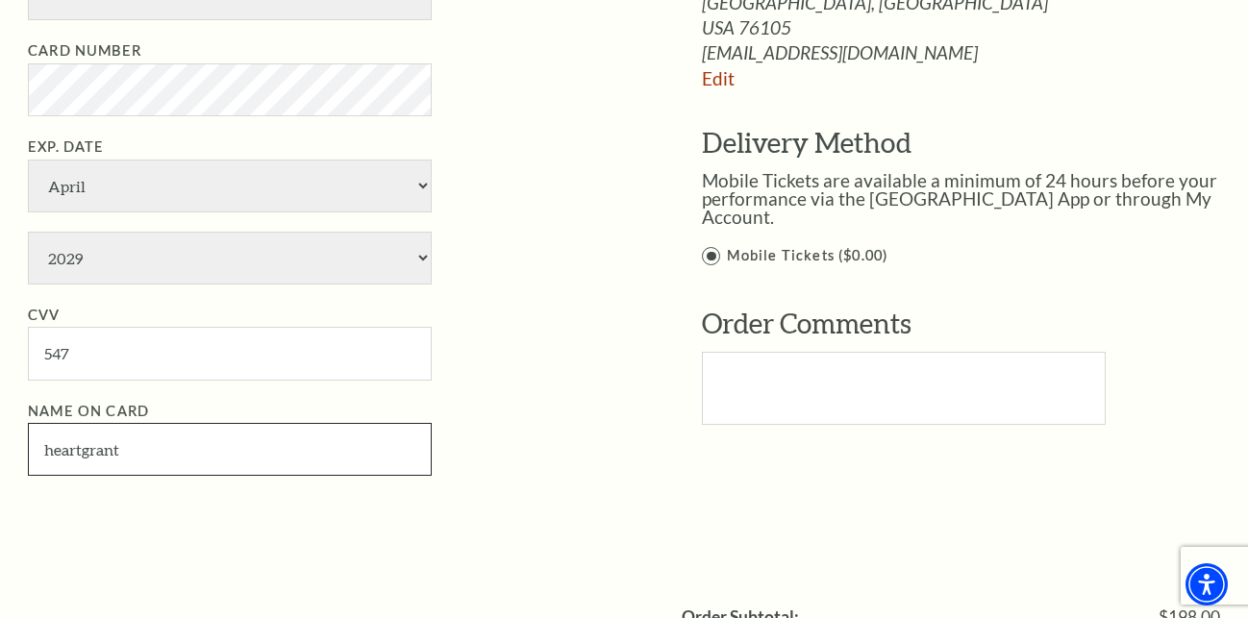
click at [83, 437] on input "heartgrant" at bounding box center [230, 449] width 404 height 53
type input "heart grant"
click at [605, 426] on li "Name on Card heart grant" at bounding box center [336, 438] width 616 height 77
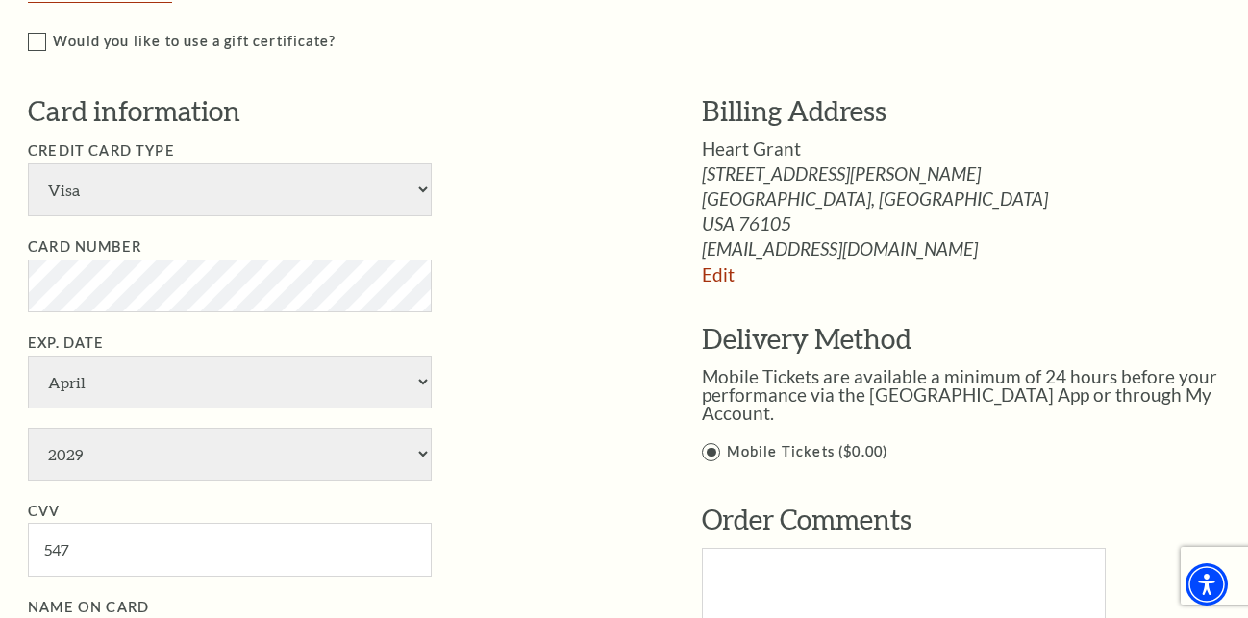
scroll to position [1471, 0]
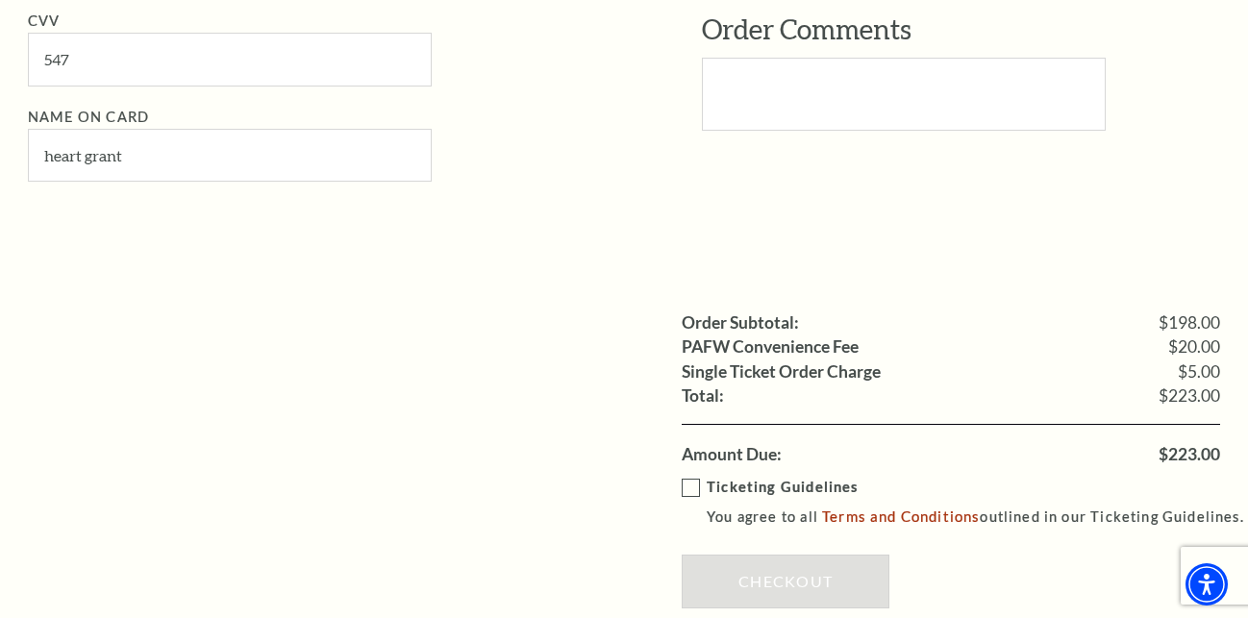
click at [688, 482] on label "Ticketing Guidelines You agree to all Terms and Conditions outlined in our Tick…" at bounding box center [972, 502] width 580 height 53
click at [0, 0] on input "Ticketing Guidelines You agree to all Terms and Conditions outlined in our Tick…" at bounding box center [0, 0] width 0 height 0
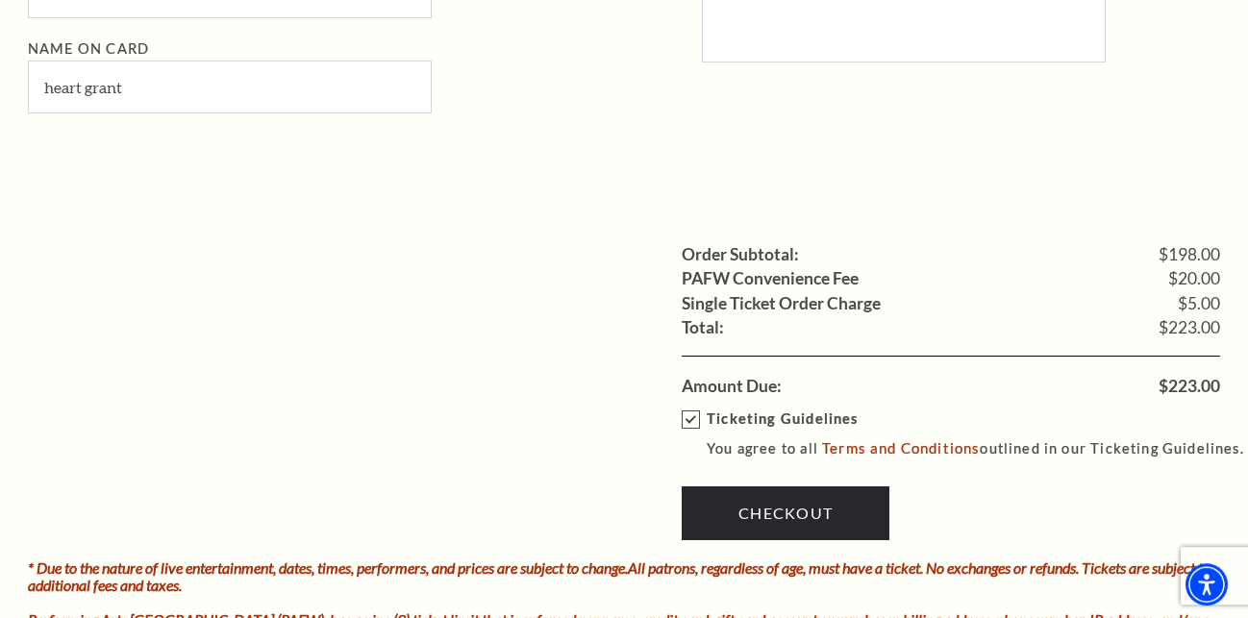
scroll to position [1569, 0]
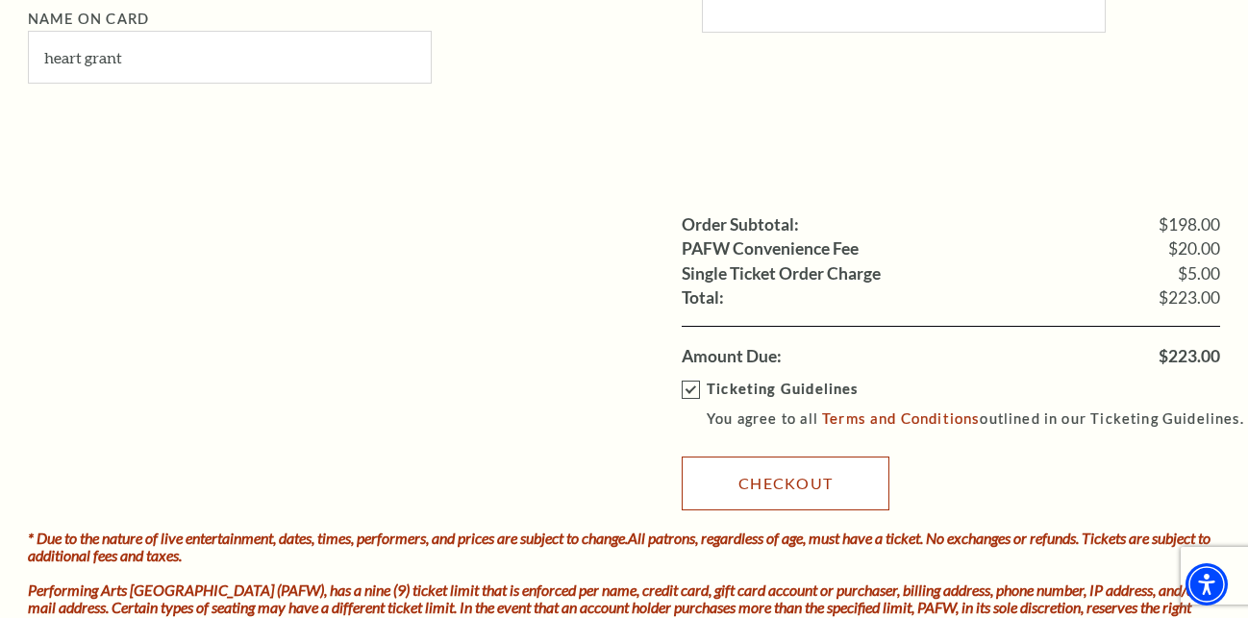
click at [766, 477] on link "Checkout" at bounding box center [786, 484] width 208 height 54
